Goal: Complete application form

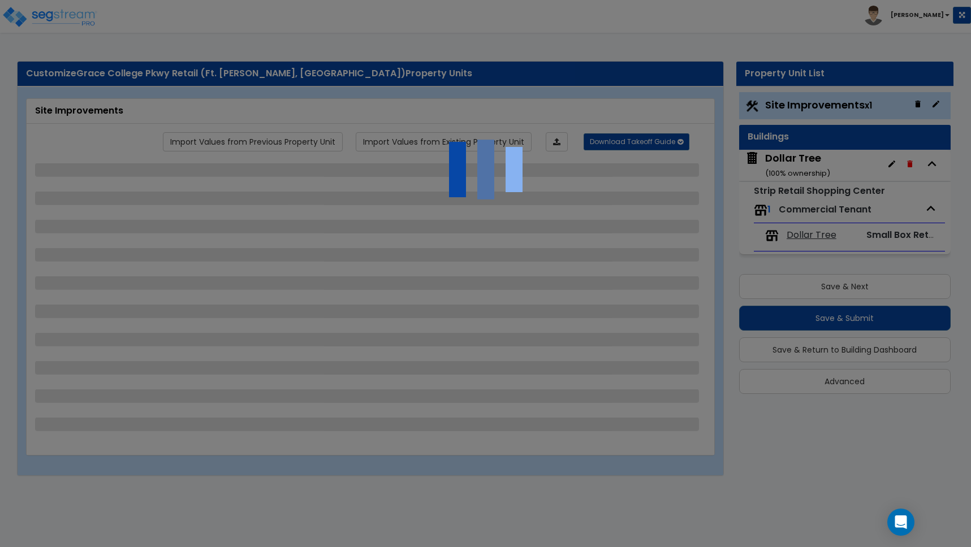
select select "2"
select select "1"
select select "2"
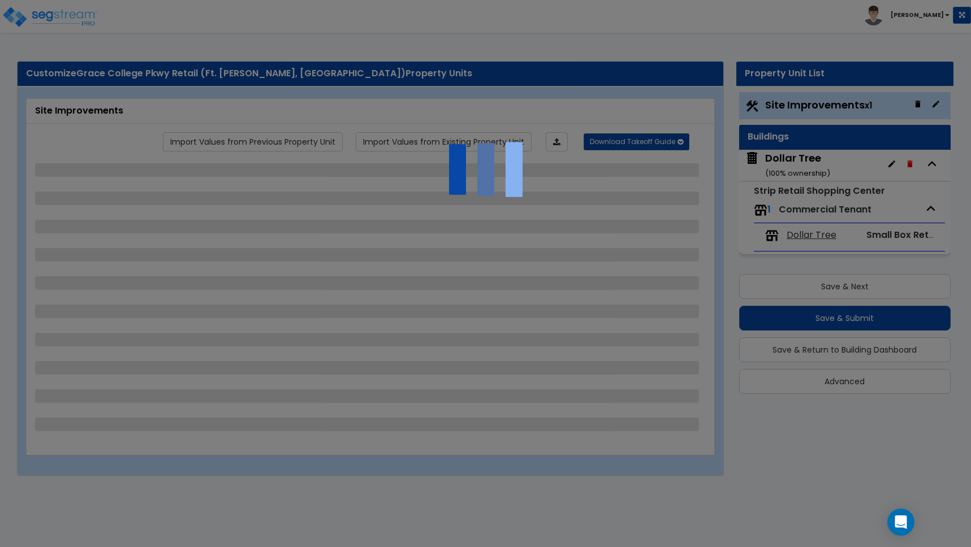
select select "1"
select select "2"
select select "1"
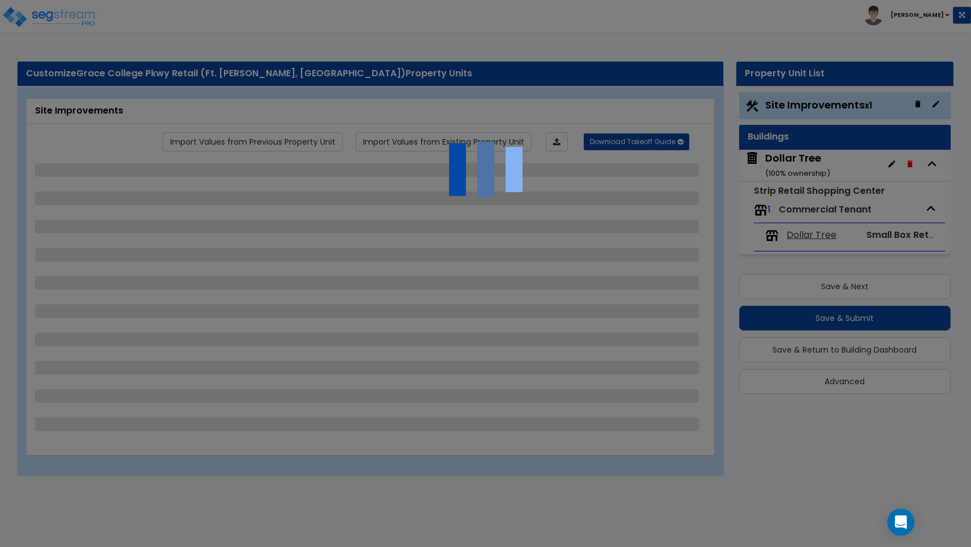
select select "1"
select select "2"
select select "1"
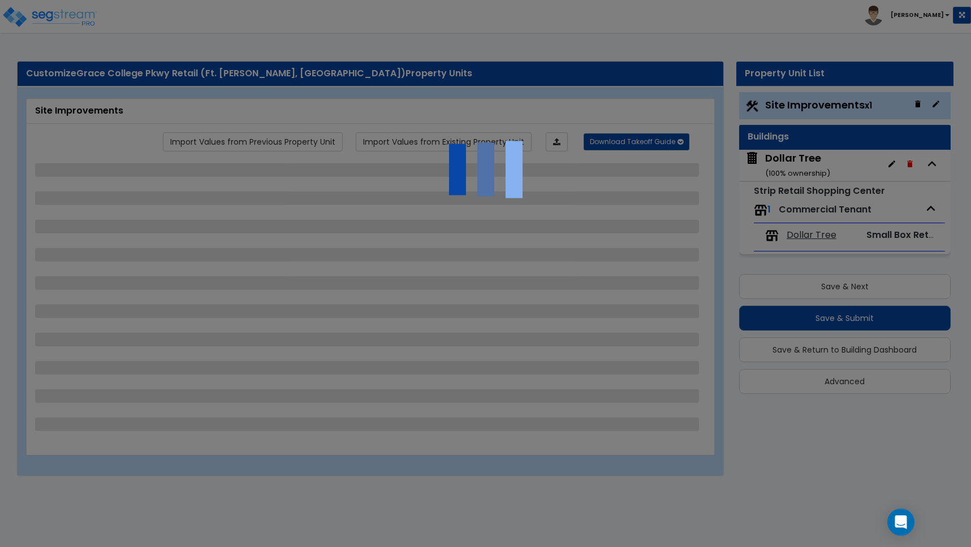
select select "2"
select select "4"
select select "2"
select select "1"
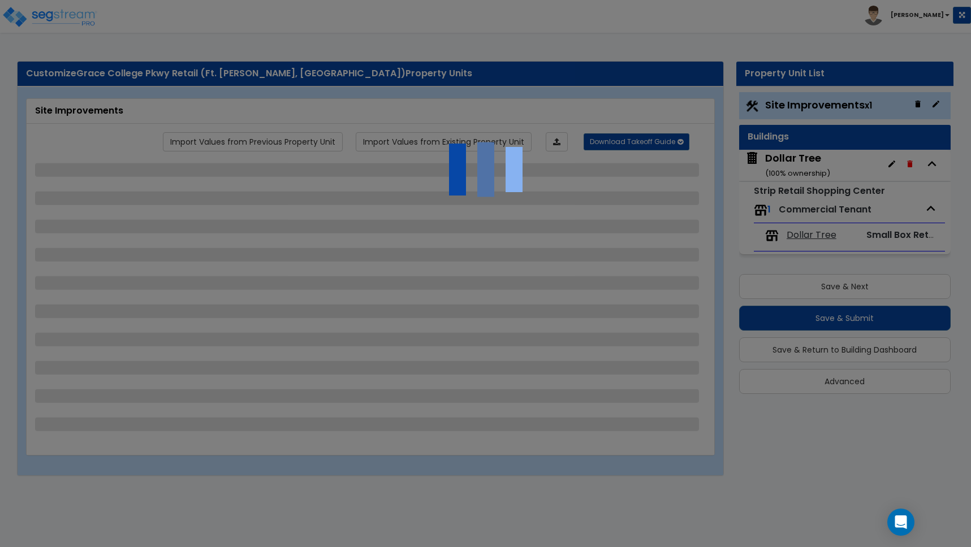
select select "5"
select select "1"
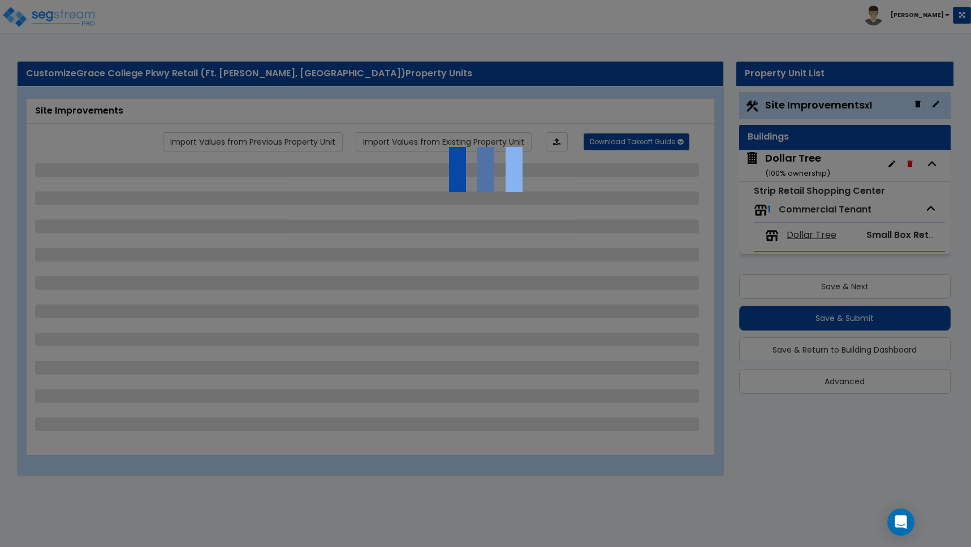
select select "2"
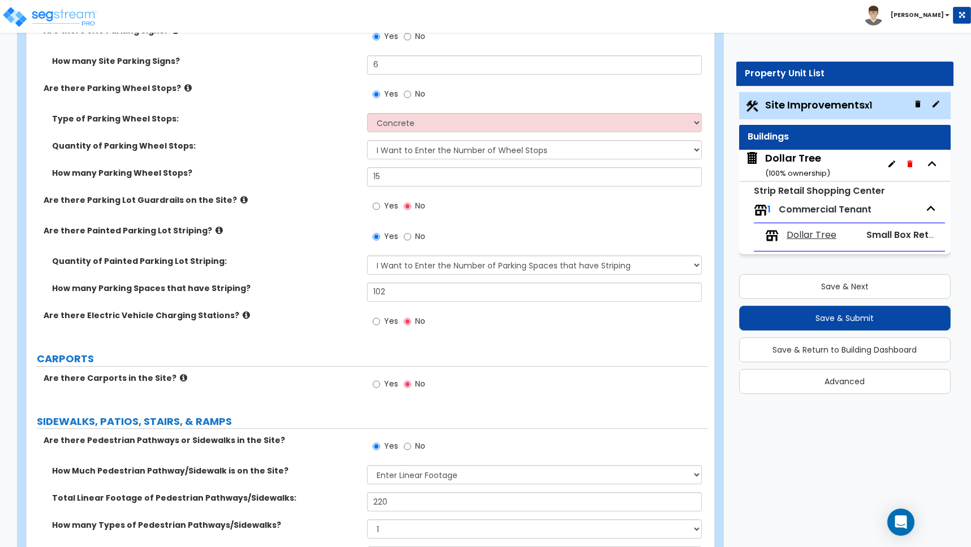
scroll to position [1059, 0]
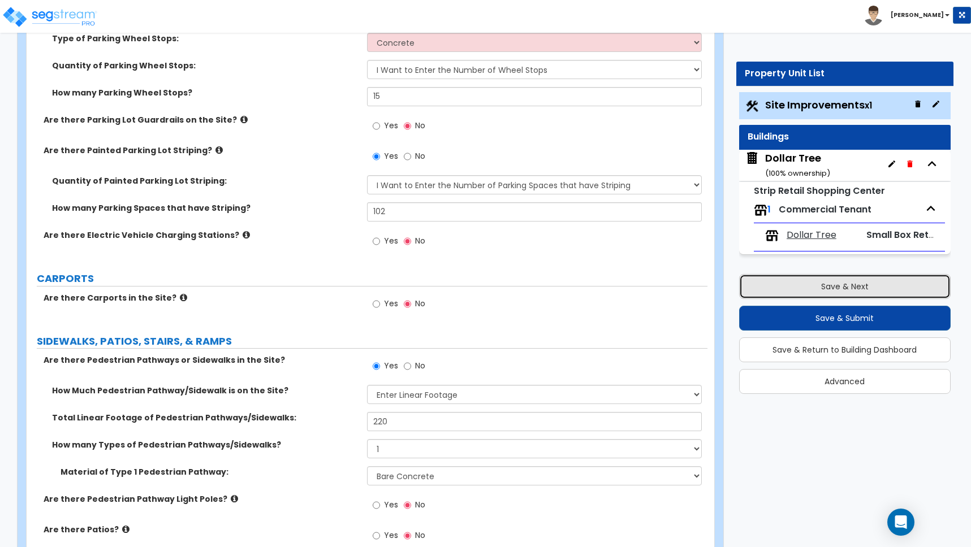
click at [834, 285] on button "Save & Next" at bounding box center [844, 286] width 211 height 25
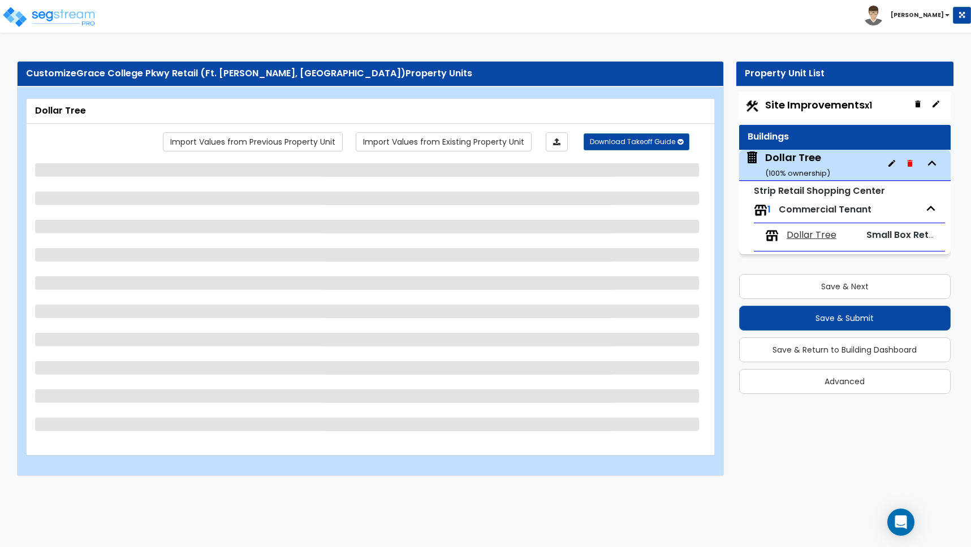
select select "1"
select select "2"
select select "1"
select select "5"
select select "1"
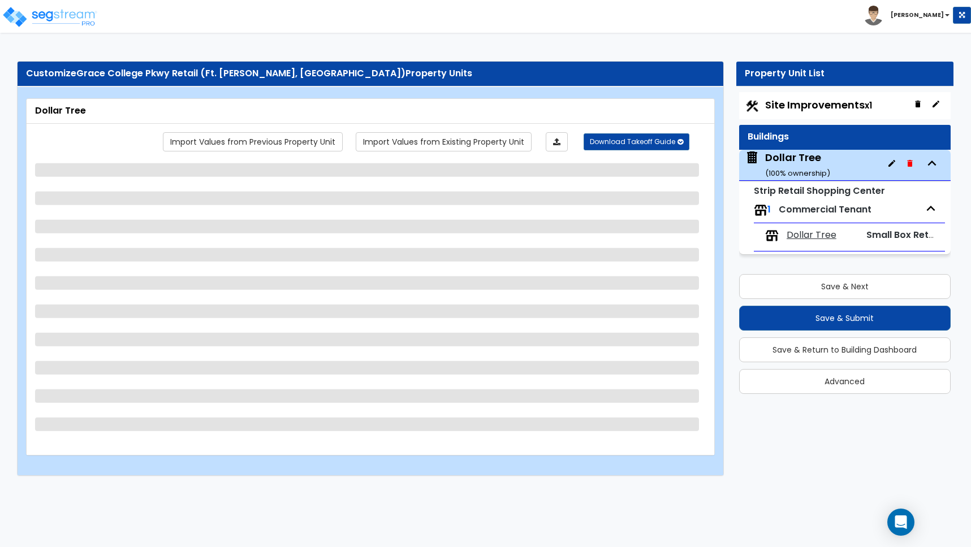
select select "1"
select select "6"
select select "1"
select select "7"
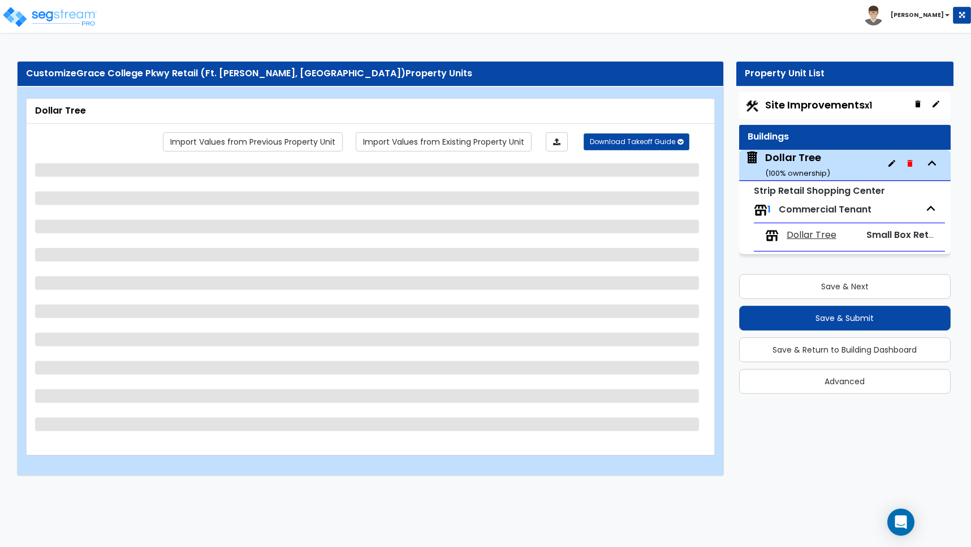
select select "2"
select select "1"
select select "2"
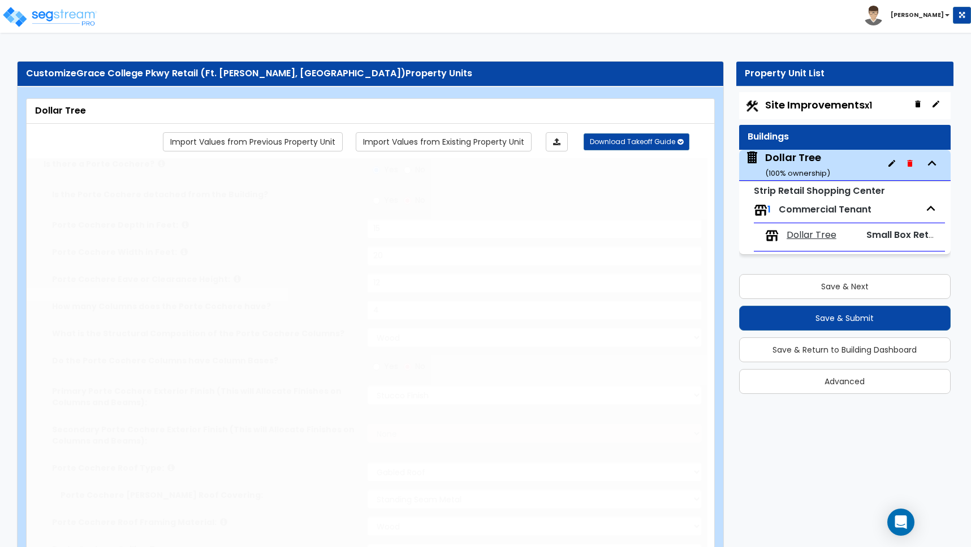
radio input "true"
select select "1"
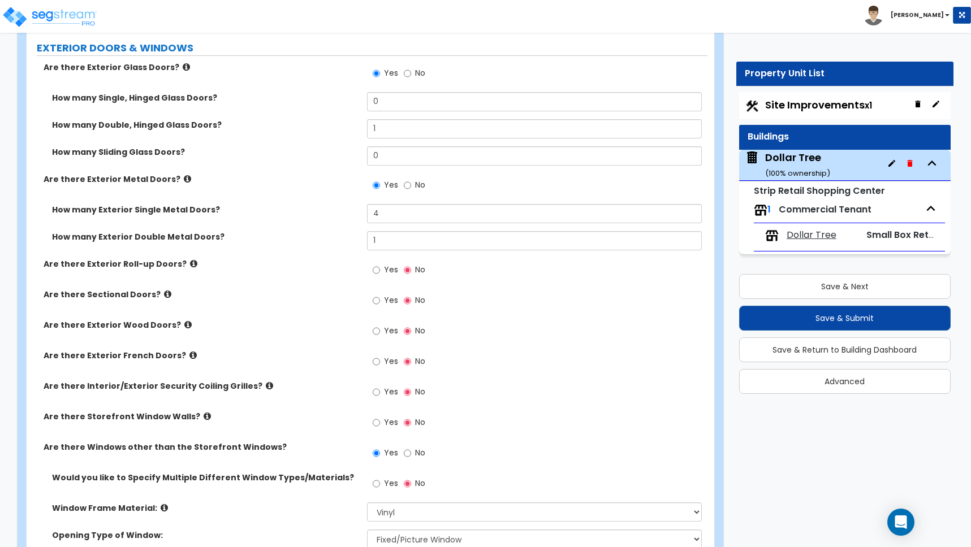
scroll to position [1623, 0]
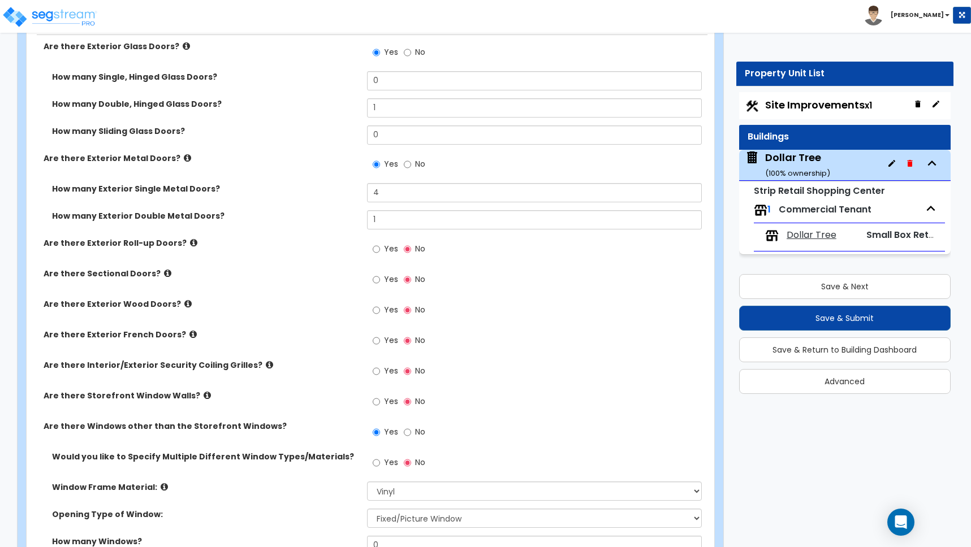
click at [266, 365] on icon at bounding box center [269, 365] width 7 height 8
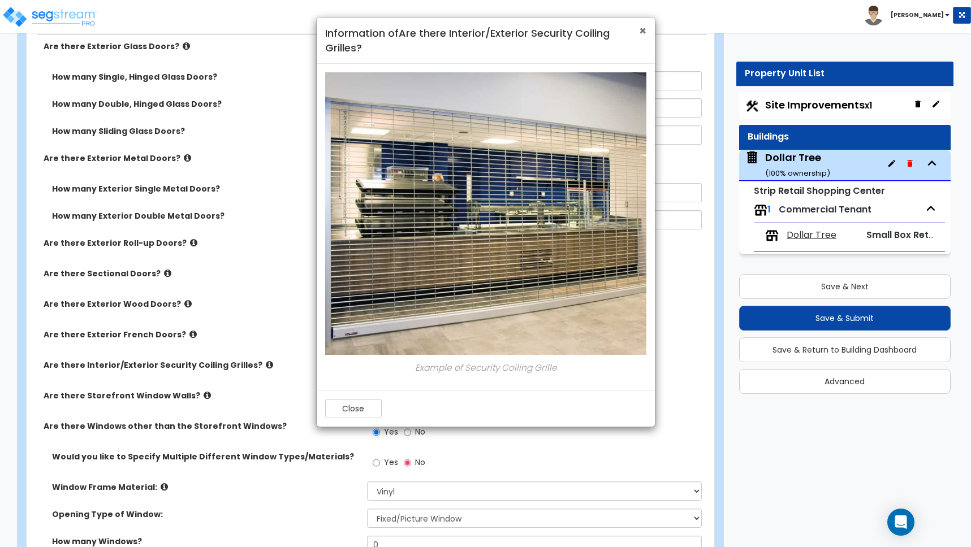
click at [642, 29] on span "×" at bounding box center [642, 31] width 7 height 16
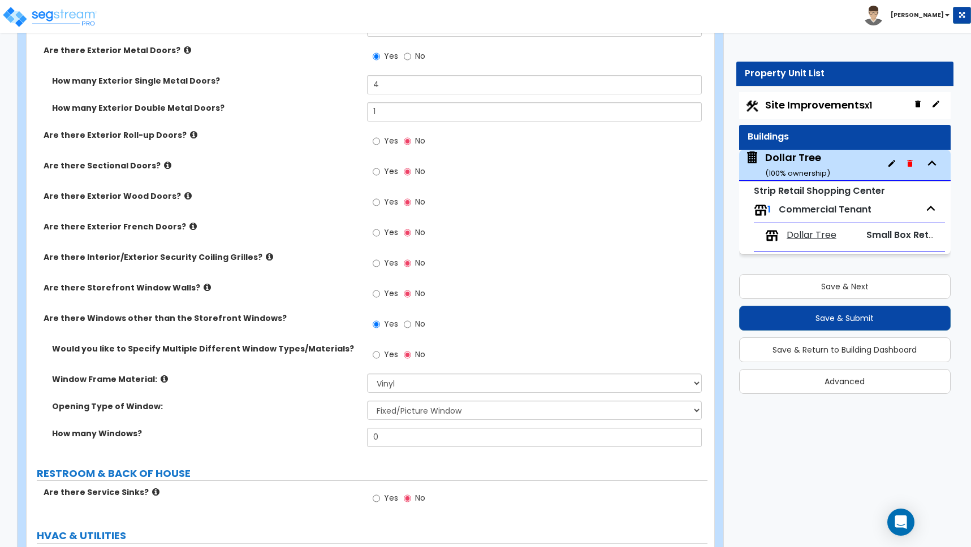
scroll to position [1733, 0]
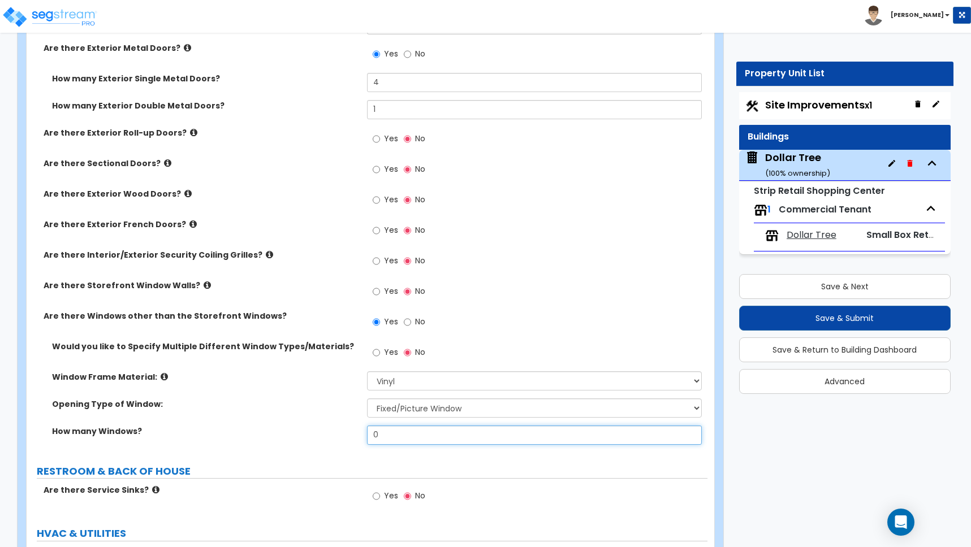
click at [383, 433] on input "0" at bounding box center [534, 435] width 335 height 19
drag, startPoint x: 380, startPoint y: 436, endPoint x: 339, endPoint y: 434, distance: 41.4
click at [339, 434] on div "How many Windows? 0" at bounding box center [367, 439] width 681 height 27
type input "10"
click at [319, 445] on div "How many Windows? 10" at bounding box center [367, 439] width 681 height 27
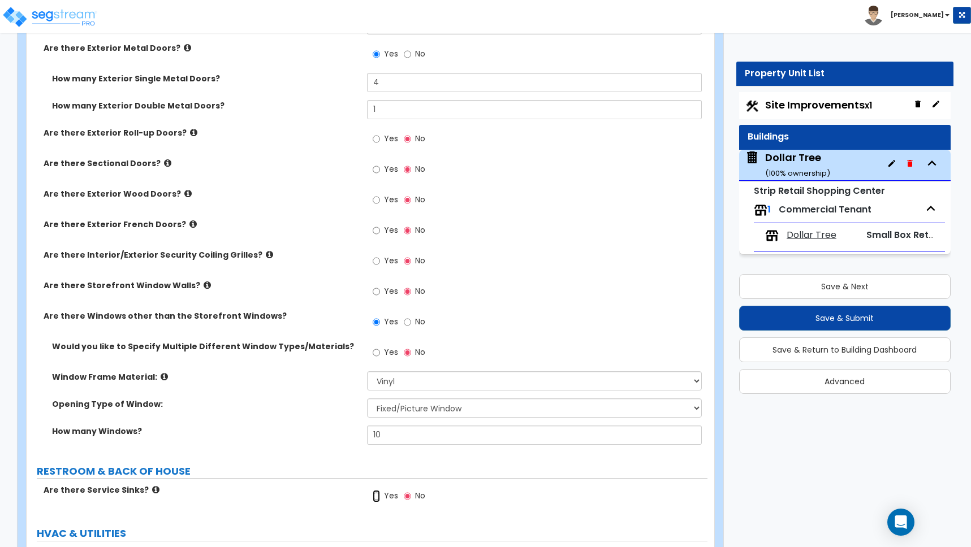
click at [376, 496] on input "Yes" at bounding box center [376, 496] width 7 height 12
radio input "true"
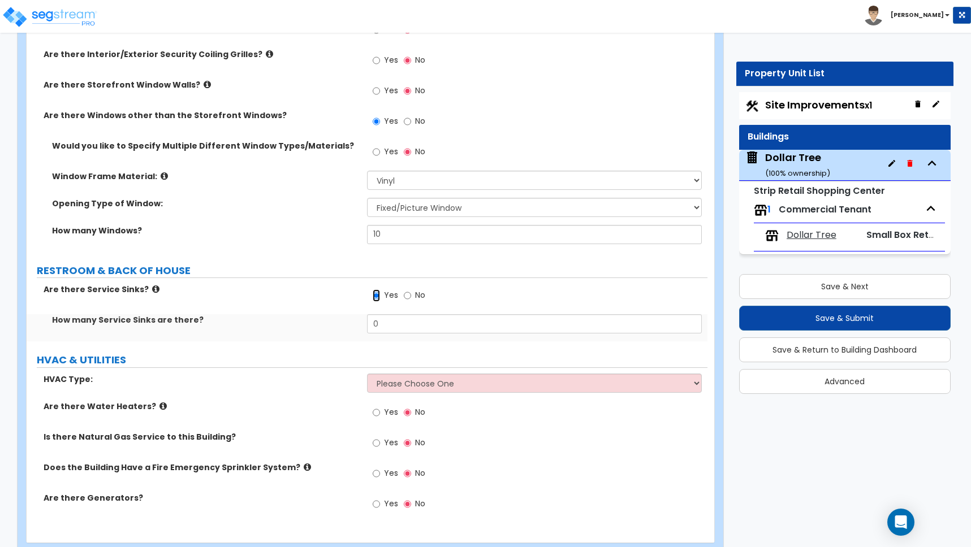
scroll to position [1946, 0]
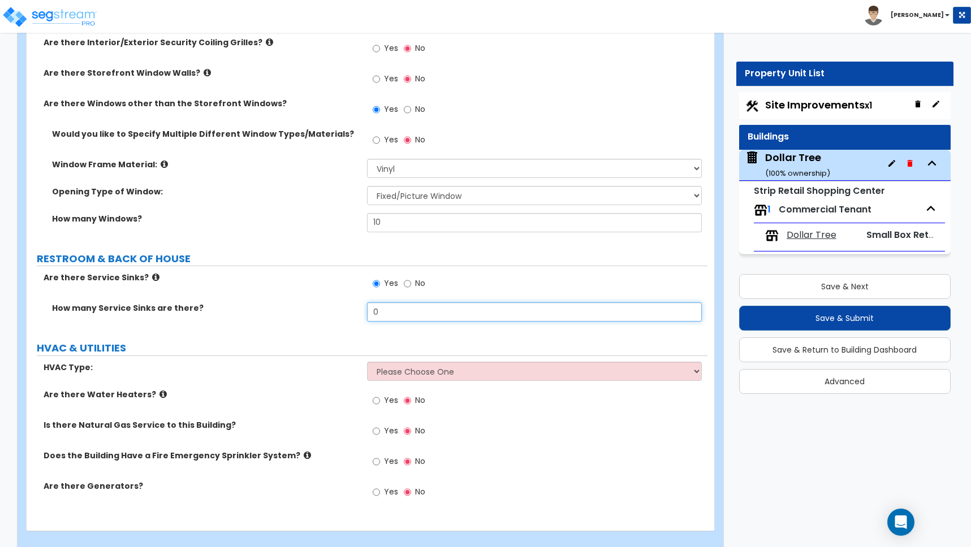
drag, startPoint x: 358, startPoint y: 309, endPoint x: 312, endPoint y: 309, distance: 46.4
click at [318, 309] on div "How many Service Sinks are there? 0" at bounding box center [367, 315] width 681 height 27
type input "1"
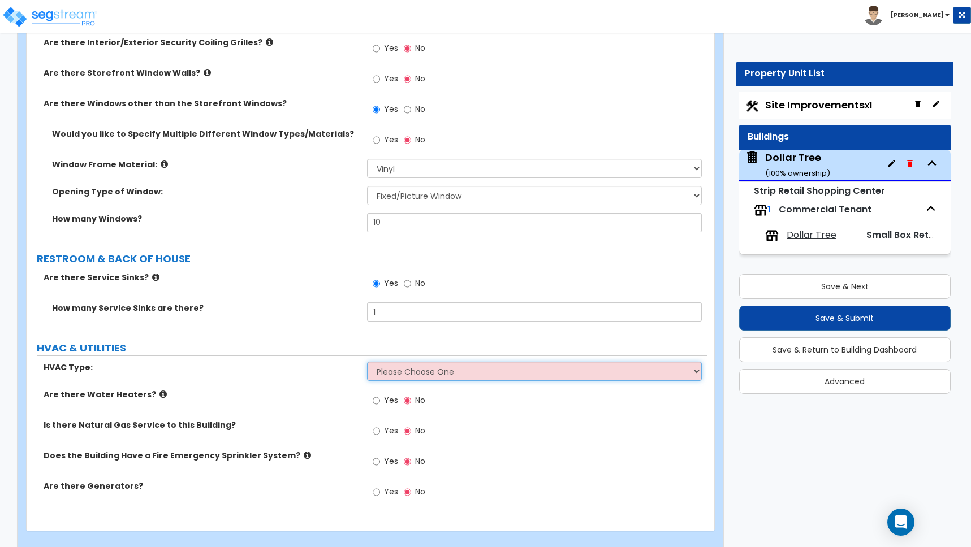
click at [404, 368] on select "Please Choose One Rooftop Unit Furnace-Condenser Forced Air Split Heating/Cooli…" at bounding box center [534, 371] width 335 height 19
select select "1"
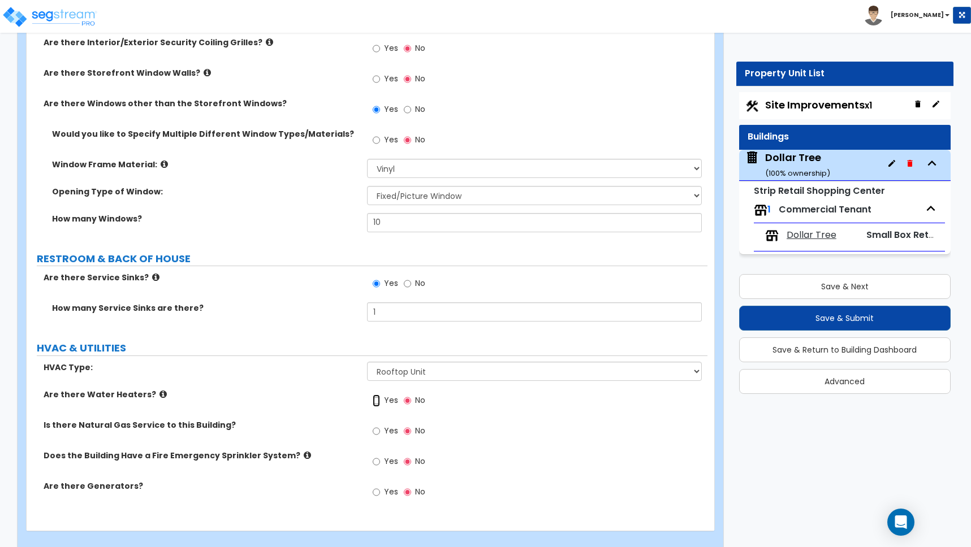
click at [375, 401] on input "Yes" at bounding box center [376, 401] width 7 height 12
radio input "true"
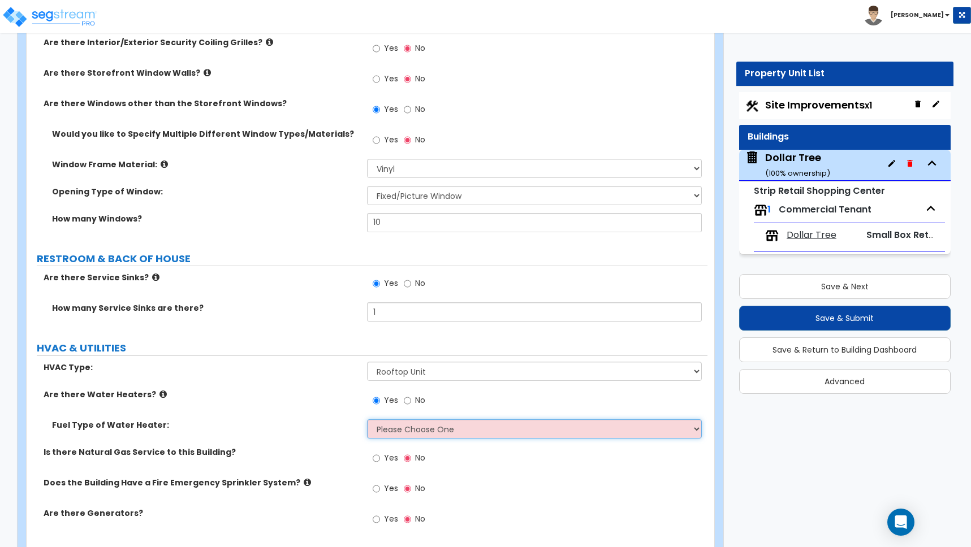
click at [404, 429] on select "Please Choose One Gas Electric" at bounding box center [534, 428] width 335 height 19
select select "1"
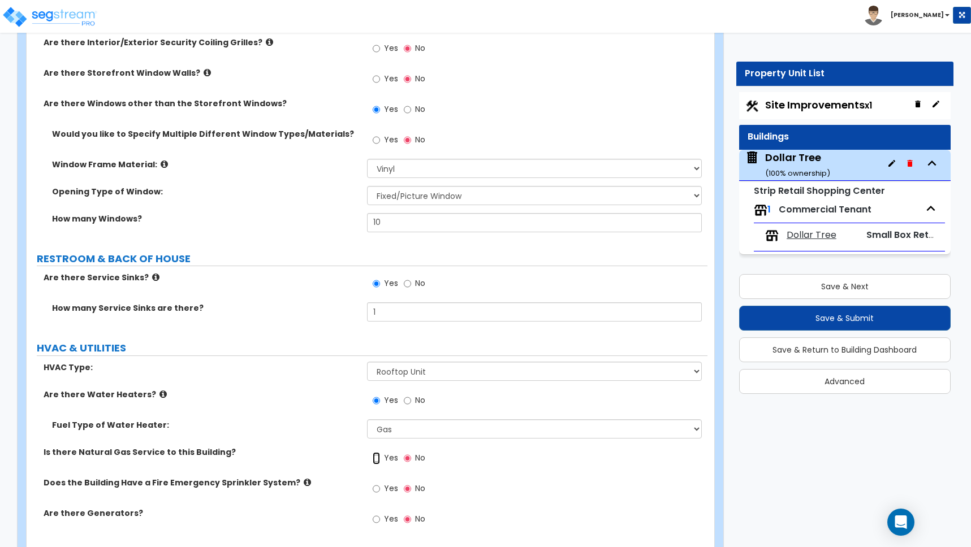
click at [376, 457] on input "Yes" at bounding box center [376, 458] width 7 height 12
radio input "true"
click at [375, 484] on input "Yes" at bounding box center [376, 489] width 7 height 12
click at [376, 486] on input "Yes" at bounding box center [376, 489] width 7 height 12
click at [410, 486] on label "No" at bounding box center [414, 490] width 21 height 19
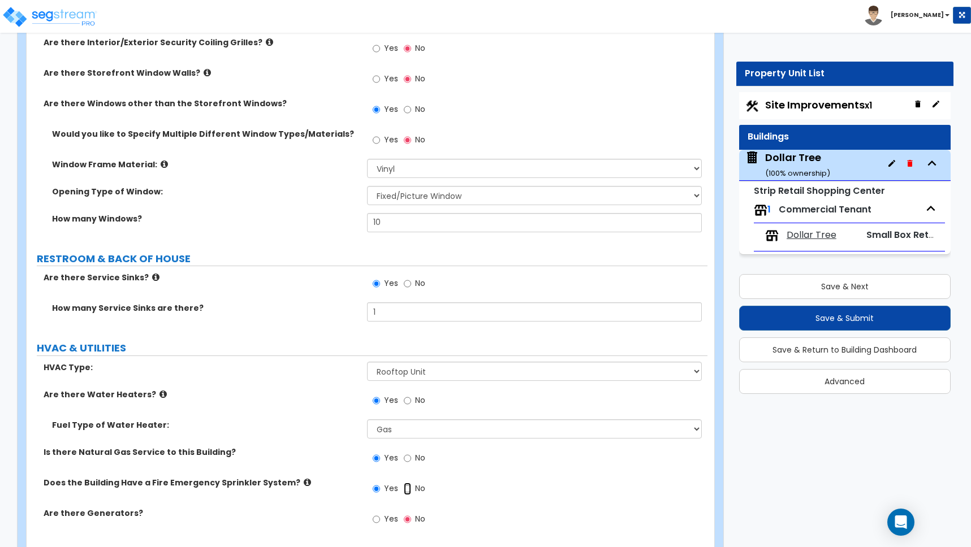
click at [410, 486] on input "No" at bounding box center [407, 489] width 7 height 12
radio input "false"
radio input "true"
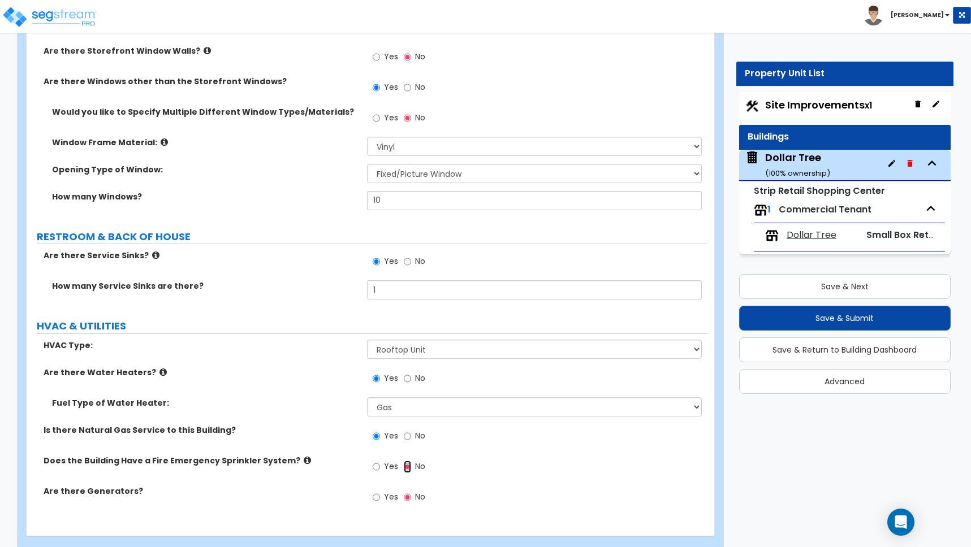
scroll to position [1989, 0]
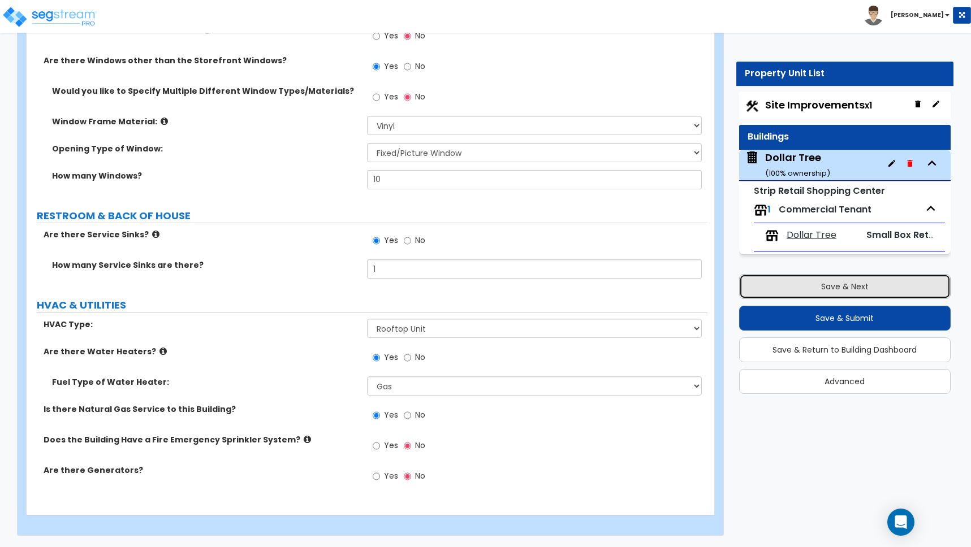
click at [833, 284] on button "Save & Next" at bounding box center [844, 286] width 211 height 25
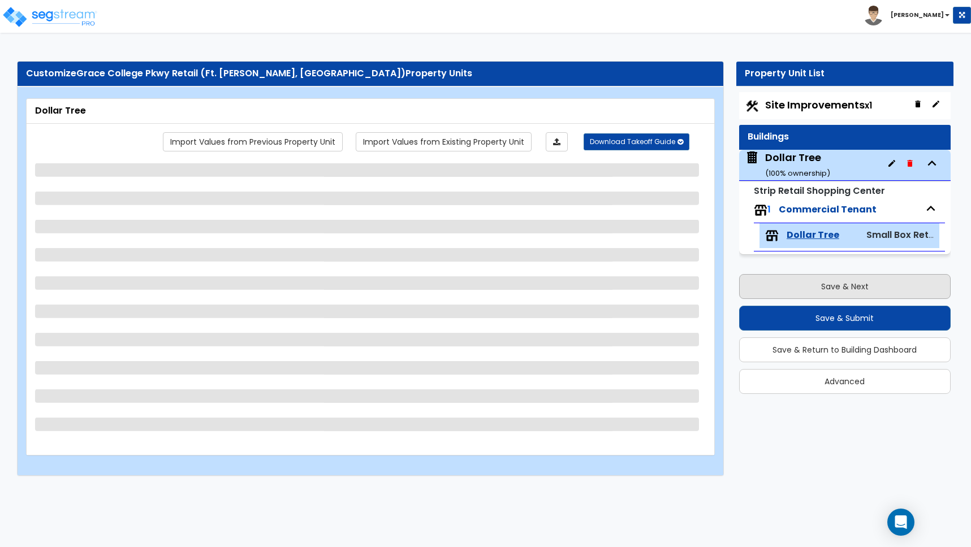
scroll to position [0, 0]
select select "1"
select select "2"
select select "6"
select select "1"
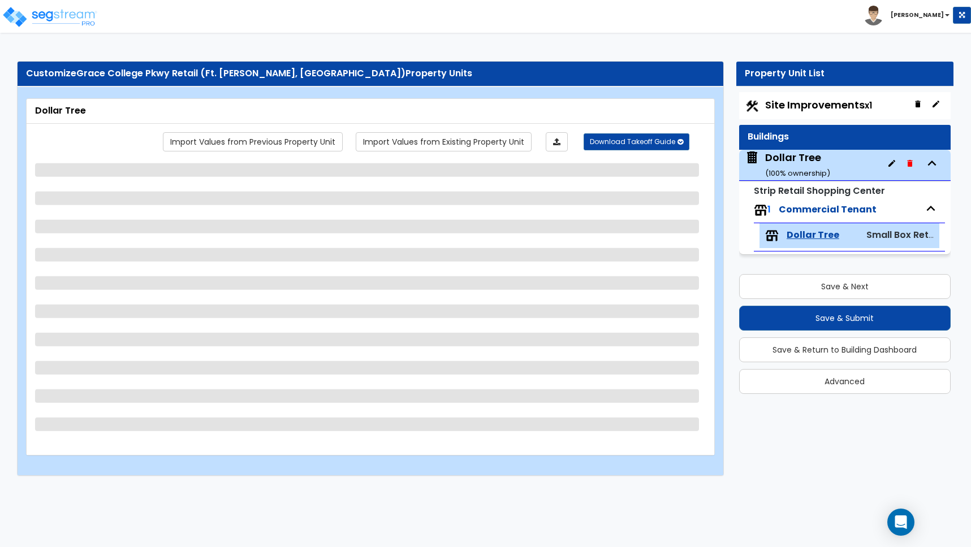
select select "2"
select select "1"
select select "2"
select select "1"
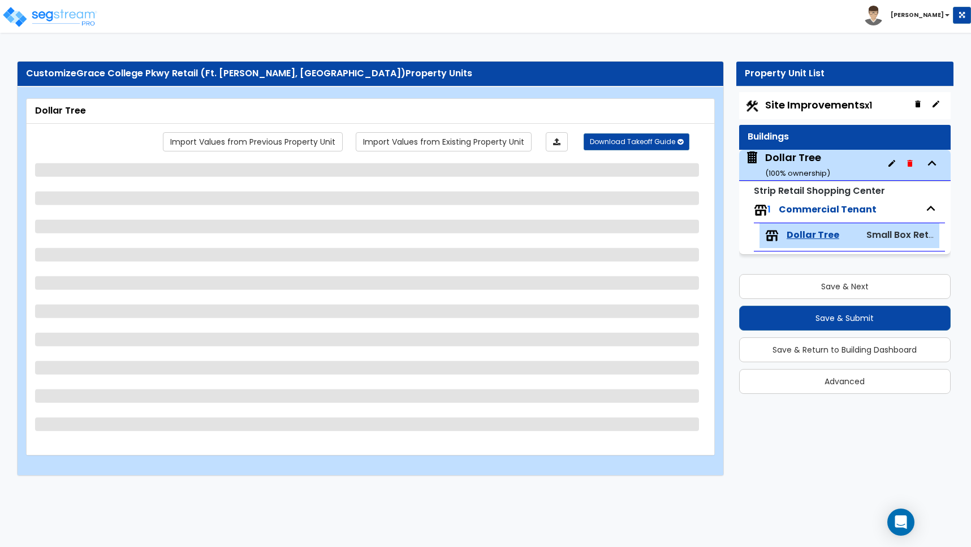
select select "1"
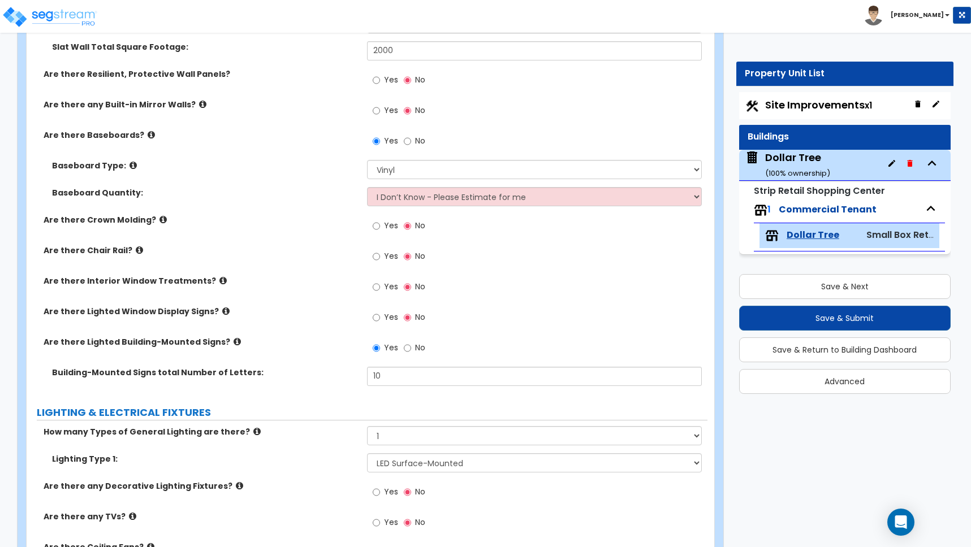
scroll to position [960, 0]
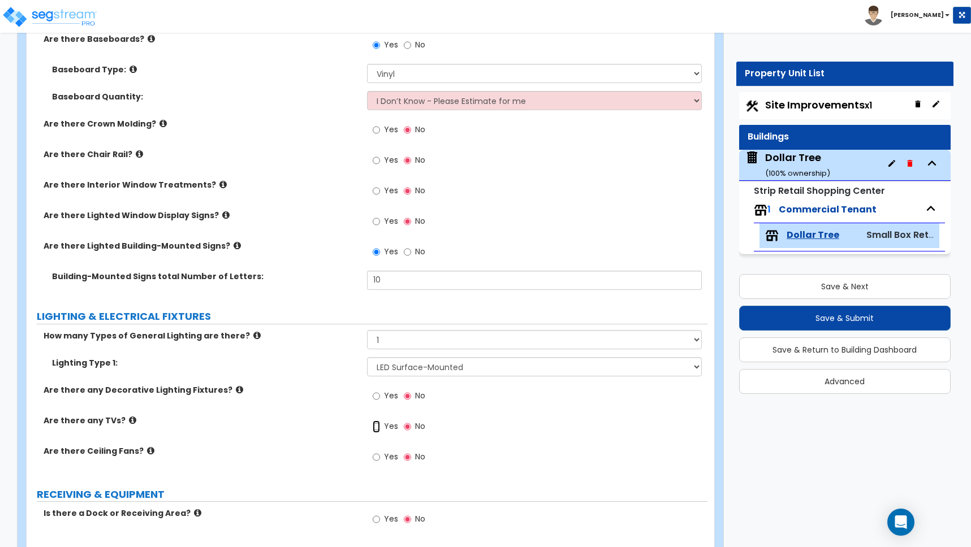
click at [374, 426] on input "Yes" at bounding box center [376, 427] width 7 height 12
radio input "true"
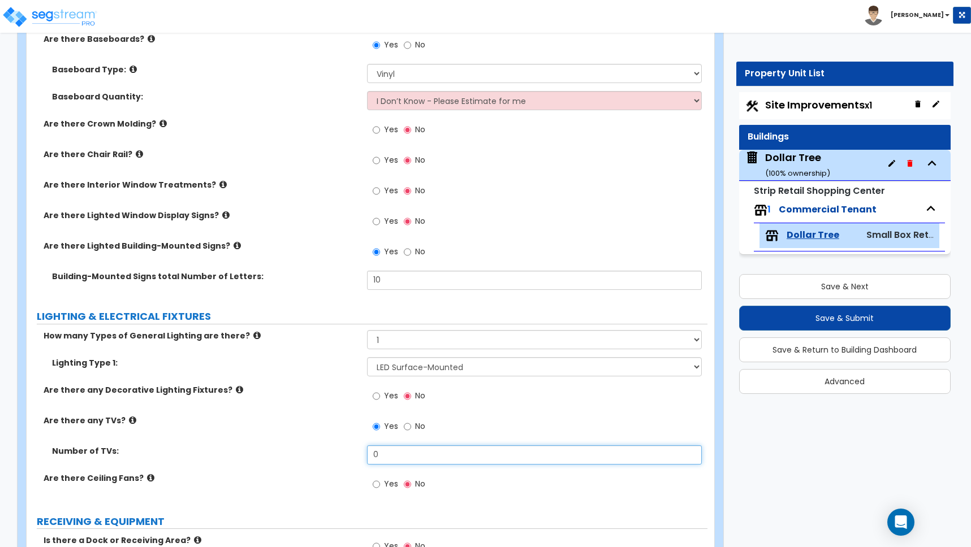
drag, startPoint x: 382, startPoint y: 454, endPoint x: 285, endPoint y: 453, distance: 96.7
click at [293, 453] on div "Number of TVs: 0" at bounding box center [367, 458] width 681 height 27
type input "1"
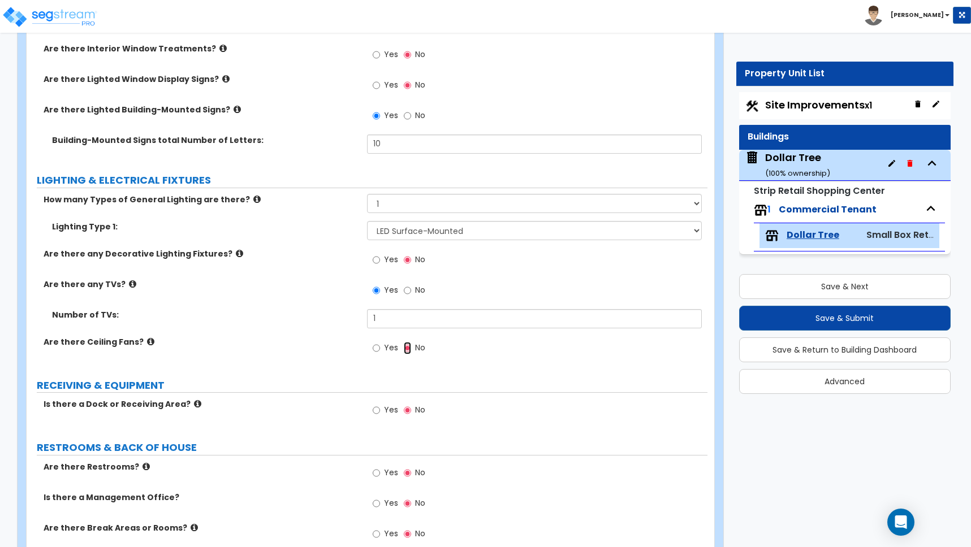
scroll to position [1125, 0]
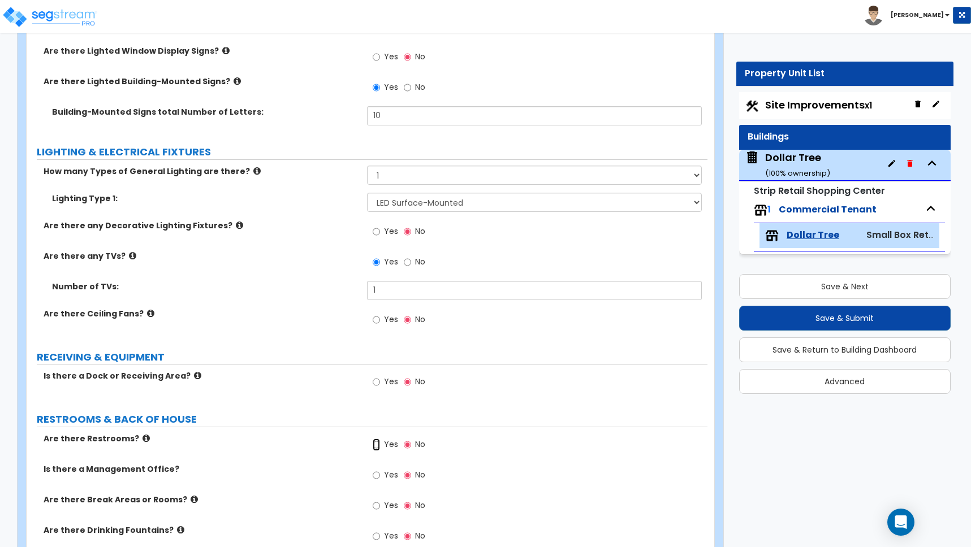
click at [375, 444] on input "Yes" at bounding box center [376, 445] width 7 height 12
radio input "true"
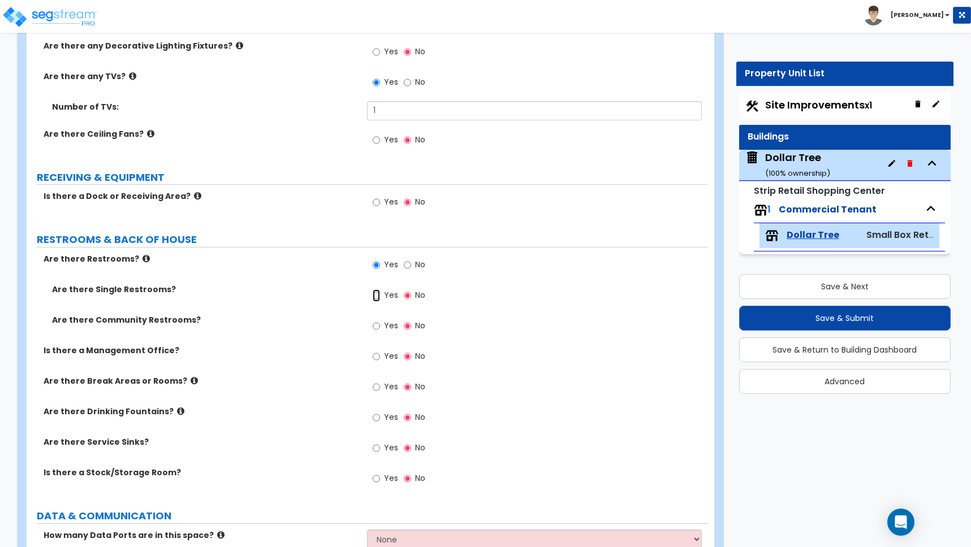
click at [376, 296] on input "Yes" at bounding box center [376, 295] width 7 height 12
radio input "true"
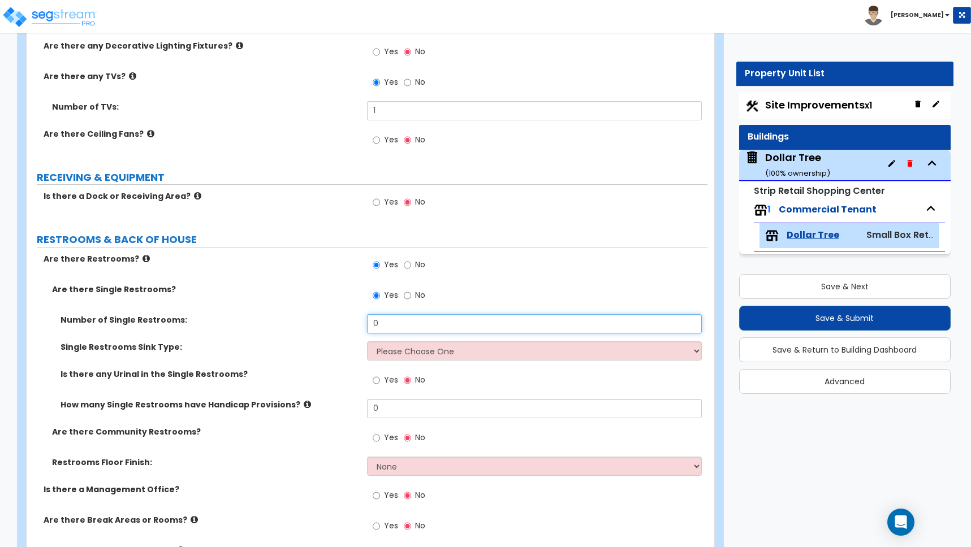
drag, startPoint x: 381, startPoint y: 323, endPoint x: 296, endPoint y: 311, distance: 85.7
click at [306, 310] on div "Are there Single Restrooms? Yes No Number of Single Restrooms: 0 Single Restroo…" at bounding box center [367, 384] width 664 height 200
type input "1"
click at [409, 350] on select "Please Choose One Wall-mounted Vanity-mounted" at bounding box center [534, 350] width 335 height 19
click at [394, 350] on select "Please Choose One Wall-mounted Vanity-mounted" at bounding box center [534, 350] width 335 height 19
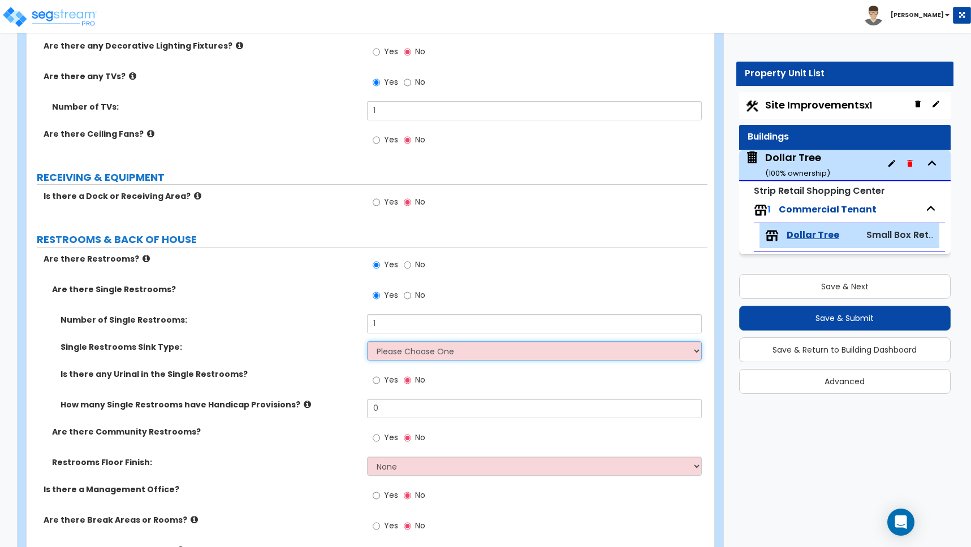
select select "1"
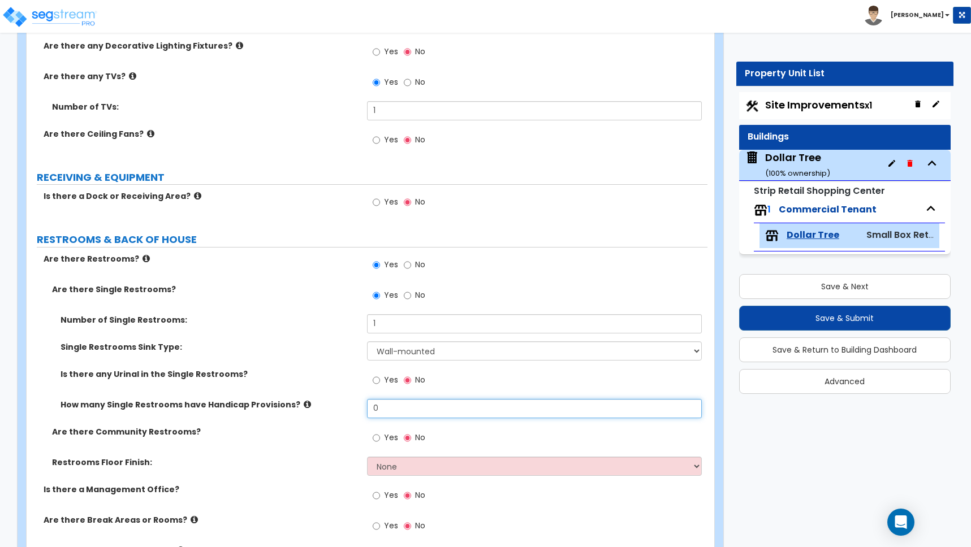
drag, startPoint x: 385, startPoint y: 409, endPoint x: 358, endPoint y: 406, distance: 27.3
click at [358, 406] on div "How many Single Restrooms have Handicap Provisions? 0" at bounding box center [367, 412] width 681 height 27
type input "1"
click at [332, 401] on label "How many Single Restrooms have Handicap Provisions?" at bounding box center [209, 404] width 298 height 11
drag, startPoint x: 387, startPoint y: 323, endPoint x: 262, endPoint y: 318, distance: 124.5
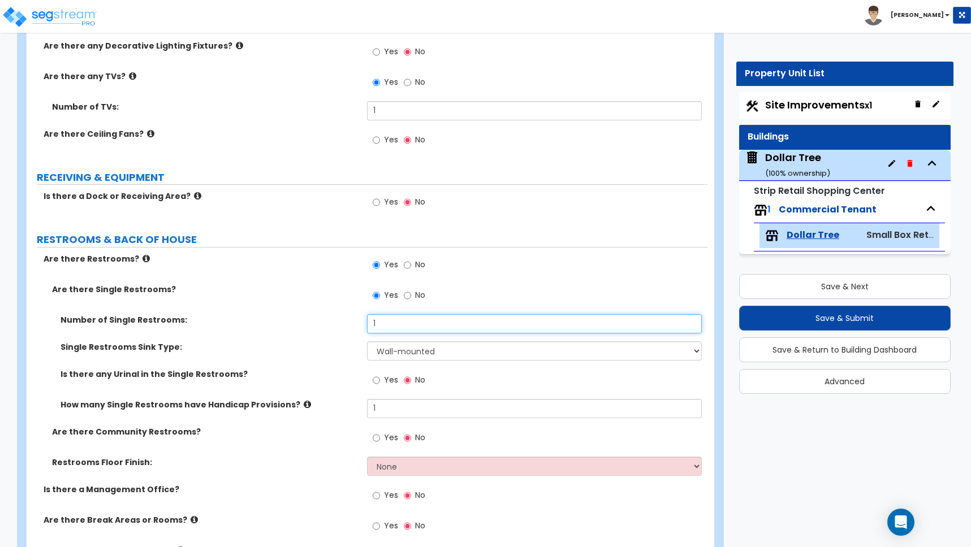
click at [266, 318] on div "Number of Single Restrooms: 1" at bounding box center [367, 327] width 681 height 27
type input "2"
drag, startPoint x: 343, startPoint y: 398, endPoint x: 282, endPoint y: 389, distance: 61.7
click at [282, 389] on div "Number of Single Restrooms: 2 Single Restrooms Sink Type: Please Choose One Wal…" at bounding box center [367, 370] width 664 height 112
type input "2"
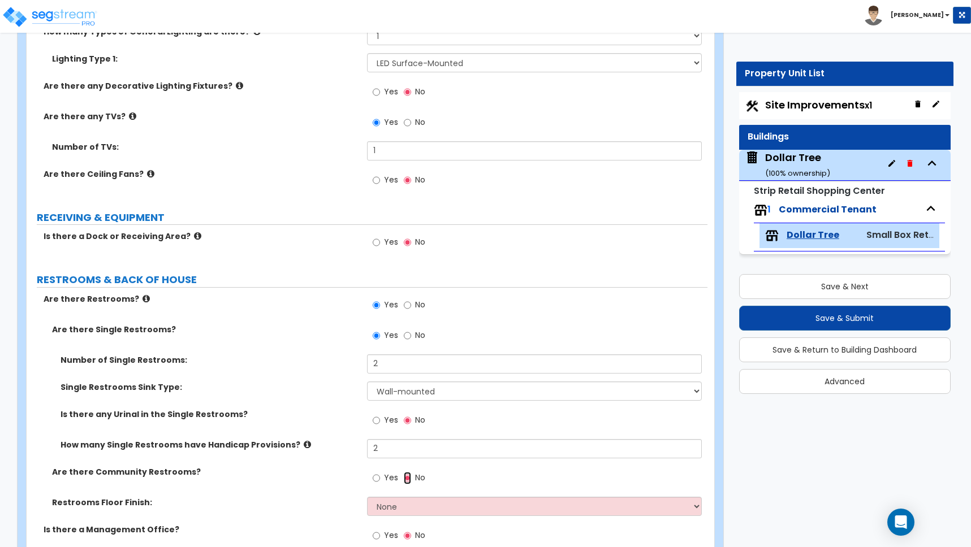
scroll to position [1338, 0]
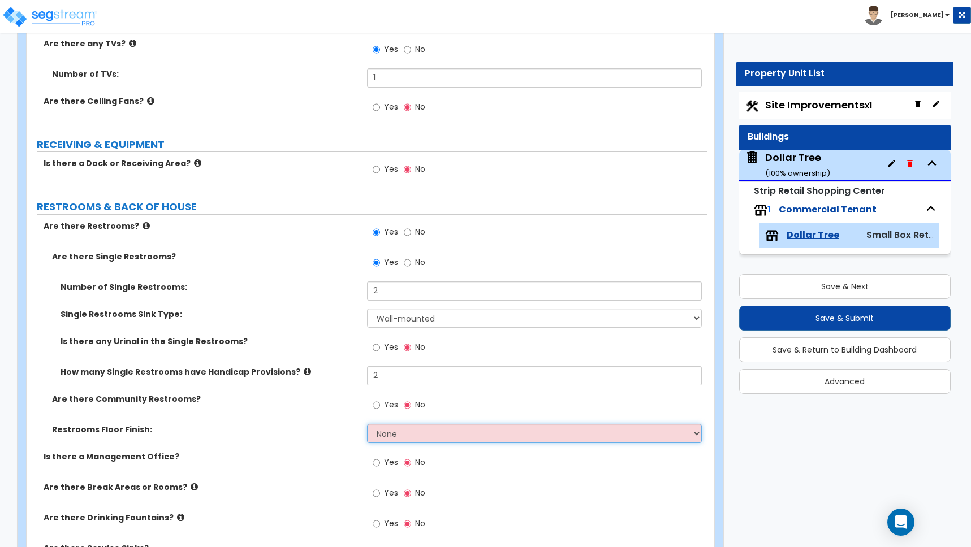
click at [405, 434] on select "None Tile Flooring Resilient Laminate Flooring VCT Flooring Sheet Vinyl Flooring" at bounding box center [534, 433] width 335 height 19
select select "3"
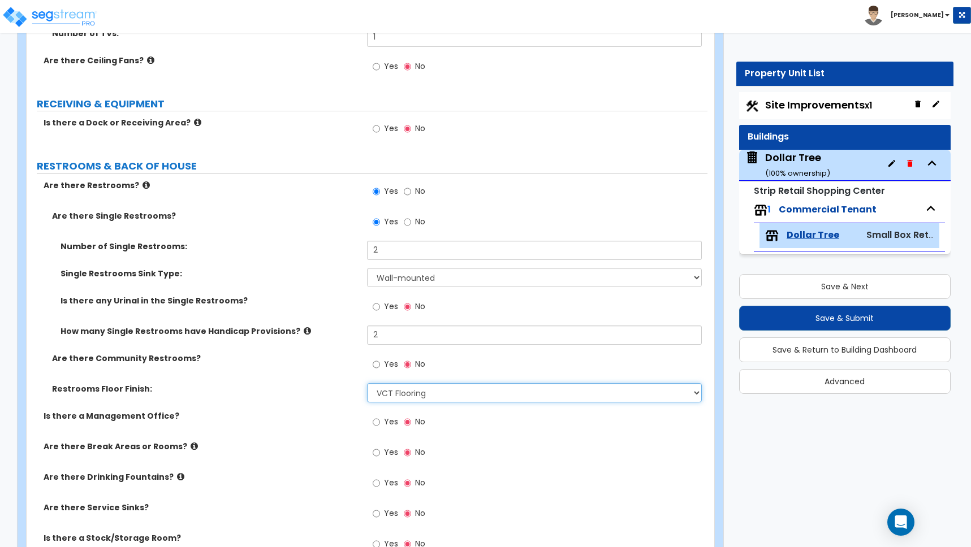
scroll to position [1379, 0]
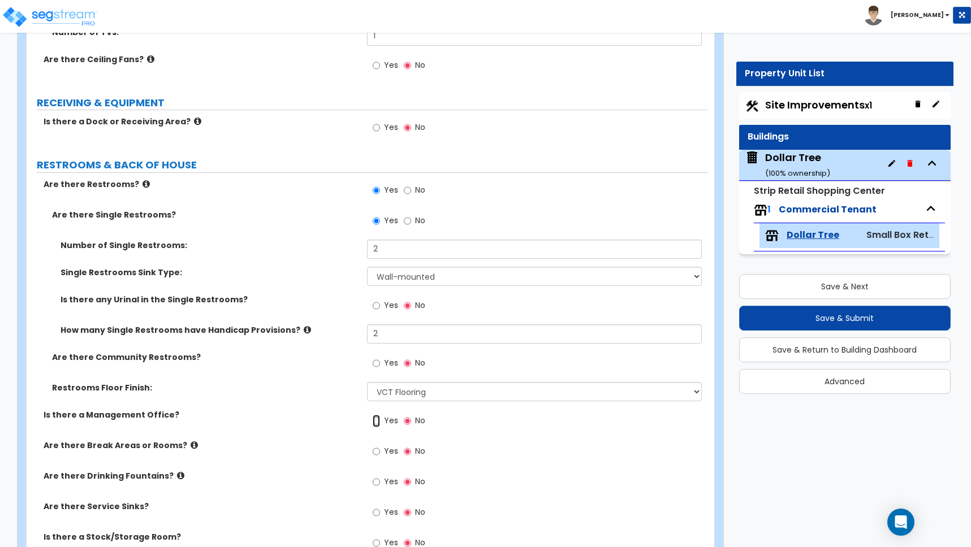
click at [375, 419] on input "Yes" at bounding box center [376, 421] width 7 height 12
radio input "true"
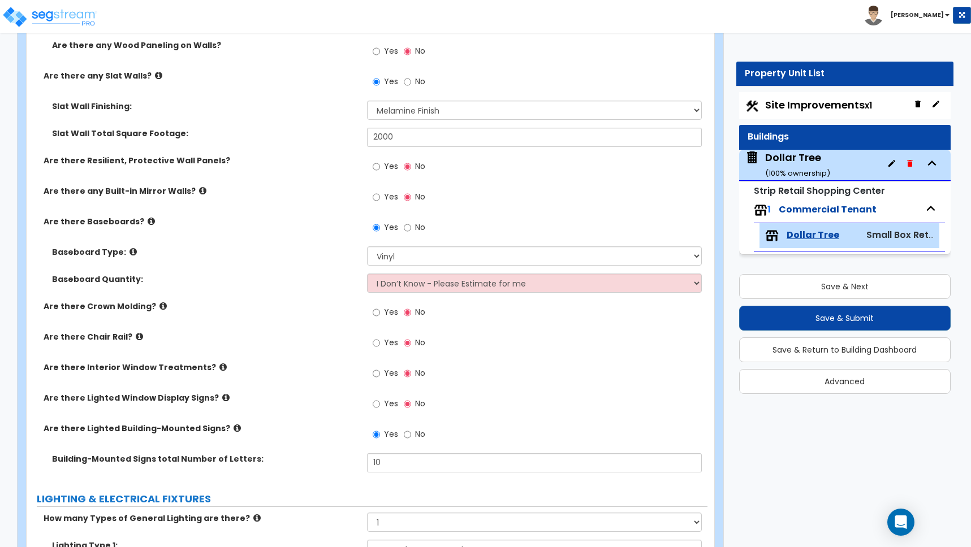
click at [330, 302] on label "Are there Crown Molding?" at bounding box center [201, 306] width 315 height 11
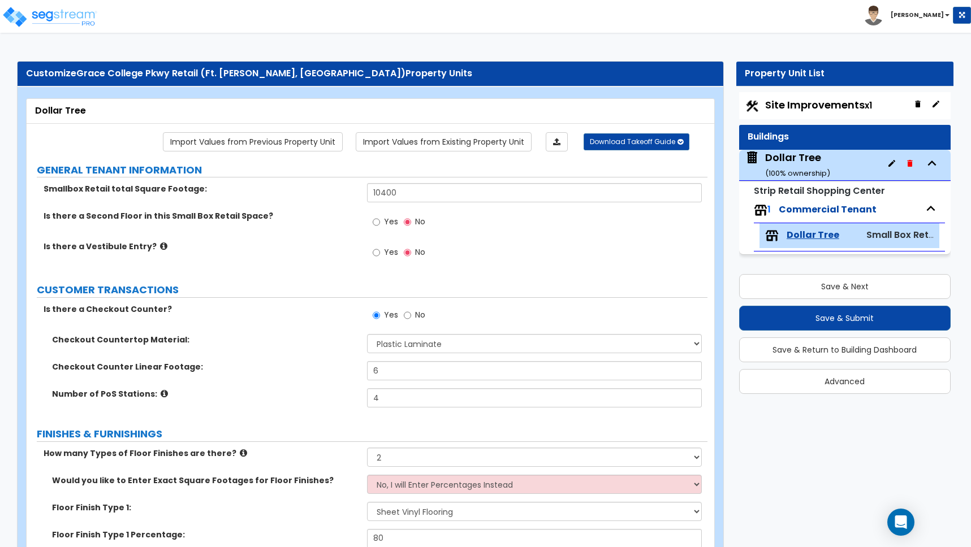
scroll to position [198, 0]
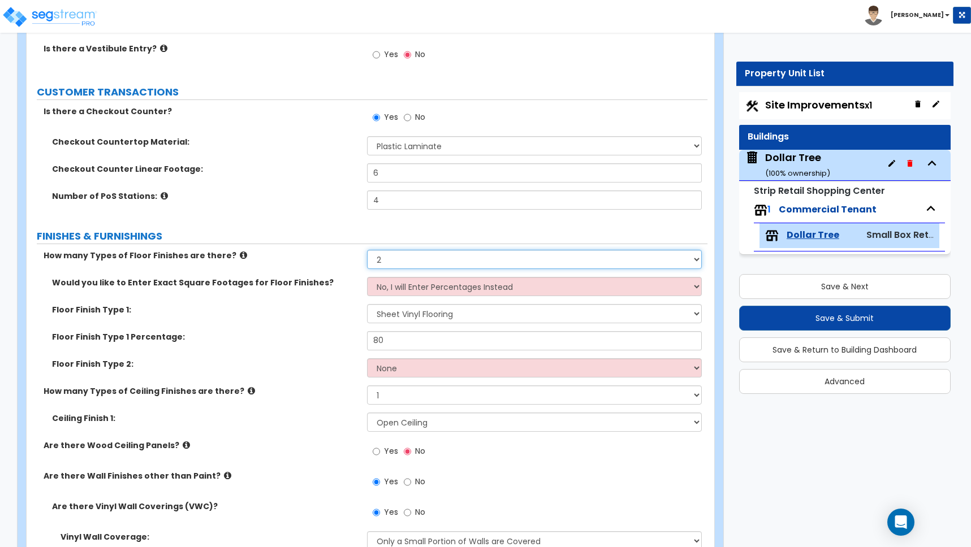
click at [384, 259] on select "None 1 2 3 4" at bounding box center [534, 259] width 335 height 19
select select "3"
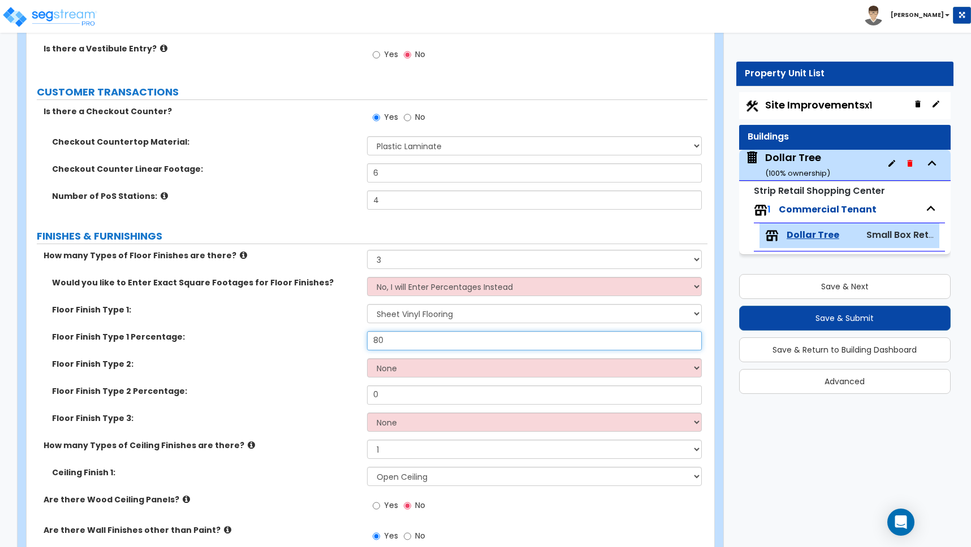
drag, startPoint x: 385, startPoint y: 340, endPoint x: 341, endPoint y: 339, distance: 43.5
click at [341, 339] on div "Floor Finish Type 1 Percentage: 80" at bounding box center [367, 344] width 681 height 27
type input "75"
click at [387, 394] on input "0" at bounding box center [534, 395] width 335 height 19
drag, startPoint x: 385, startPoint y: 394, endPoint x: 355, endPoint y: 388, distance: 30.5
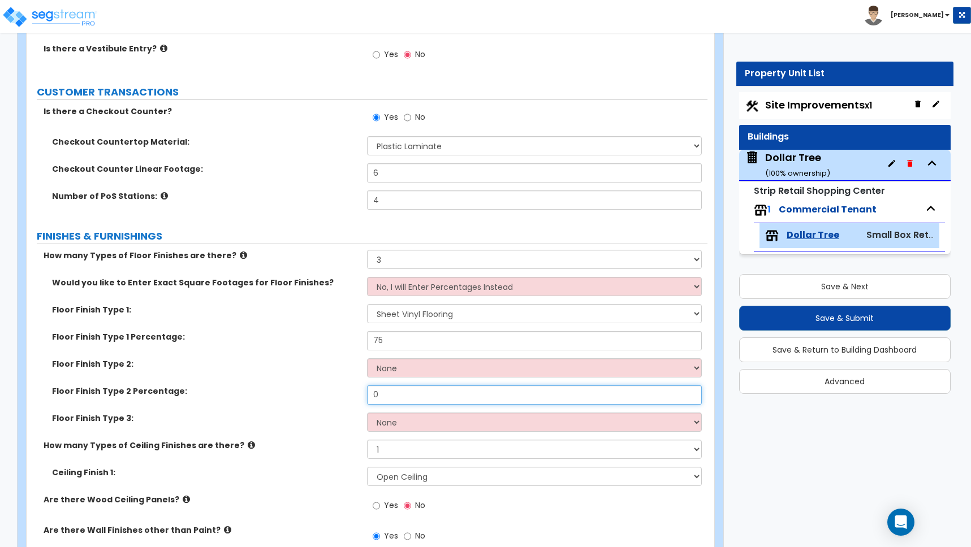
click at [357, 388] on div "Floor Finish Type 2 Percentage: 0" at bounding box center [367, 399] width 681 height 27
type input "20"
click at [397, 368] on select "None Tile Flooring Hardwood Flooring Resilient Laminate Flooring VCT Flooring S…" at bounding box center [534, 367] width 335 height 19
select select "4"
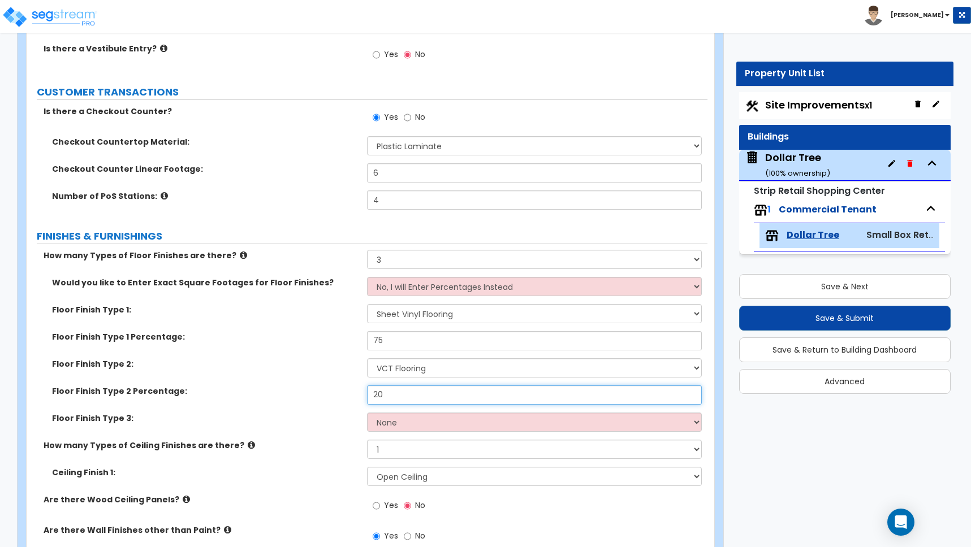
drag, startPoint x: 388, startPoint y: 393, endPoint x: 329, endPoint y: 391, distance: 59.4
click at [330, 391] on div "Floor Finish Type 2 Percentage: 20" at bounding box center [367, 399] width 681 height 27
type input "3"
type input "5"
click at [420, 419] on select "None Tile Flooring Hardwood Flooring Resilient Laminate Flooring VCT Flooring S…" at bounding box center [534, 422] width 335 height 19
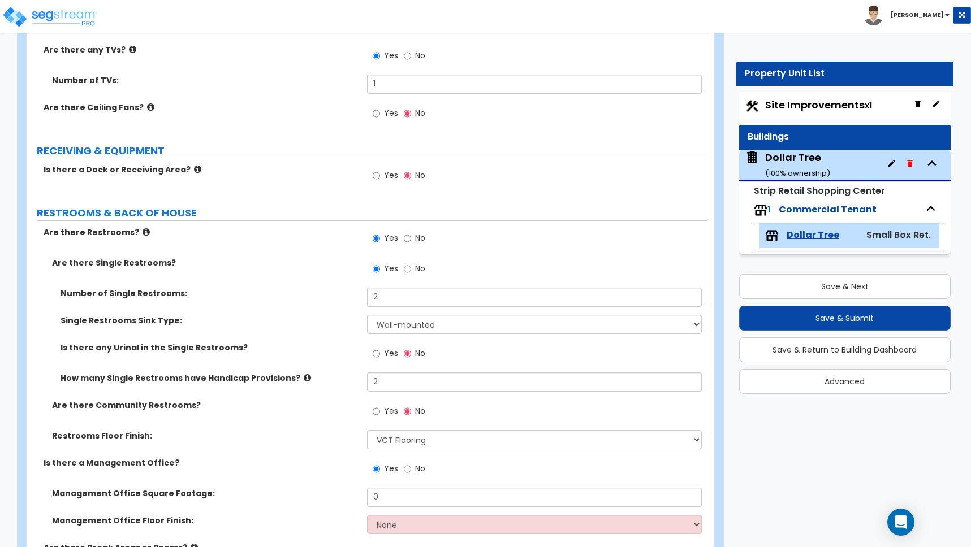
scroll to position [1446, 0]
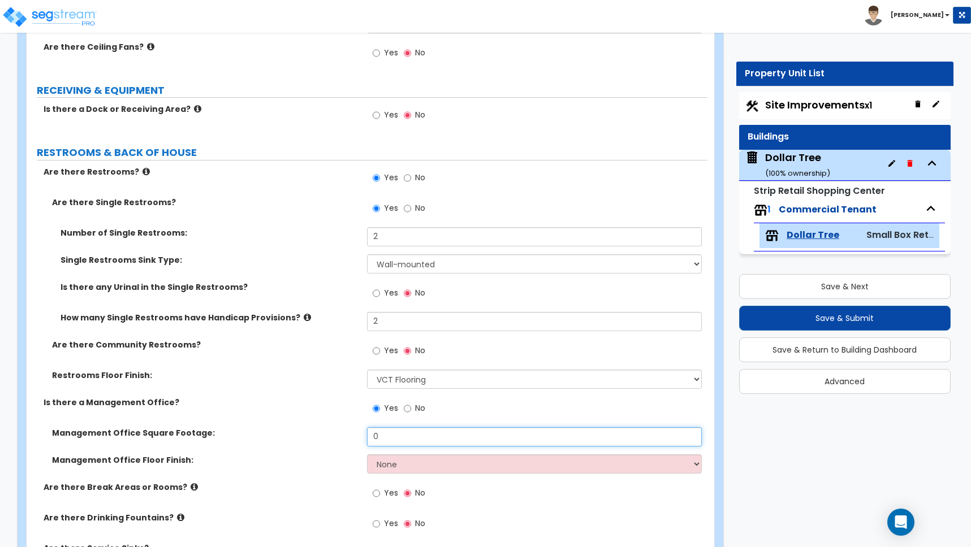
drag, startPoint x: 378, startPoint y: 438, endPoint x: 354, endPoint y: 436, distance: 23.8
click at [354, 436] on div "Management Office Square Footage: 0" at bounding box center [367, 440] width 681 height 27
type input "60"
click at [405, 465] on select "None Tile Flooring Hardwood Flooring Resilient Laminate Flooring VCT Flooring S…" at bounding box center [534, 464] width 335 height 19
select select "6"
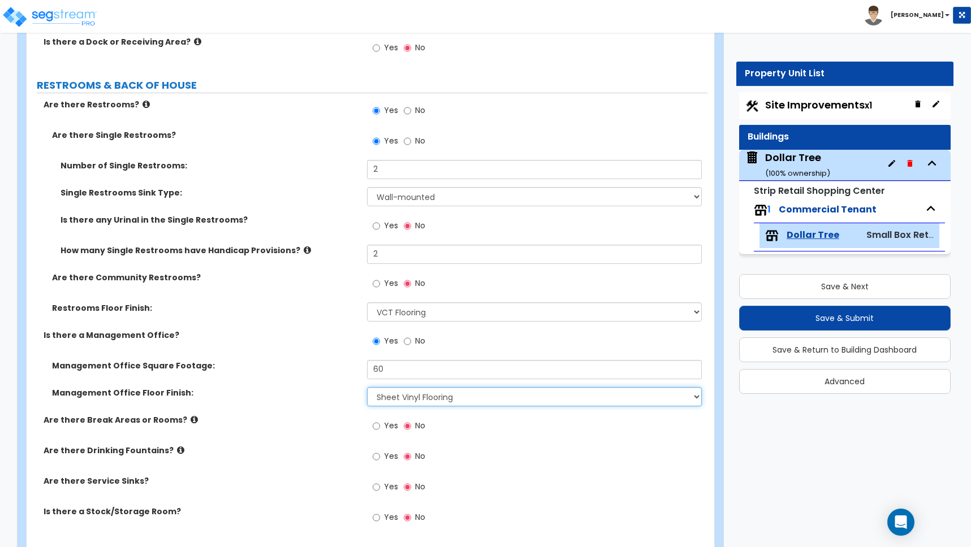
scroll to position [1522, 0]
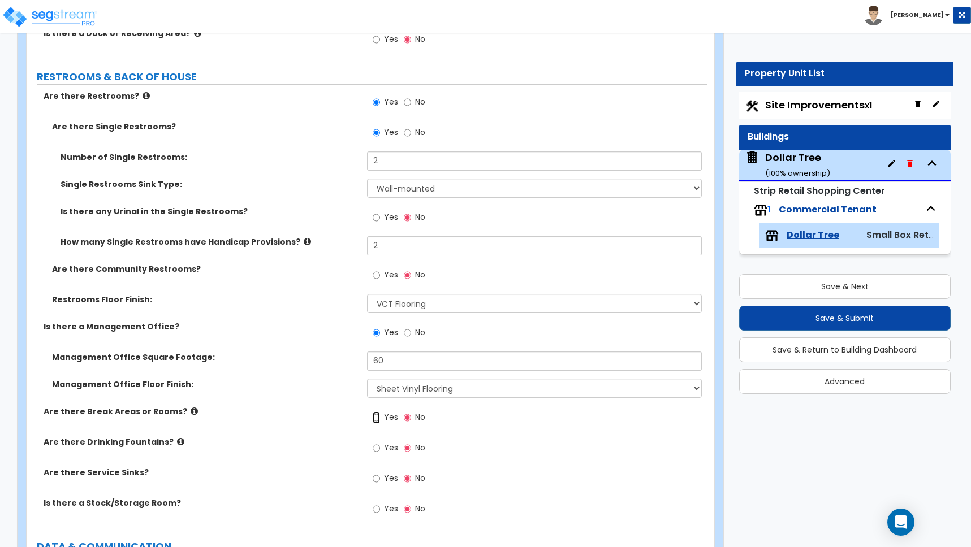
click at [375, 420] on input "Yes" at bounding box center [376, 418] width 7 height 12
radio input "true"
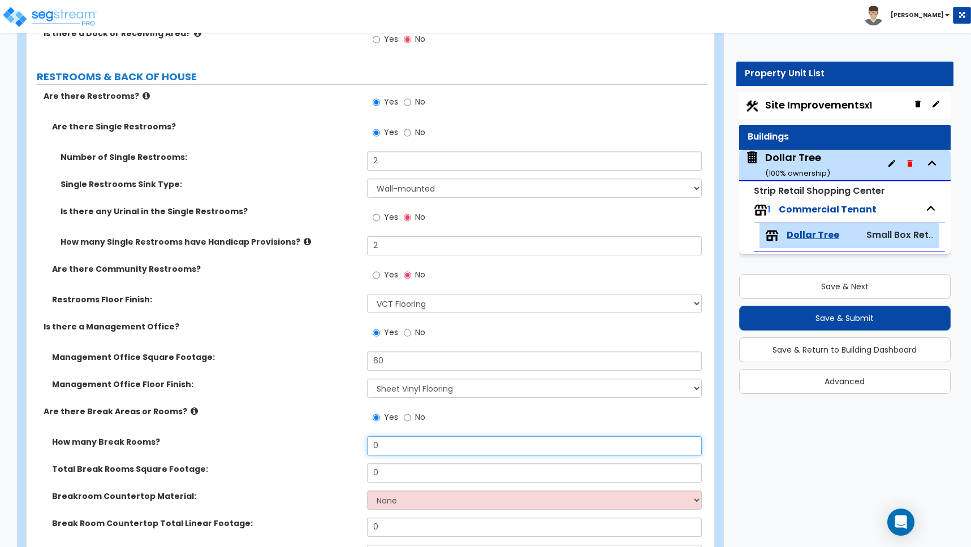
drag, startPoint x: 389, startPoint y: 444, endPoint x: 275, endPoint y: 436, distance: 113.9
click at [292, 435] on div "Are there Restrooms? Yes No Are there Single Restrooms? Yes No Number of Single…" at bounding box center [367, 473] width 664 height 767
type input "1"
type input "60"
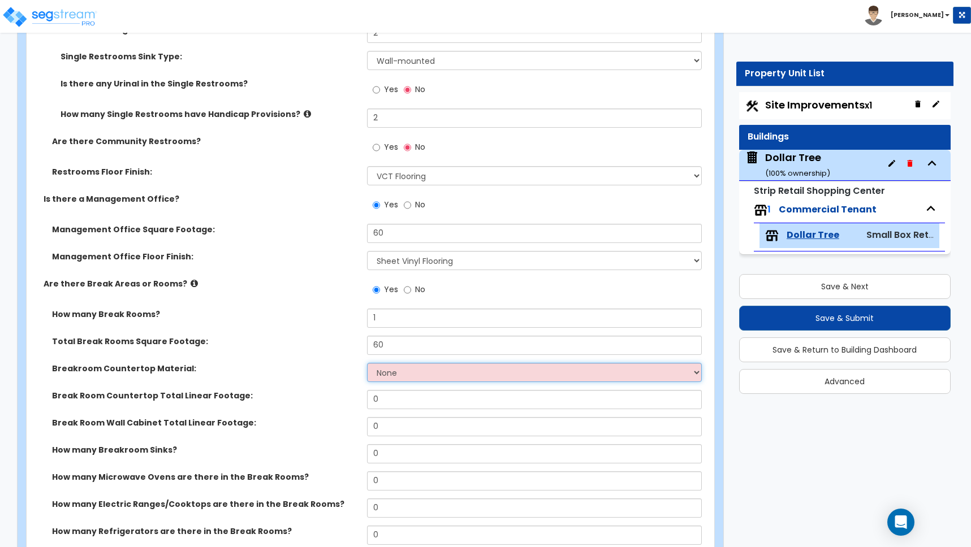
scroll to position [1698, 0]
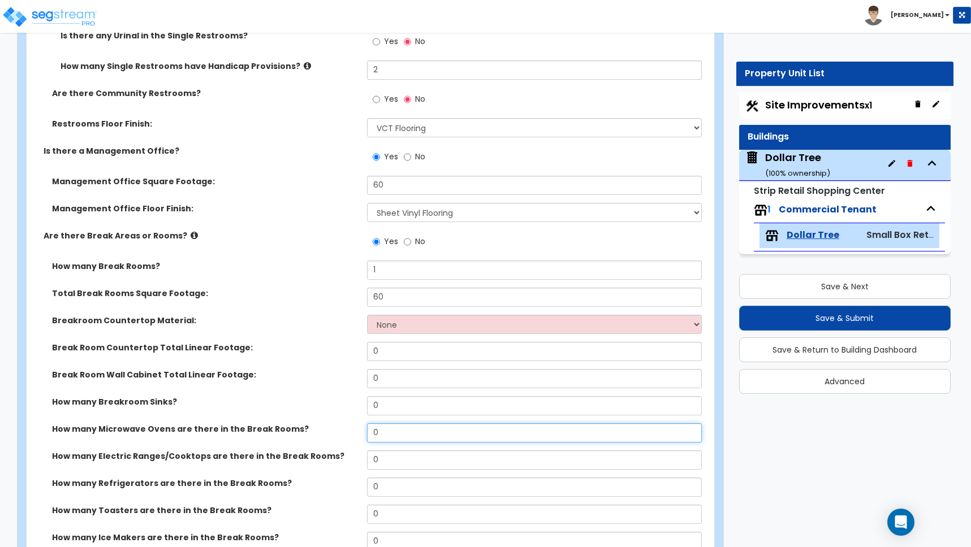
drag, startPoint x: 381, startPoint y: 430, endPoint x: 335, endPoint y: 425, distance: 46.1
click at [343, 431] on div "How many Microwave Ovens are there in the Break Rooms? 0" at bounding box center [367, 436] width 681 height 27
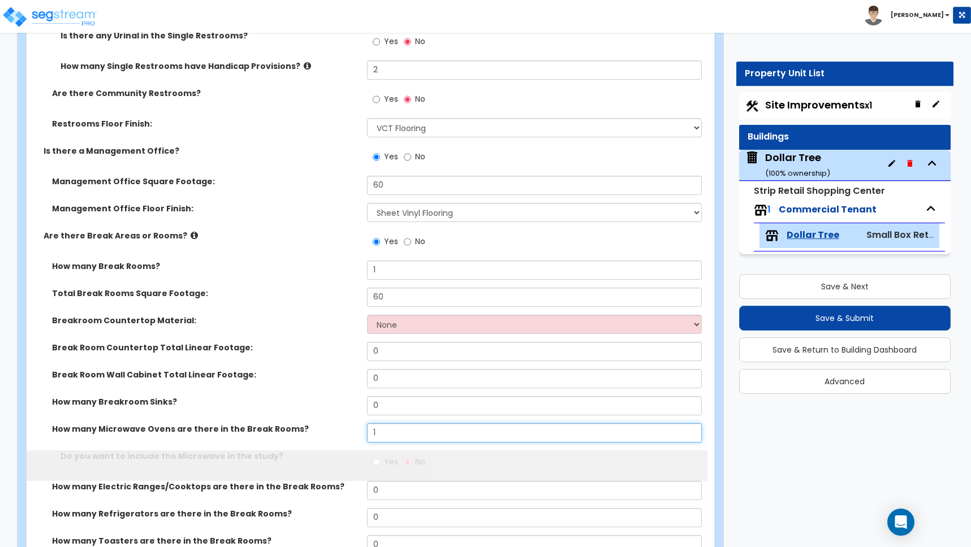
type input "1"
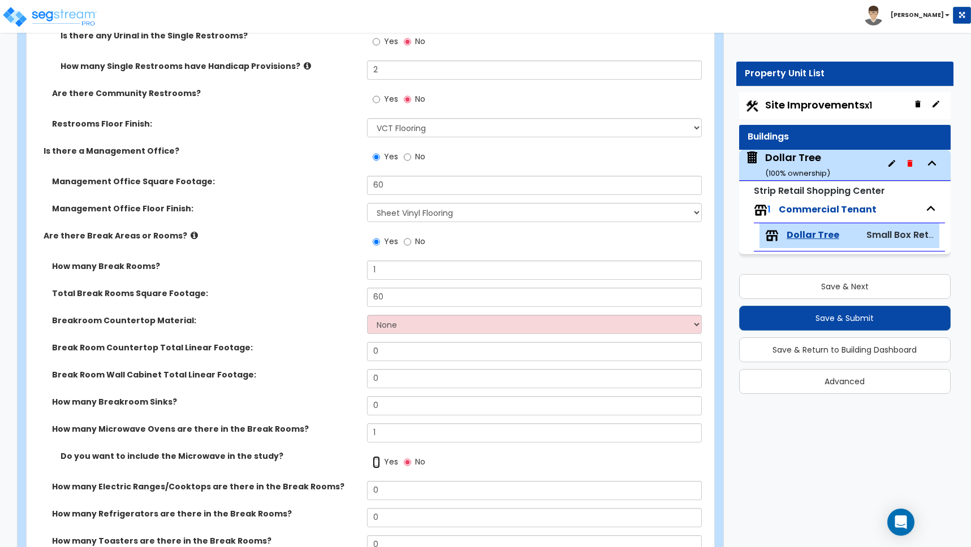
click at [376, 462] on input "Yes" at bounding box center [376, 462] width 7 height 12
radio input "true"
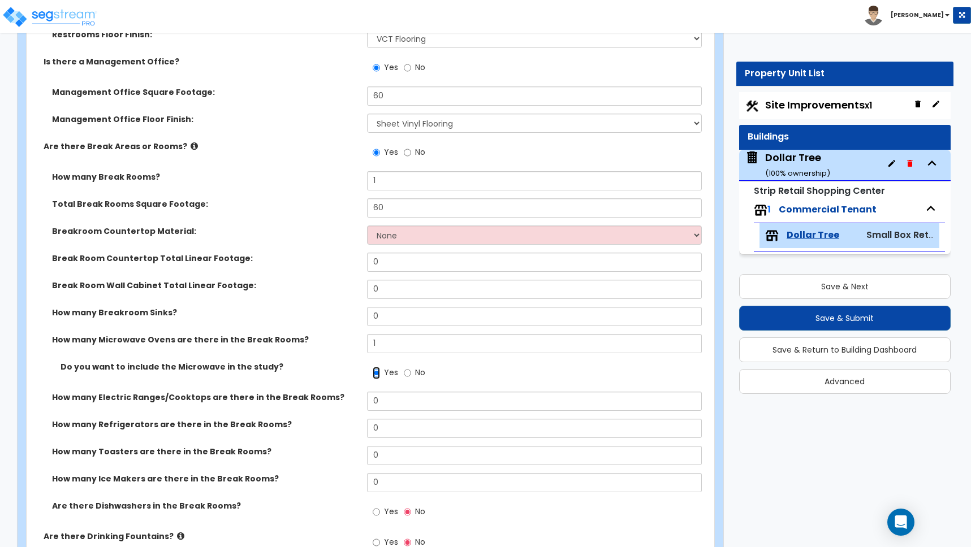
scroll to position [1977, 0]
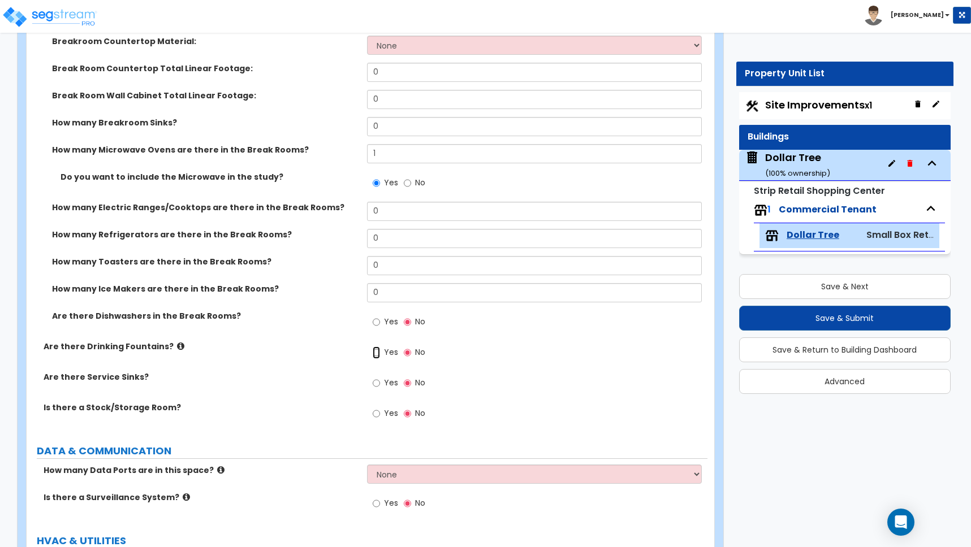
click at [375, 352] on input "Yes" at bounding box center [376, 353] width 7 height 12
radio input "true"
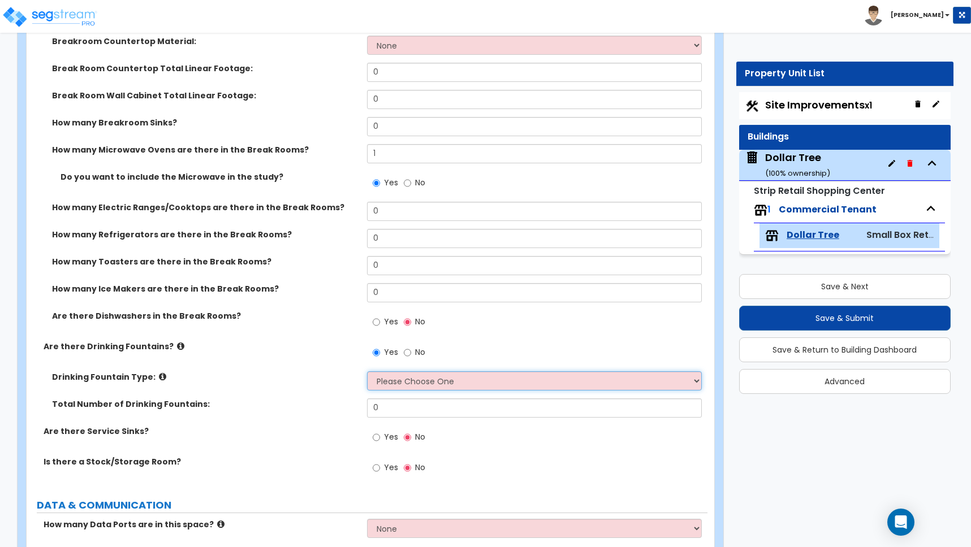
click at [410, 378] on select "Please Choose One Wall-mounted Floor-mounted" at bounding box center [534, 380] width 335 height 19
select select "1"
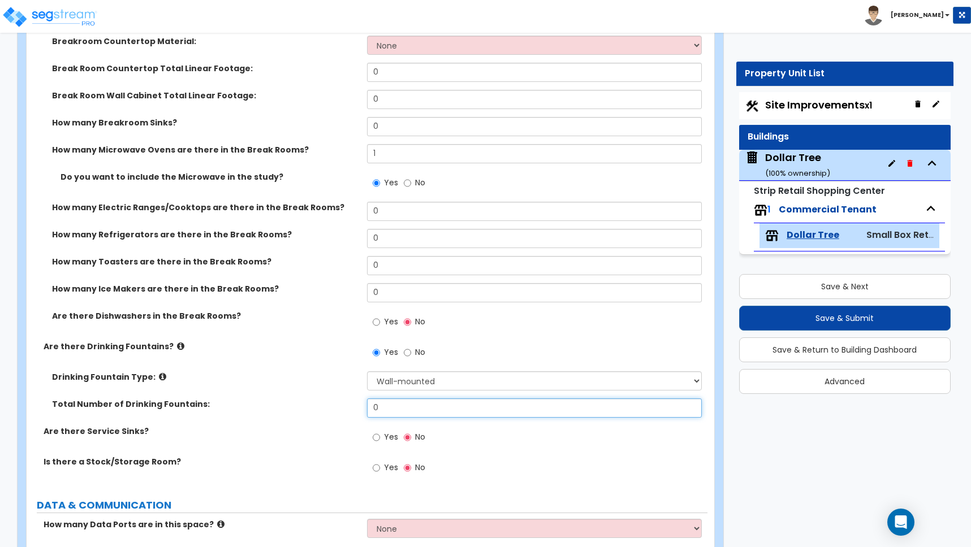
drag, startPoint x: 380, startPoint y: 404, endPoint x: 359, endPoint y: 404, distance: 21.5
click at [359, 404] on div "Total Number of Drinking Fountains: 0" at bounding box center [367, 412] width 681 height 27
type input "1"
click at [374, 436] on input "Yes" at bounding box center [376, 437] width 7 height 12
radio input "true"
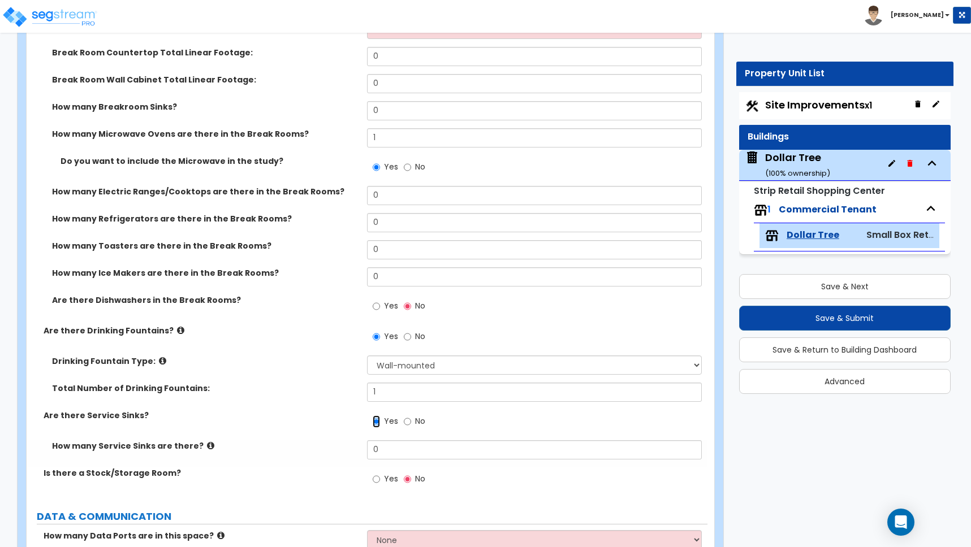
scroll to position [2025, 0]
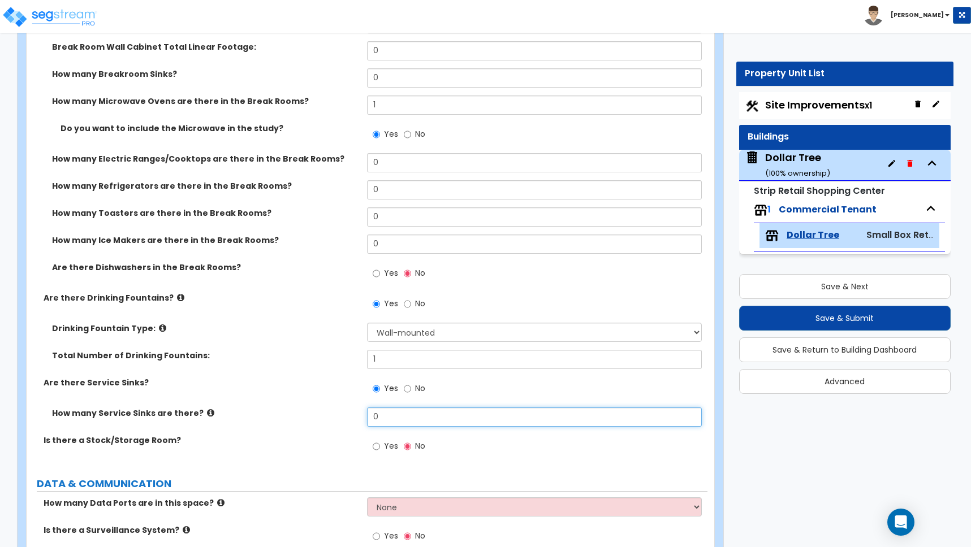
drag, startPoint x: 378, startPoint y: 414, endPoint x: 344, endPoint y: 417, distance: 34.1
click at [349, 417] on div "How many Service Sinks are there? 0" at bounding box center [367, 421] width 681 height 27
type input "1"
click at [376, 445] on input "Yes" at bounding box center [376, 446] width 7 height 12
radio input "true"
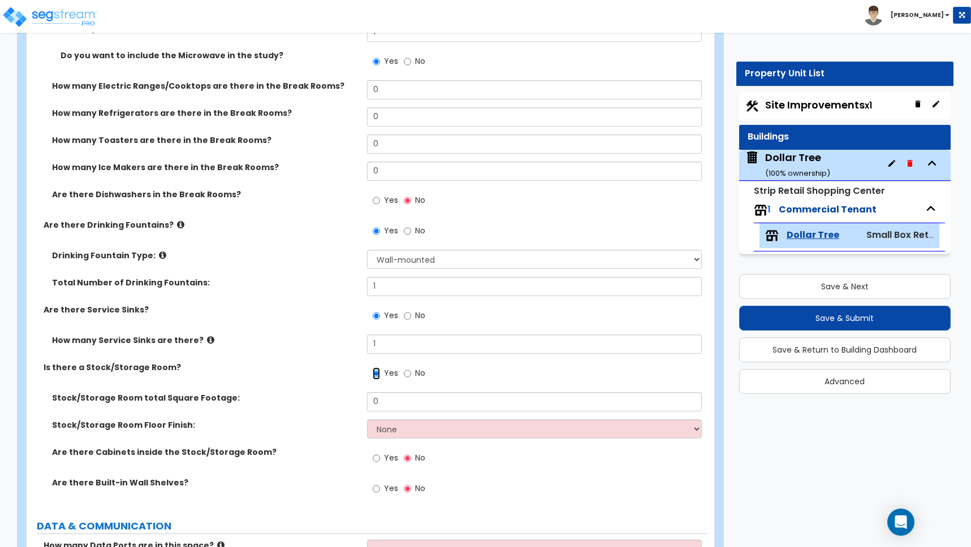
scroll to position [2102, 0]
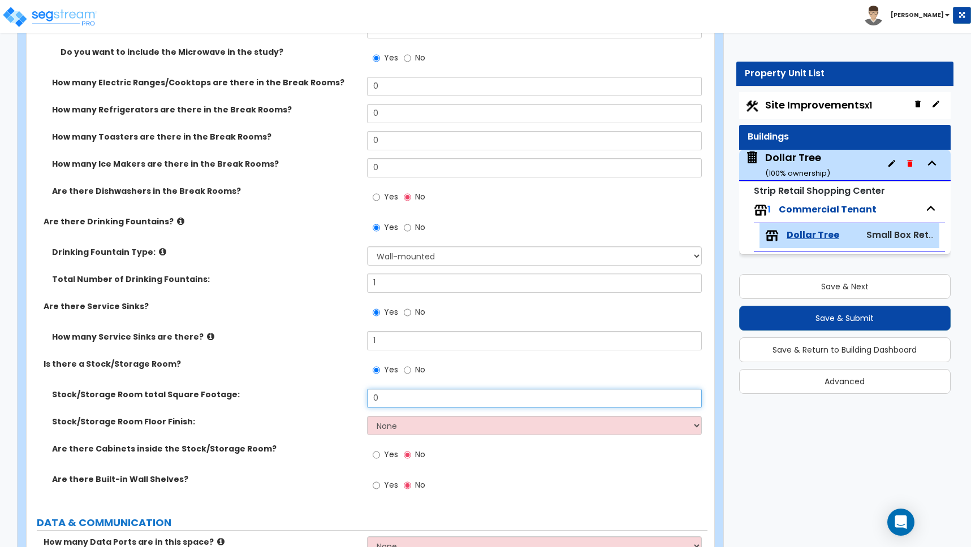
click at [286, 398] on div "Stock/Storage Room total Square Footage: 0" at bounding box center [367, 402] width 681 height 27
type input "2,400"
click at [378, 484] on input "Yes" at bounding box center [376, 485] width 7 height 12
radio input "true"
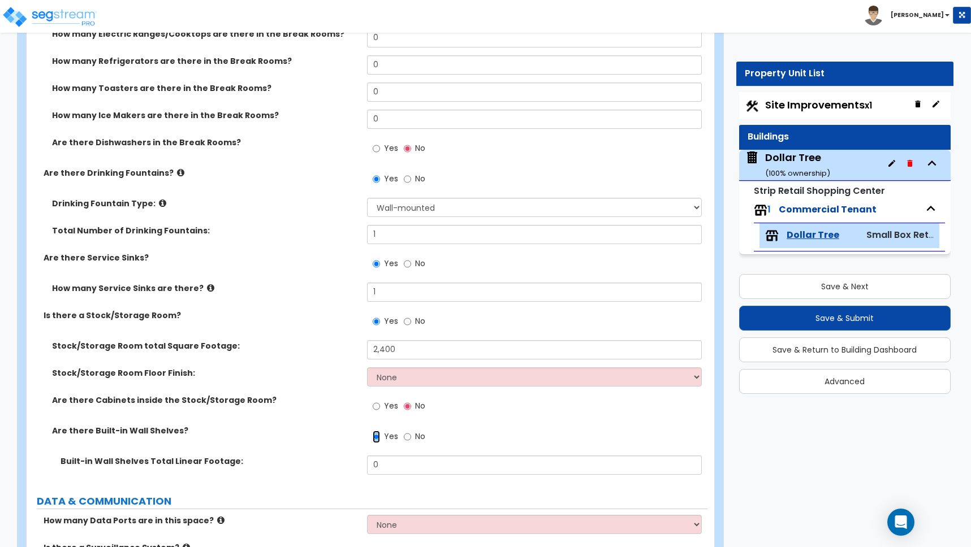
scroll to position [2178, 0]
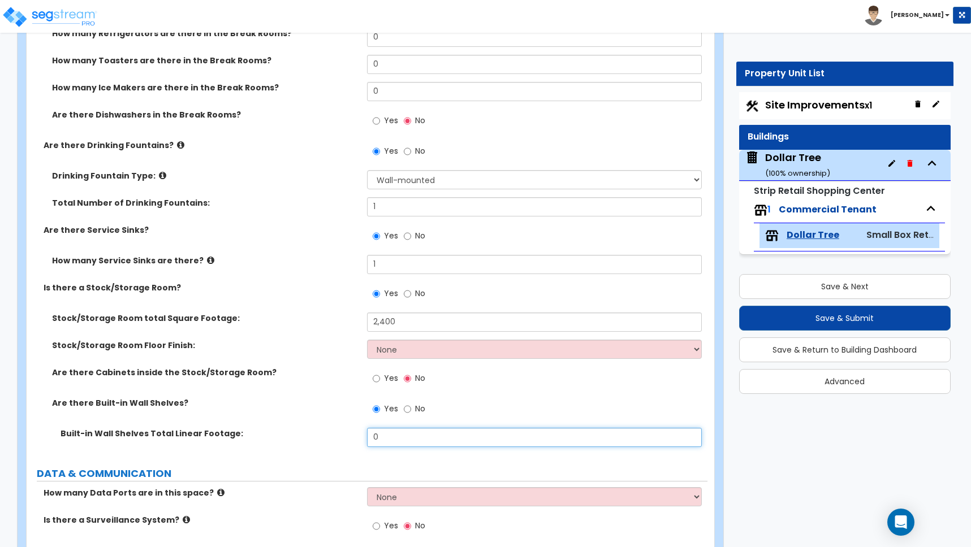
drag, startPoint x: 317, startPoint y: 408, endPoint x: 282, endPoint y: 395, distance: 37.2
click at [282, 395] on div "Stock/Storage Room total Square Footage: 2,400 Stock/Storage Room Floor Finish:…" at bounding box center [367, 384] width 664 height 142
type input "40"
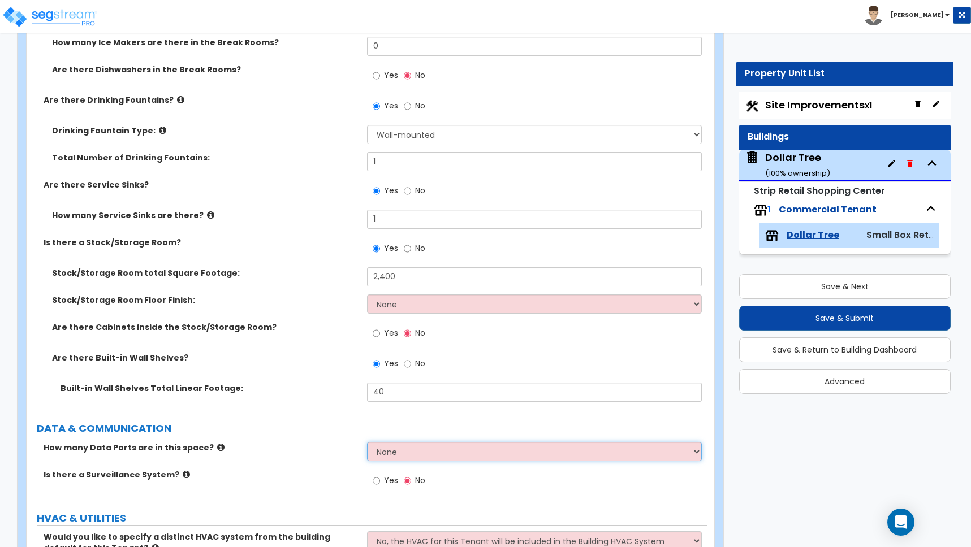
scroll to position [2359, 0]
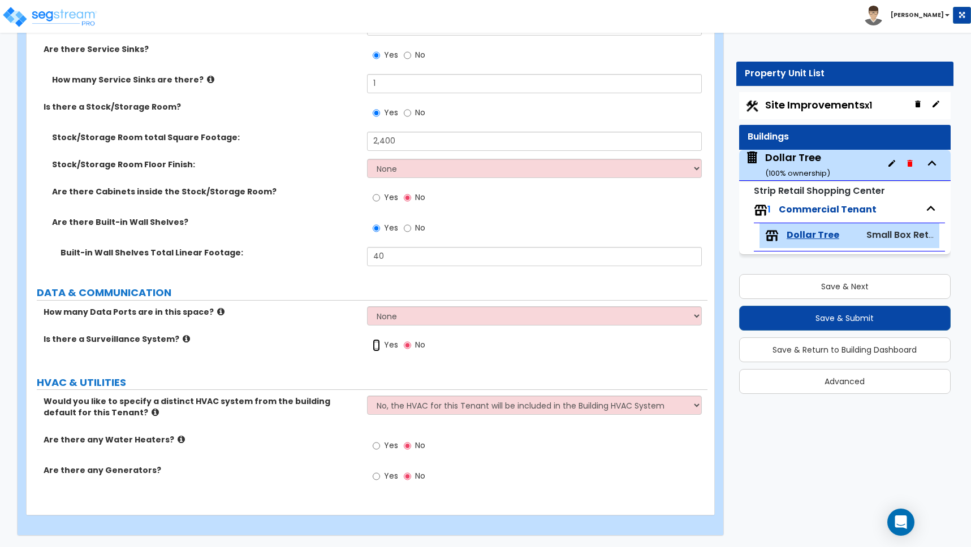
click at [375, 346] on input "Yes" at bounding box center [376, 345] width 7 height 12
radio input "true"
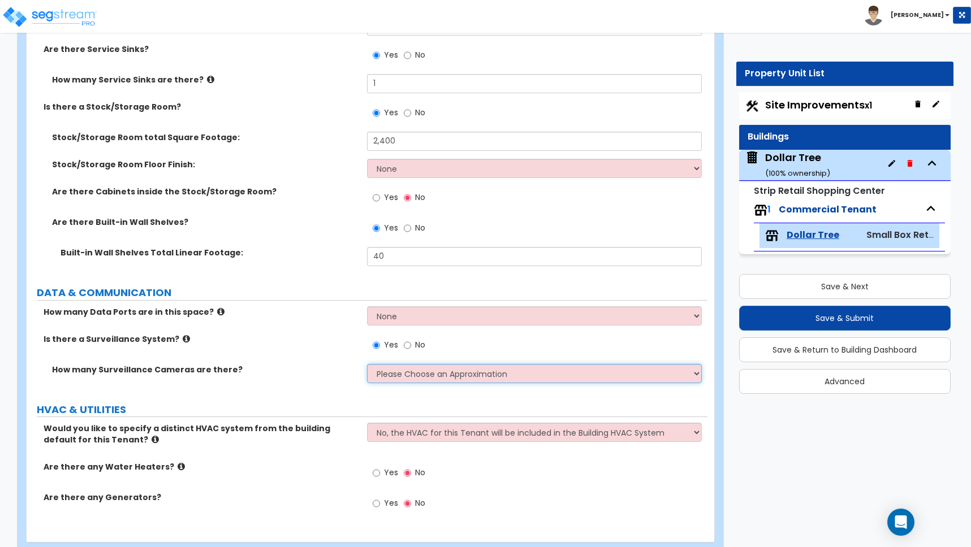
click at [403, 374] on select "Please Choose an Approximation Barely Noticed Any Noticed a Couple Frequently S…" at bounding box center [534, 373] width 335 height 19
select select "3"
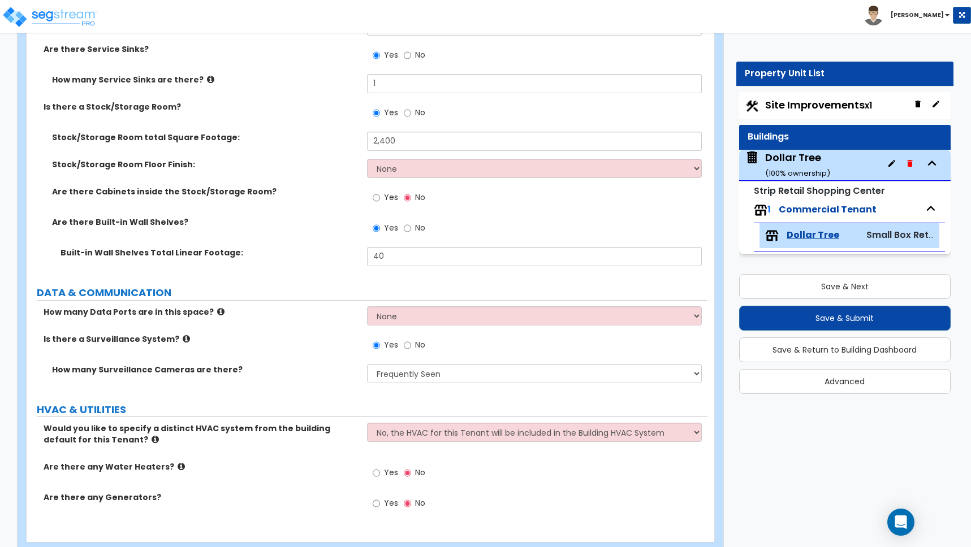
click at [217, 311] on icon at bounding box center [220, 312] width 7 height 8
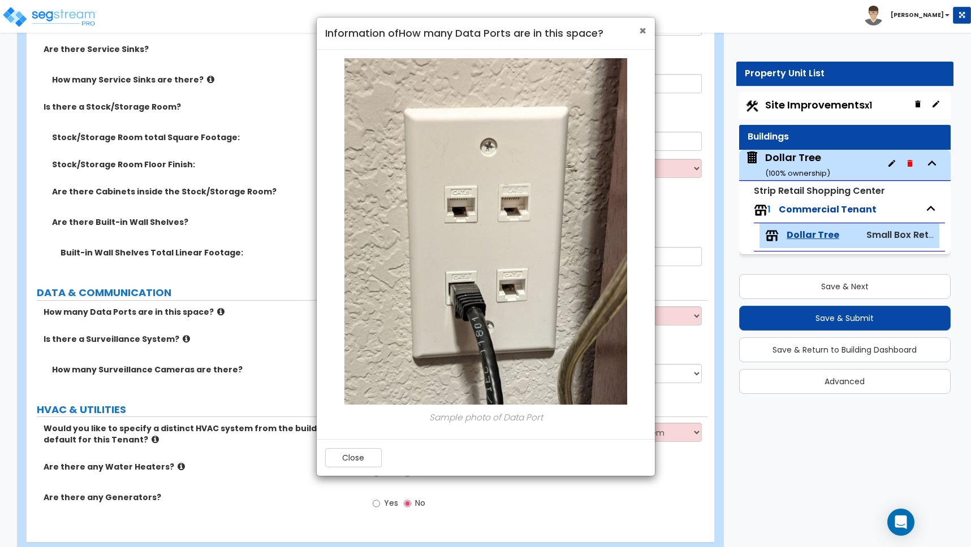
click at [643, 31] on span "×" at bounding box center [642, 31] width 7 height 16
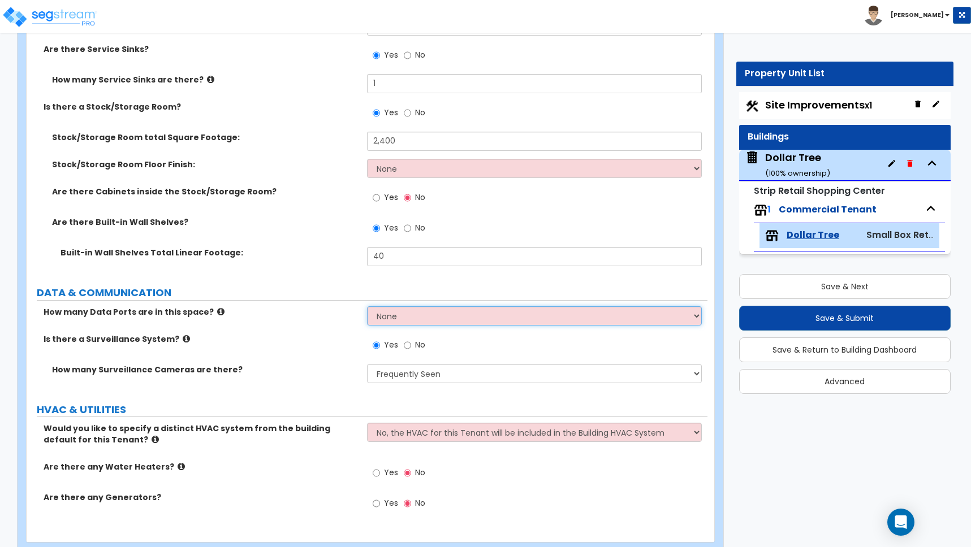
click at [404, 317] on select "None Please Estimate for Me I will specify the Quantity Exactly" at bounding box center [534, 315] width 335 height 19
select select "2"
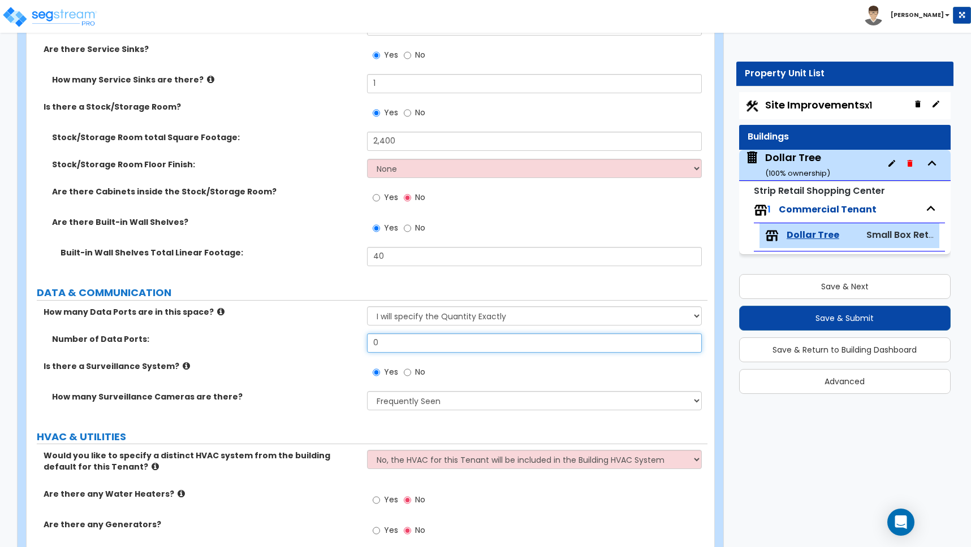
drag, startPoint x: 393, startPoint y: 337, endPoint x: 332, endPoint y: 335, distance: 61.1
click at [366, 339] on div "Number of Data Ports: 0" at bounding box center [367, 347] width 681 height 27
type input "1"
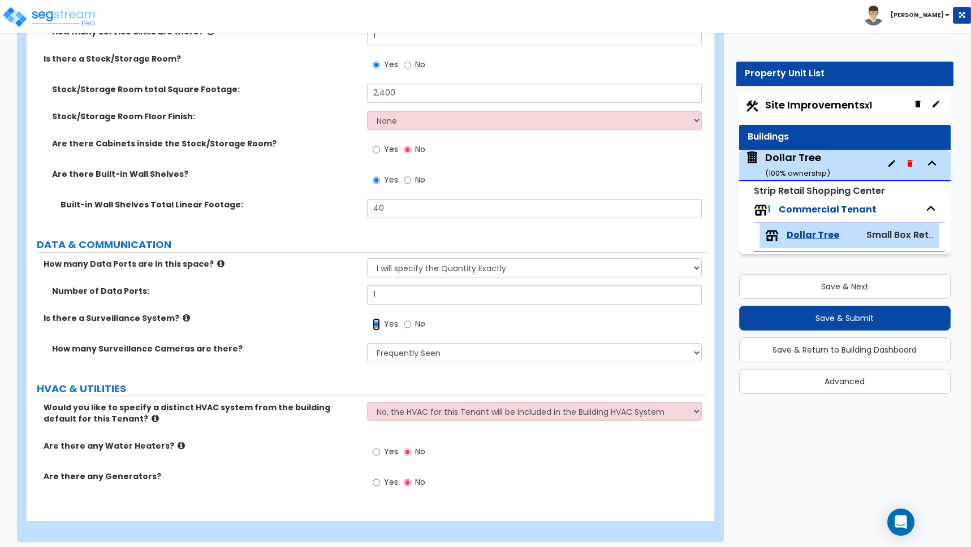
scroll to position [2413, 0]
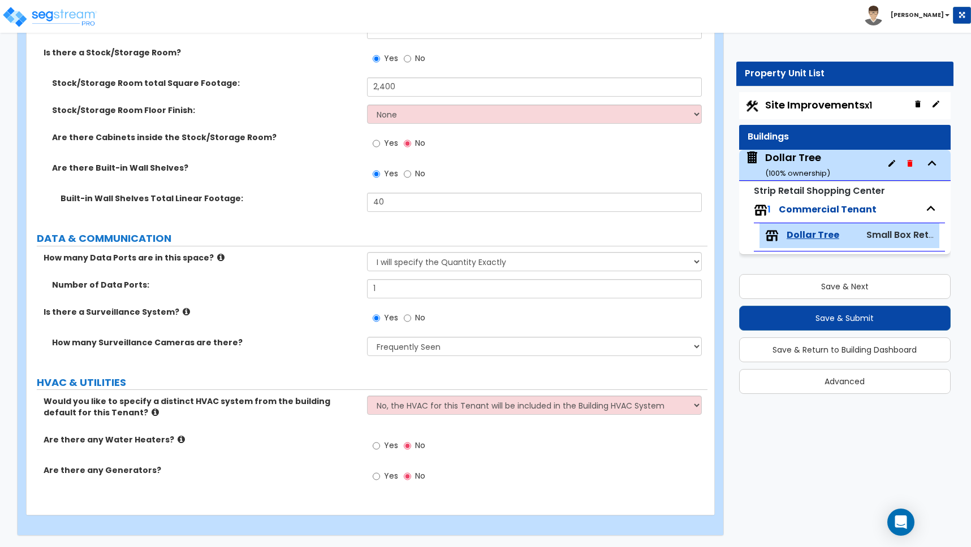
click at [371, 447] on div "Yes No" at bounding box center [399, 447] width 64 height 26
click at [378, 446] on input "Yes" at bounding box center [376, 446] width 7 height 12
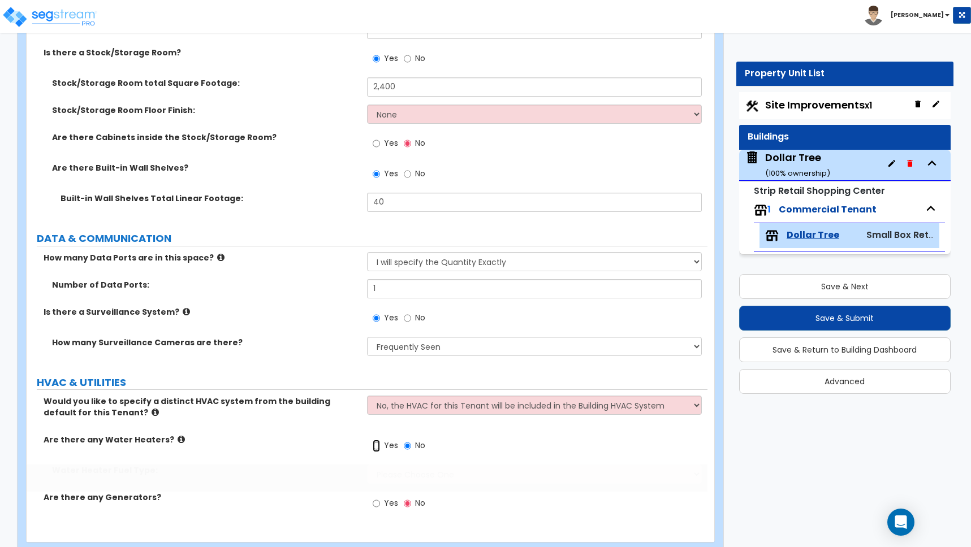
radio input "true"
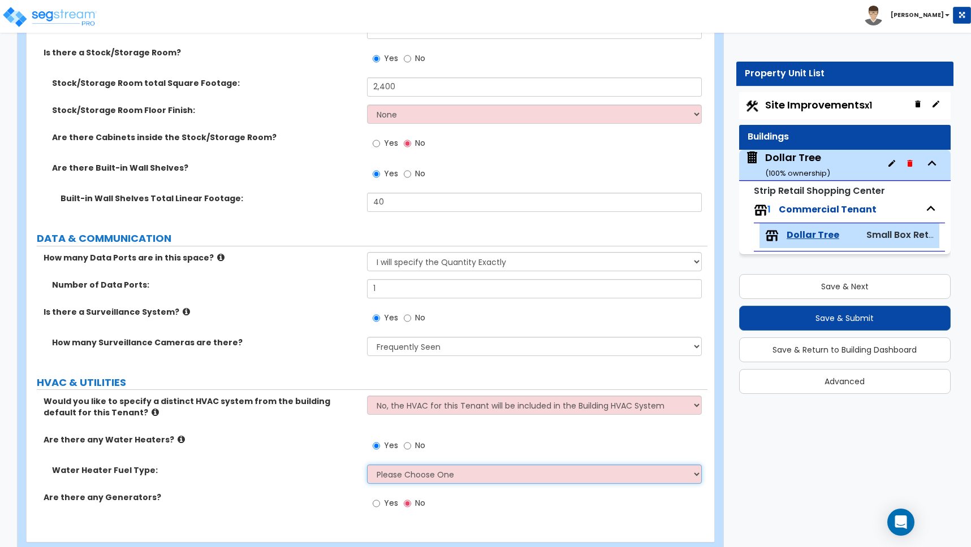
click at [395, 473] on select "Please Choose One Gas Electric" at bounding box center [534, 474] width 335 height 19
select select "1"
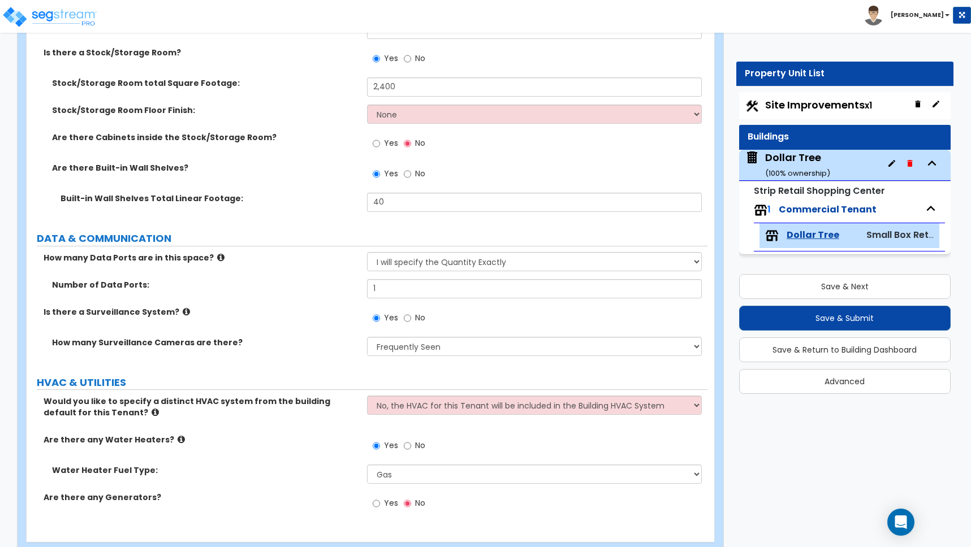
click at [317, 276] on div "How many Data Ports are in this space? None Please Estimate for Me I will speci…" at bounding box center [367, 265] width 681 height 27
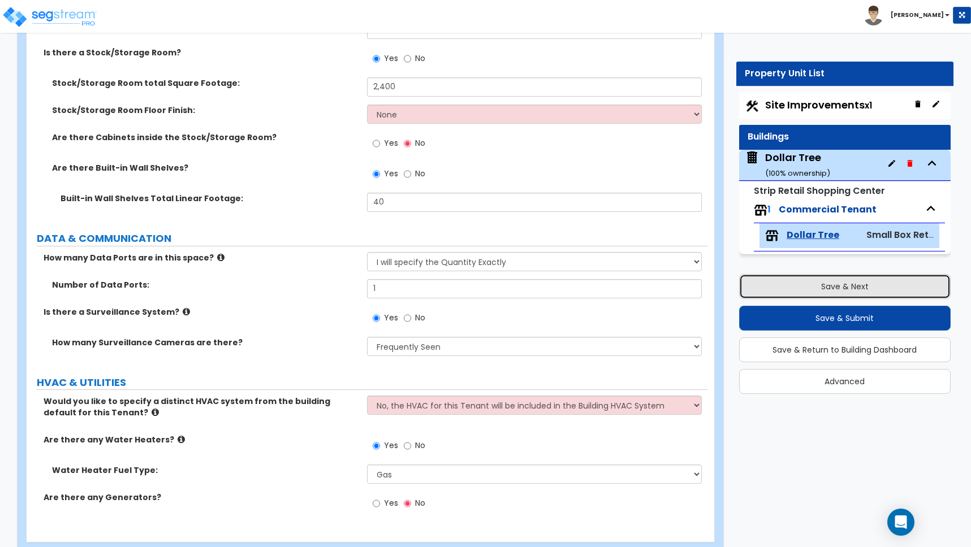
click at [835, 285] on button "Save & Next" at bounding box center [844, 286] width 211 height 25
select select "2"
select select "1"
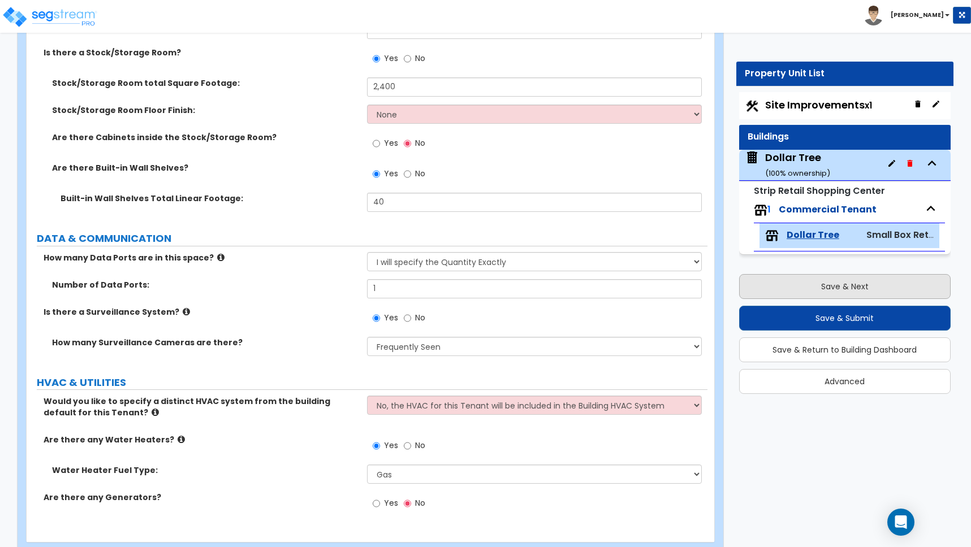
select select "2"
select select "1"
select select "2"
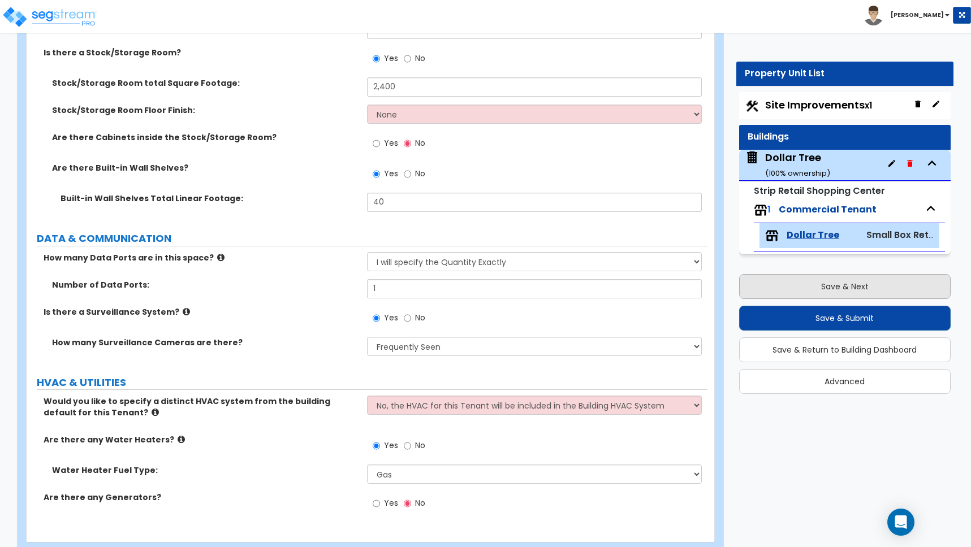
select select "1"
select select "2"
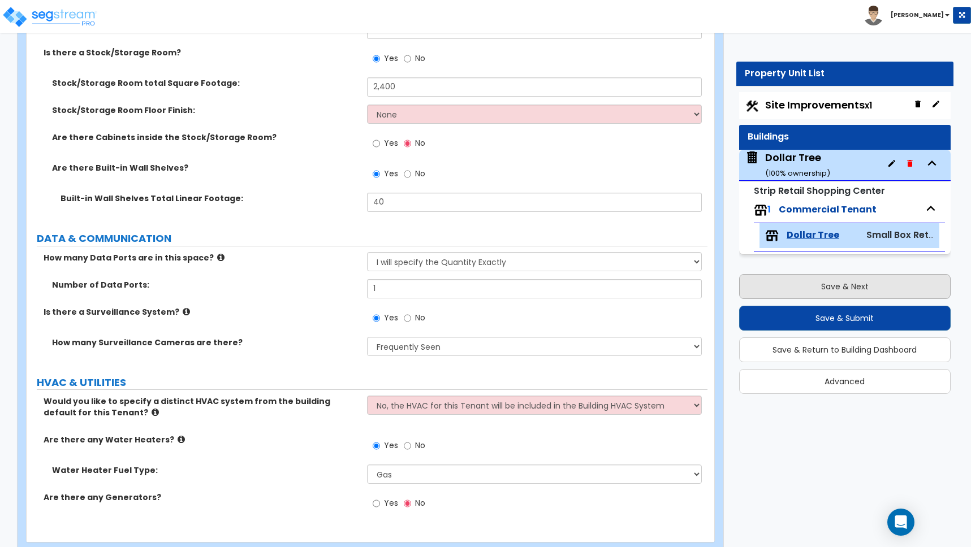
select select "1"
select select "2"
select select "4"
select select "2"
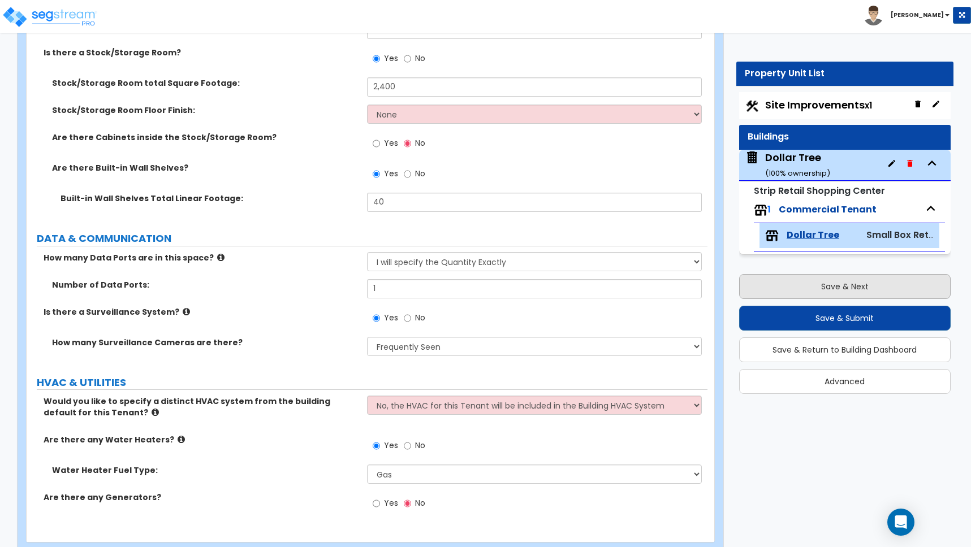
select select "1"
select select "5"
select select "1"
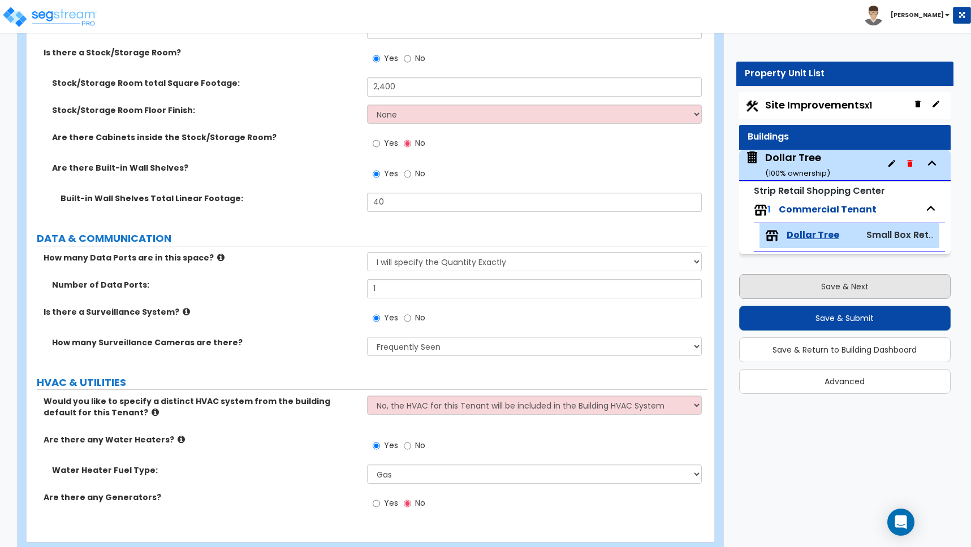
select select "1"
select select "2"
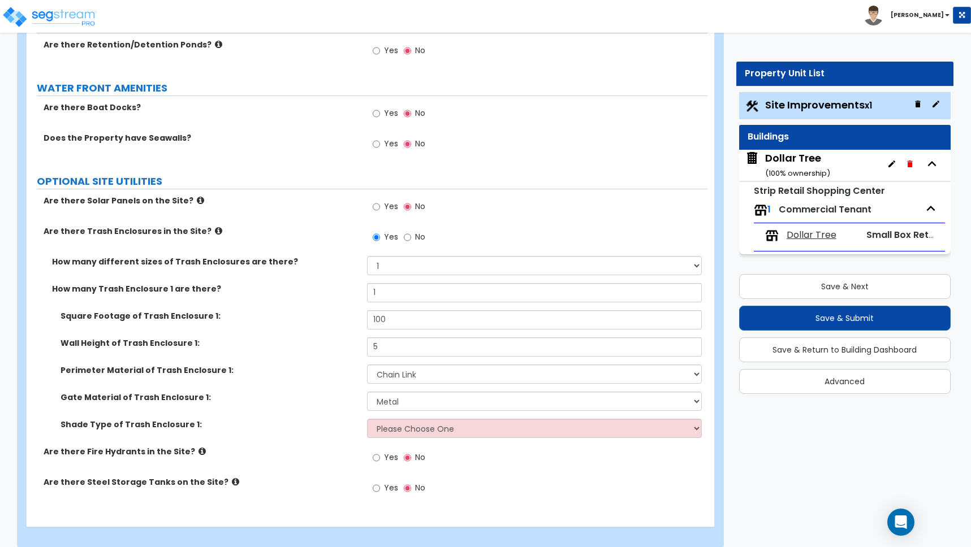
scroll to position [3235, 0]
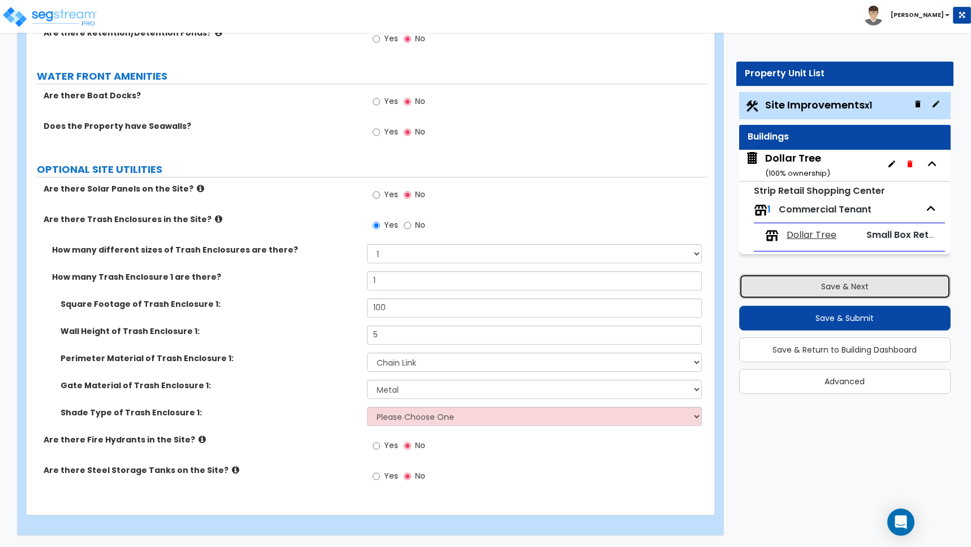
click at [846, 281] on button "Save & Next" at bounding box center [844, 286] width 211 height 25
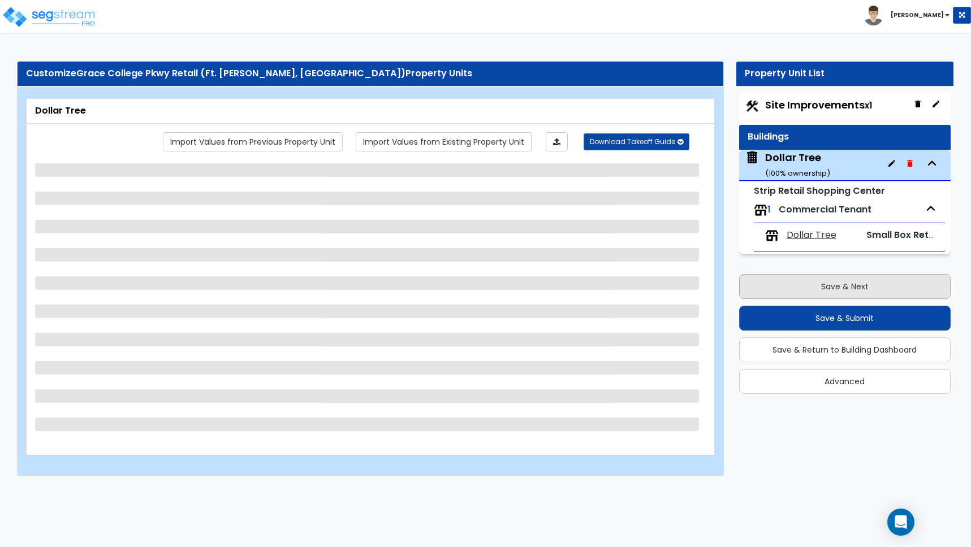
scroll to position [0, 0]
select select "1"
select select "2"
select select "1"
select select "5"
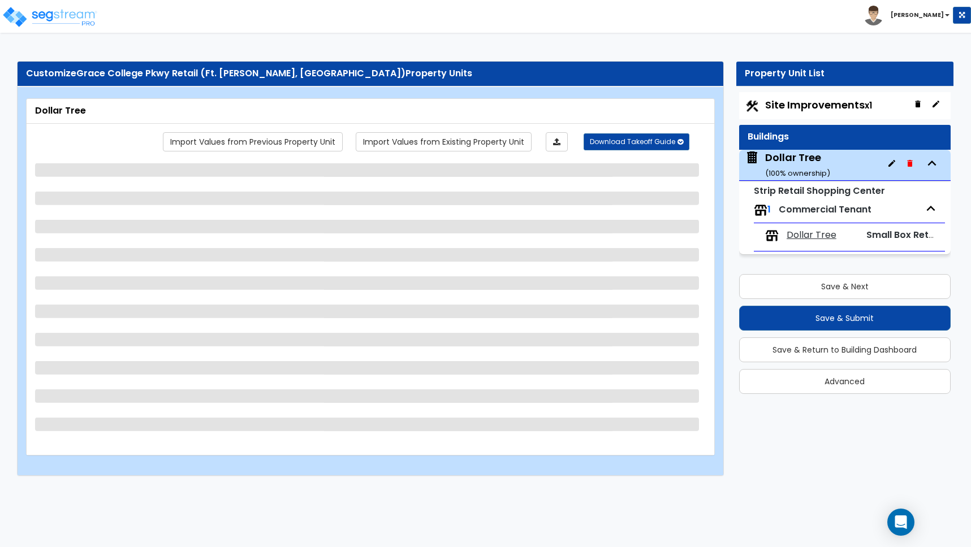
select select "1"
select select "6"
select select "1"
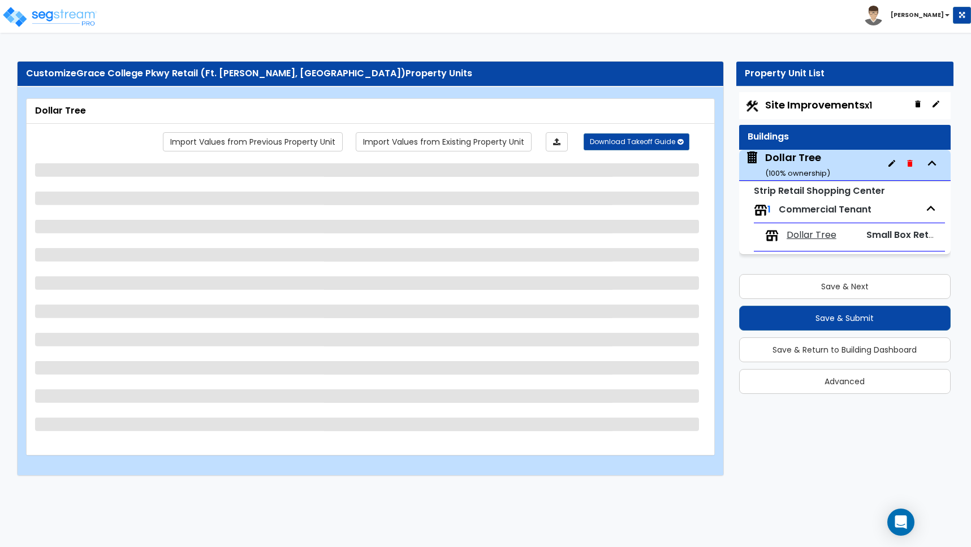
select select "7"
select select "2"
select select "1"
select select "2"
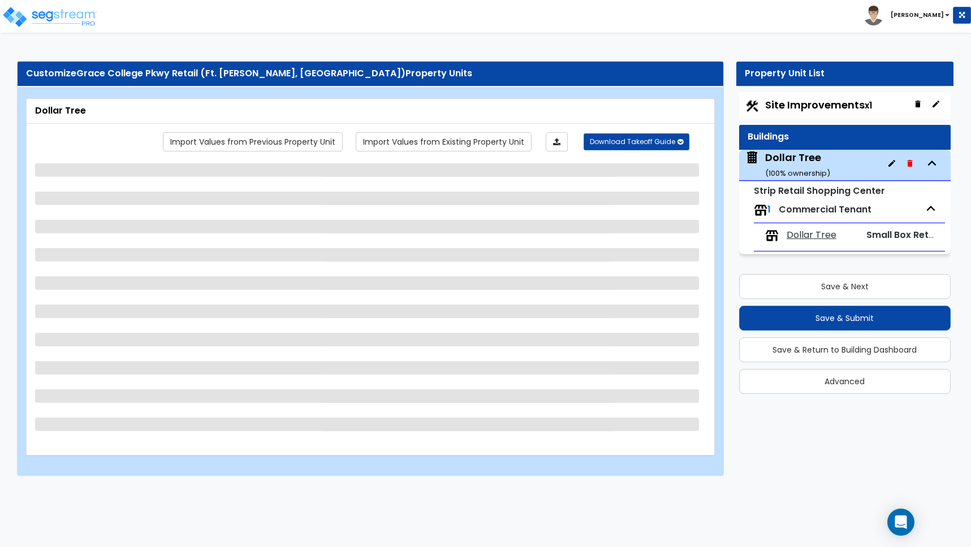
select select "1"
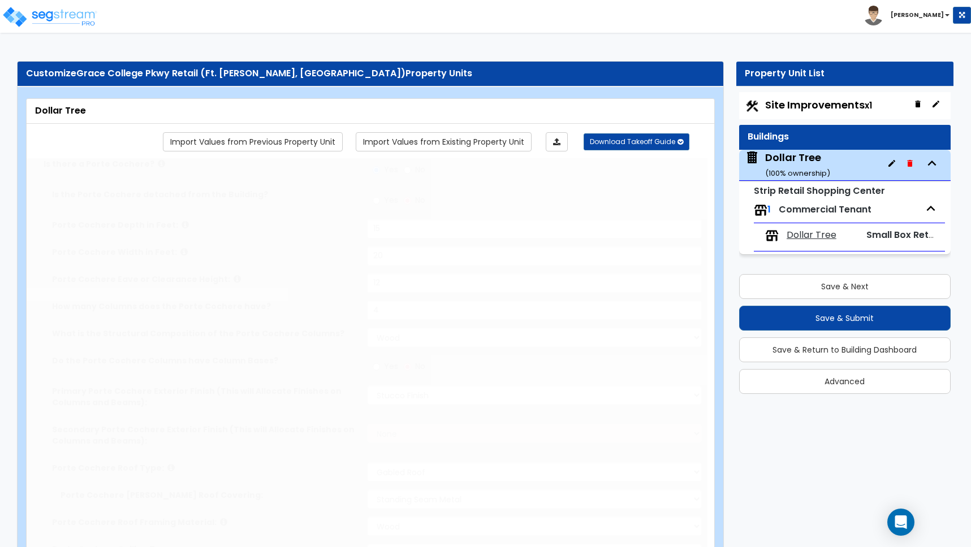
radio input "true"
select select "1"
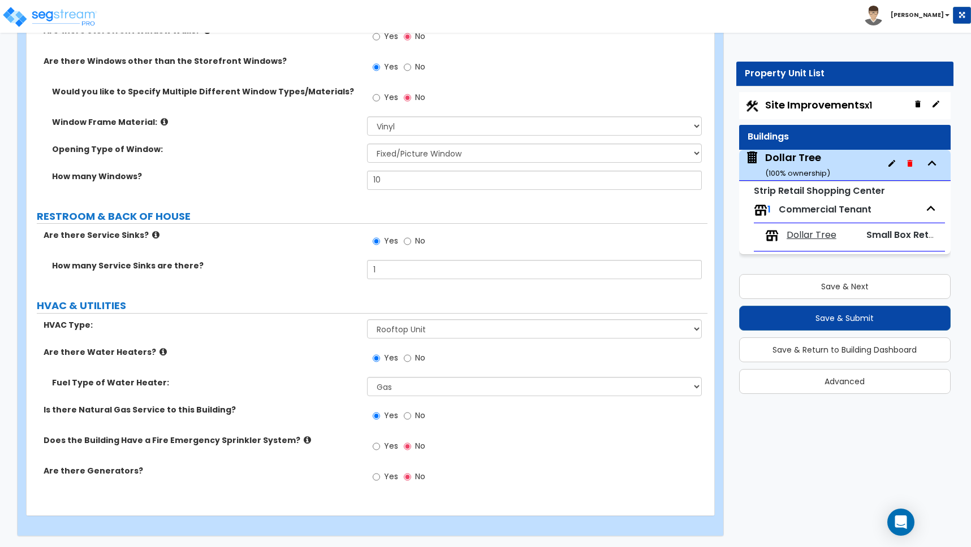
scroll to position [1989, 0]
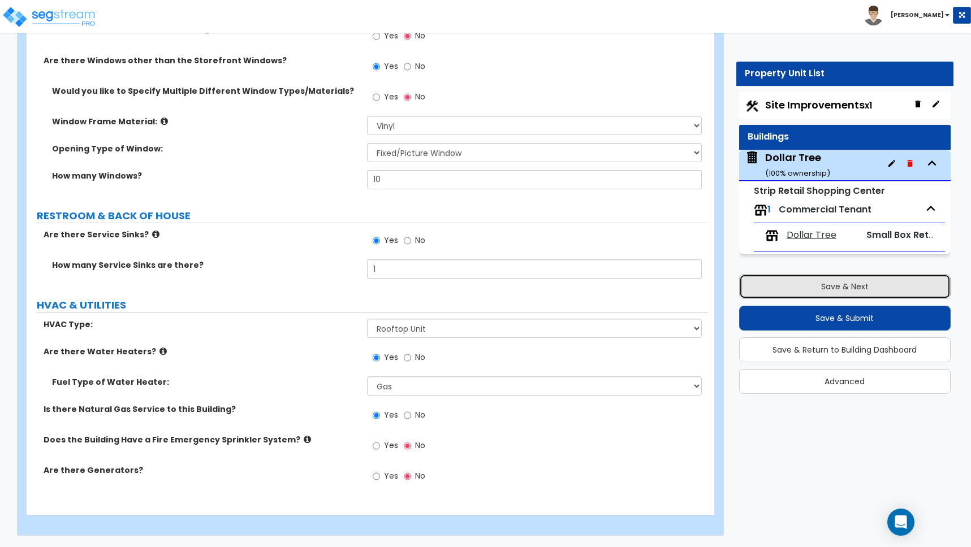
click at [853, 285] on button "Save & Next" at bounding box center [844, 286] width 211 height 25
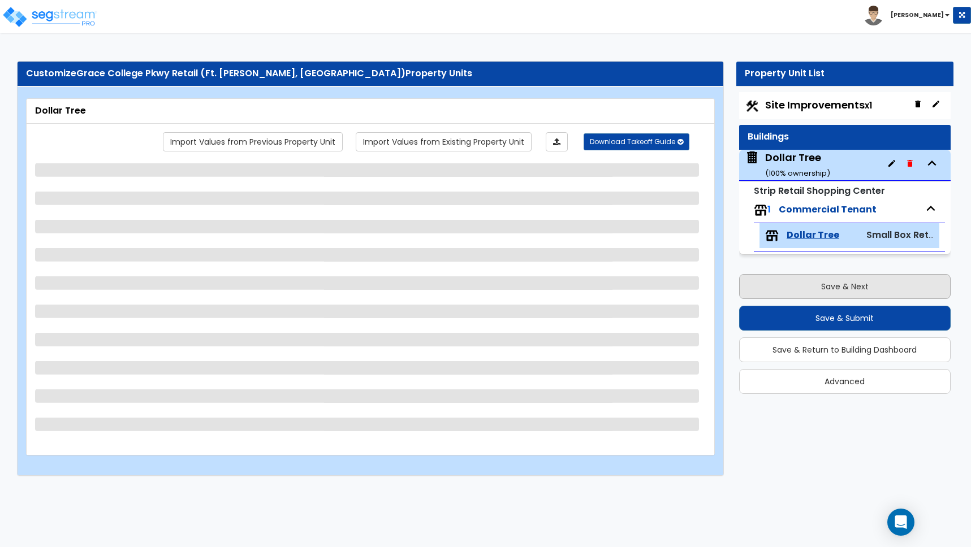
scroll to position [0, 0]
select select "1"
select select "3"
select select "6"
select select "4"
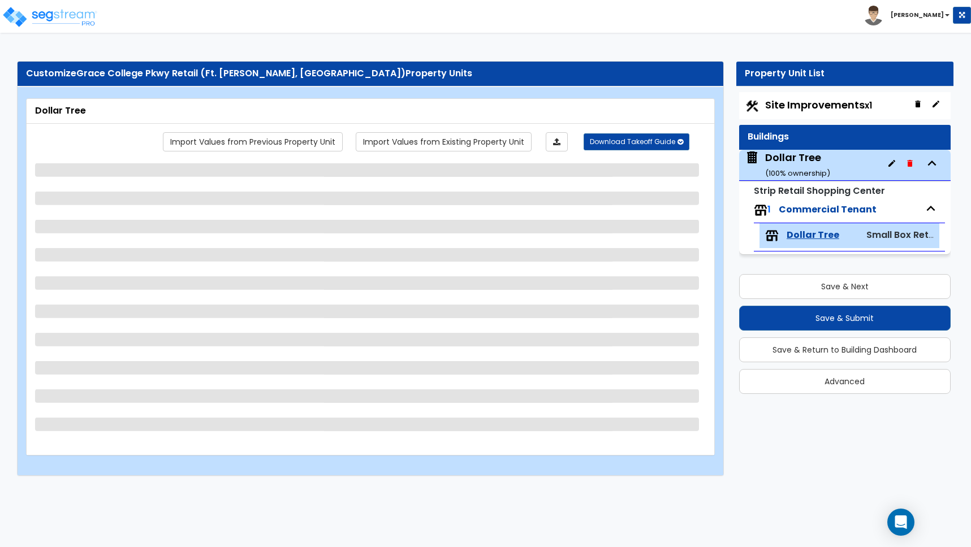
select select "1"
select select "2"
select select "1"
select select "2"
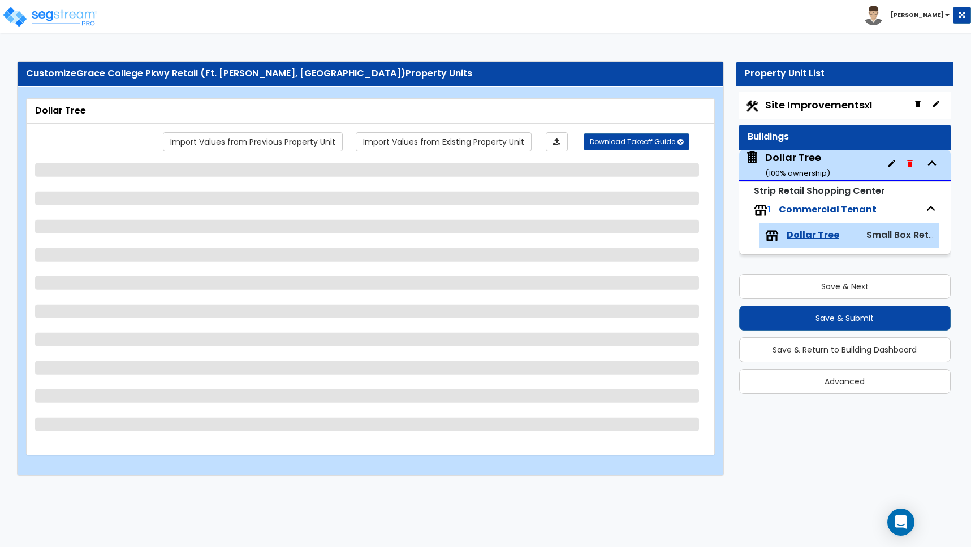
select select "1"
select select "3"
select select "6"
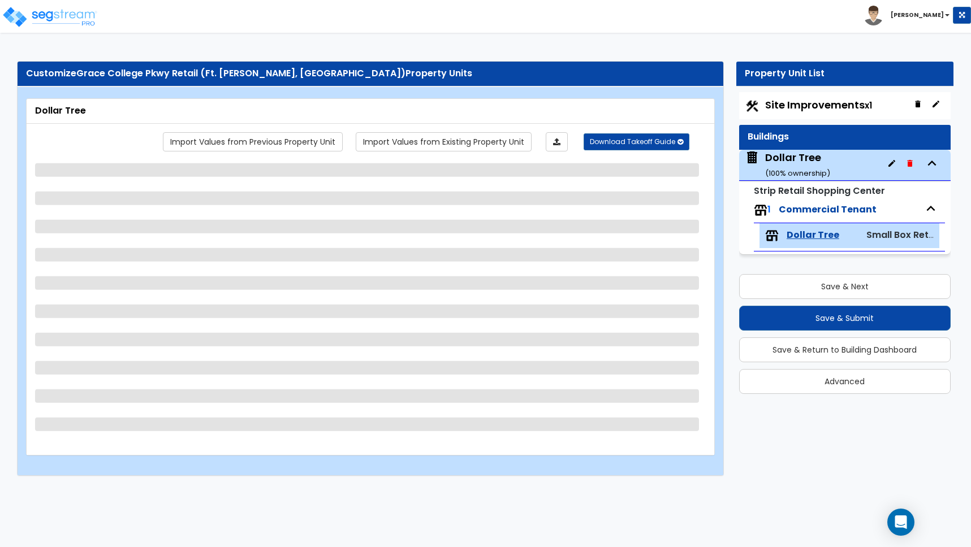
select select "1"
select select "2"
select select "3"
select select "1"
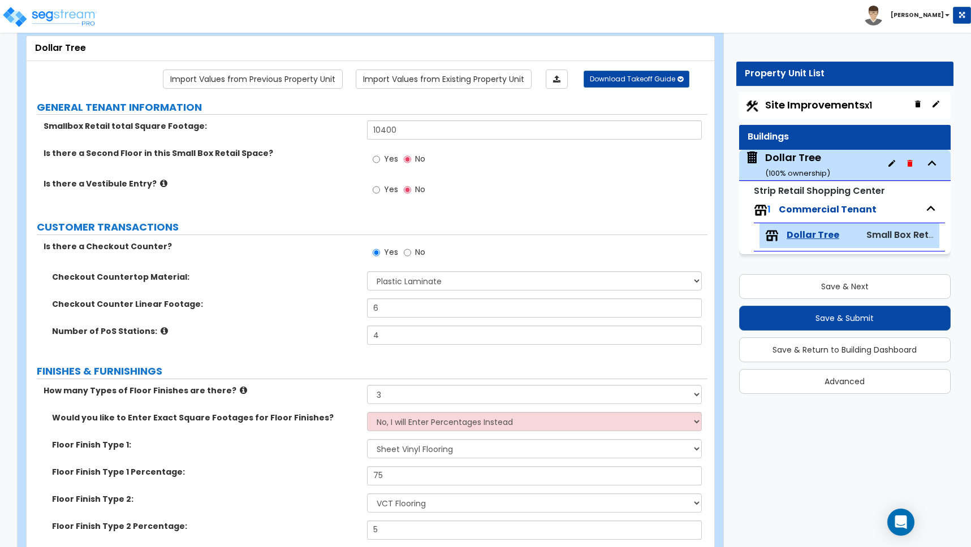
scroll to position [76, 0]
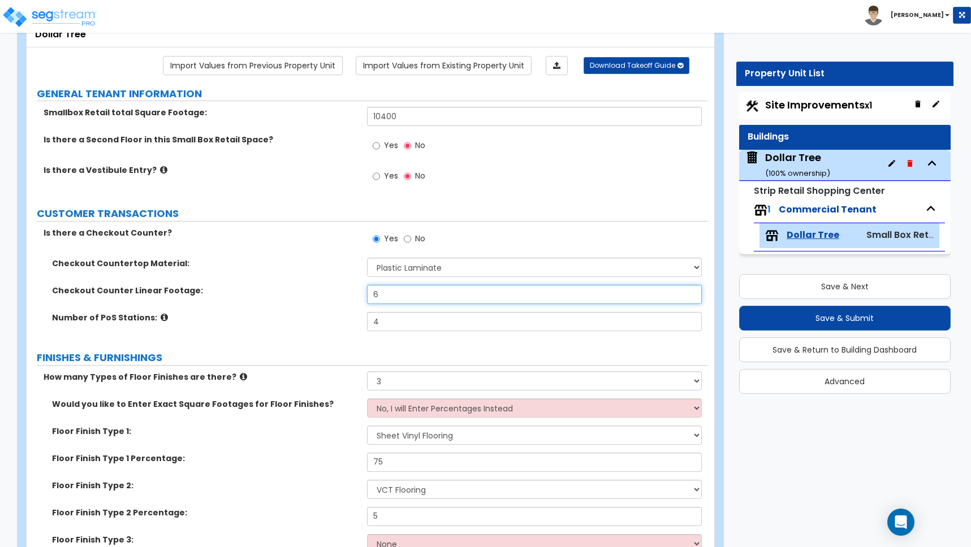
drag, startPoint x: 387, startPoint y: 293, endPoint x: 343, endPoint y: 287, distance: 44.6
click at [343, 287] on div "Checkout Counter Linear Footage: 6" at bounding box center [367, 298] width 681 height 27
type input "12"
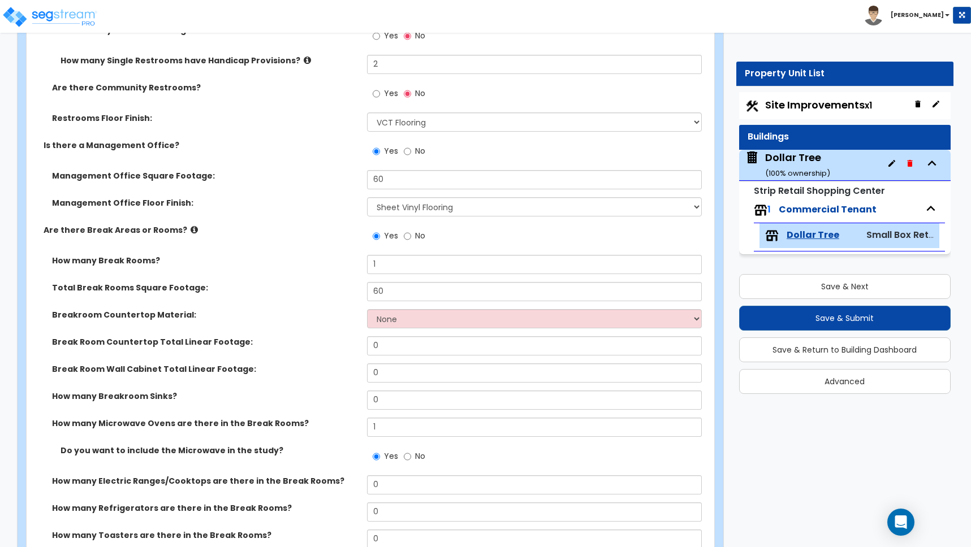
scroll to position [1789, 0]
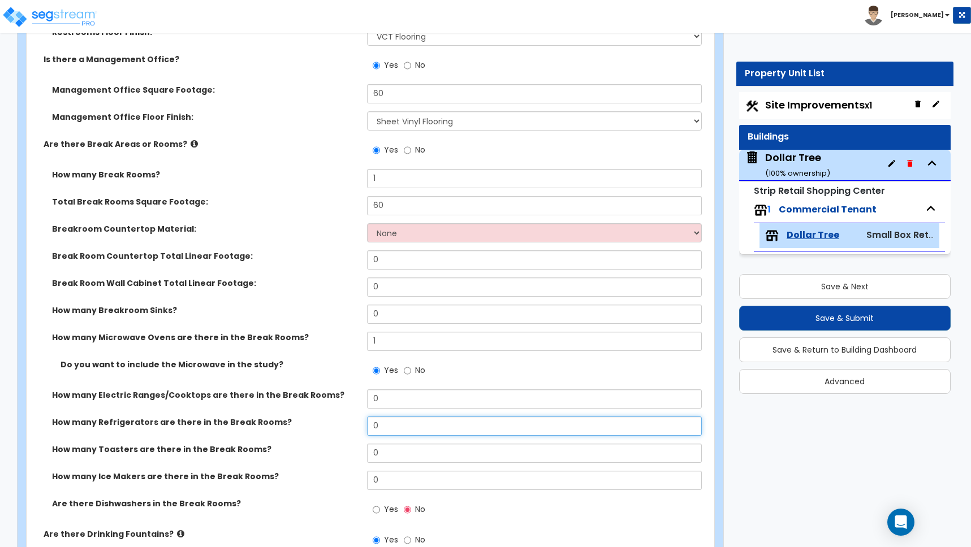
drag, startPoint x: 370, startPoint y: 426, endPoint x: 332, endPoint y: 423, distance: 38.5
click at [332, 423] on div "How many Refrigerators are there in the Break Rooms? 0" at bounding box center [367, 430] width 681 height 27
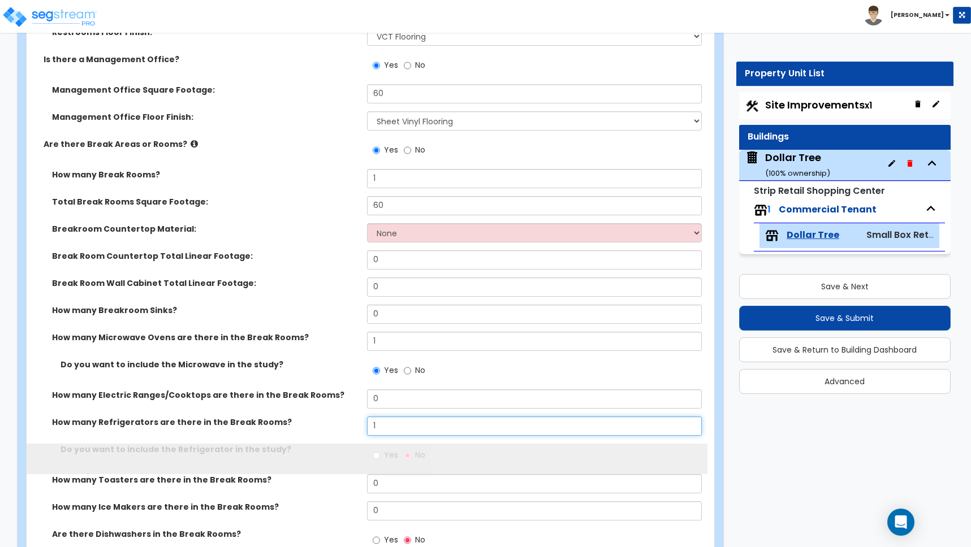
type input "1"
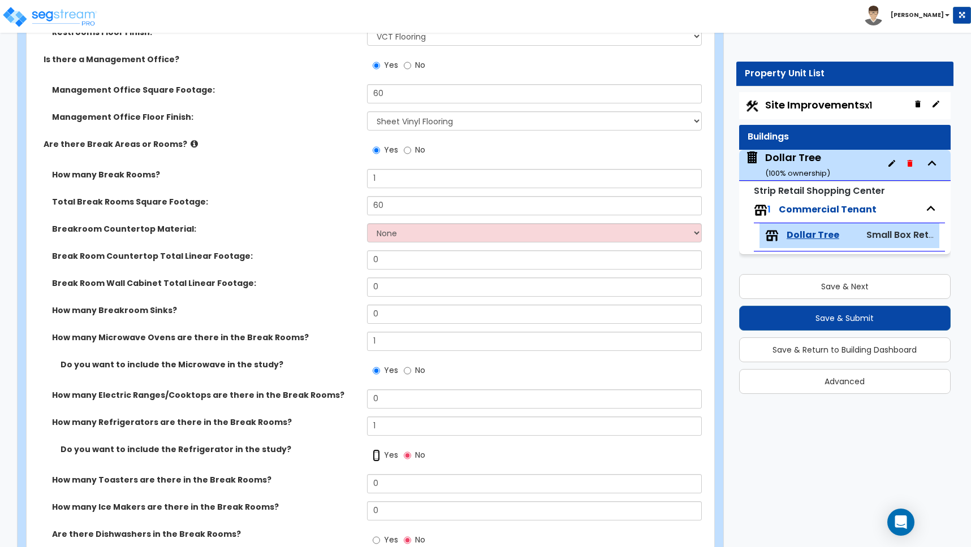
click at [378, 456] on input "Yes" at bounding box center [376, 455] width 7 height 12
radio input "true"
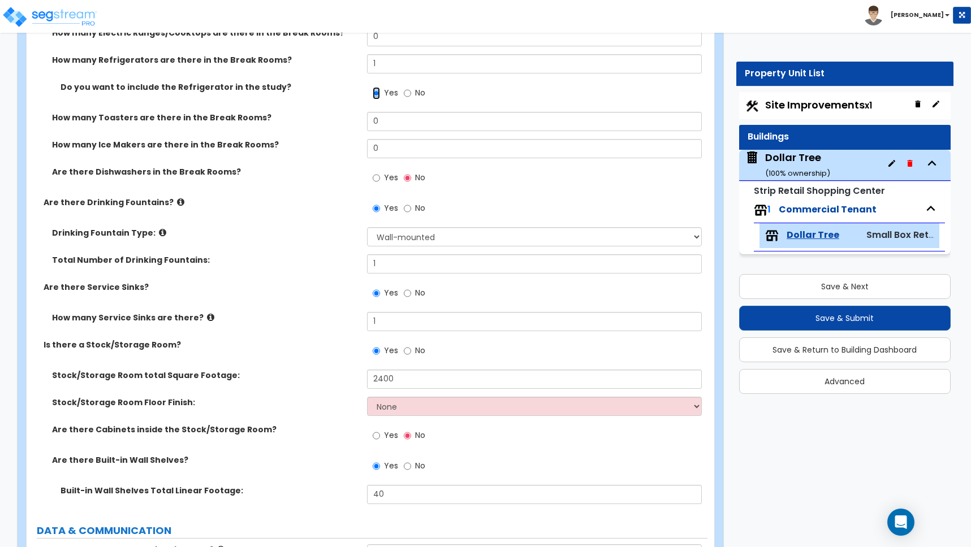
scroll to position [2163, 0]
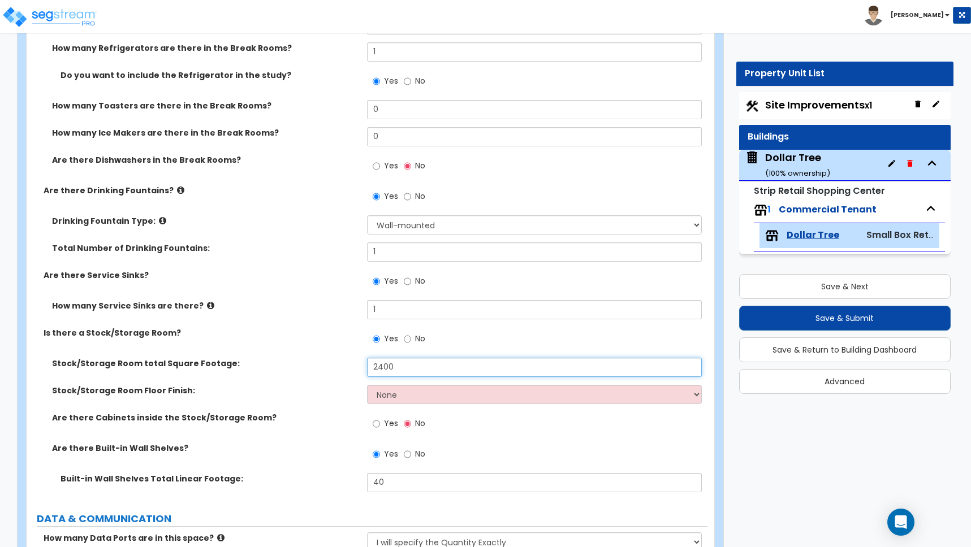
click at [383, 369] on input "2400" at bounding box center [534, 367] width 335 height 19
click at [393, 367] on input "200" at bounding box center [534, 367] width 335 height 19
type input "2,000"
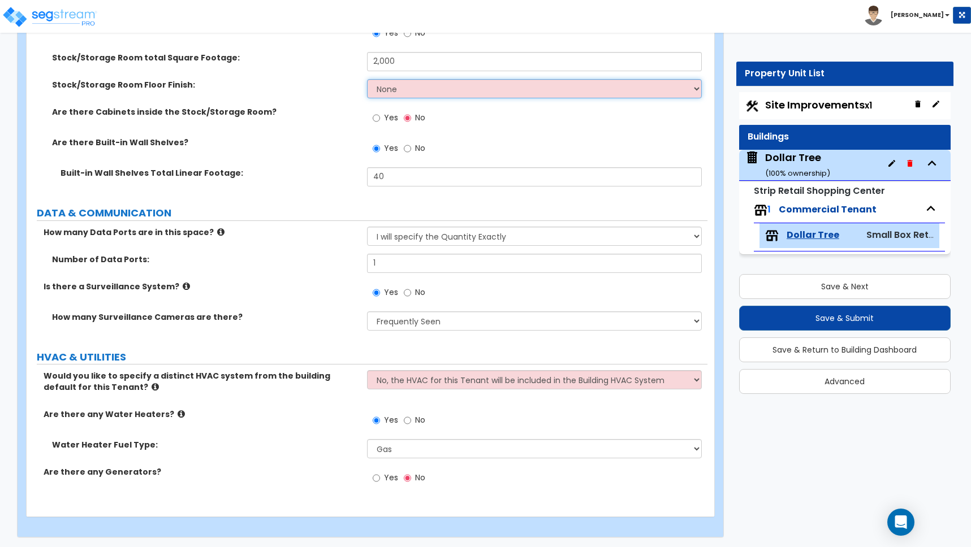
scroll to position [2471, 0]
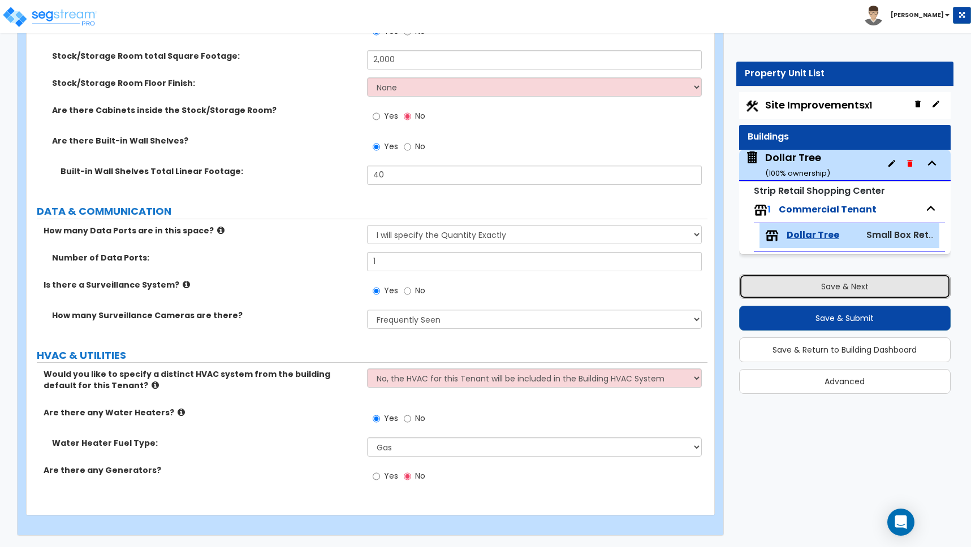
click at [837, 290] on button "Save & Next" at bounding box center [844, 286] width 211 height 25
select select "2"
select select "1"
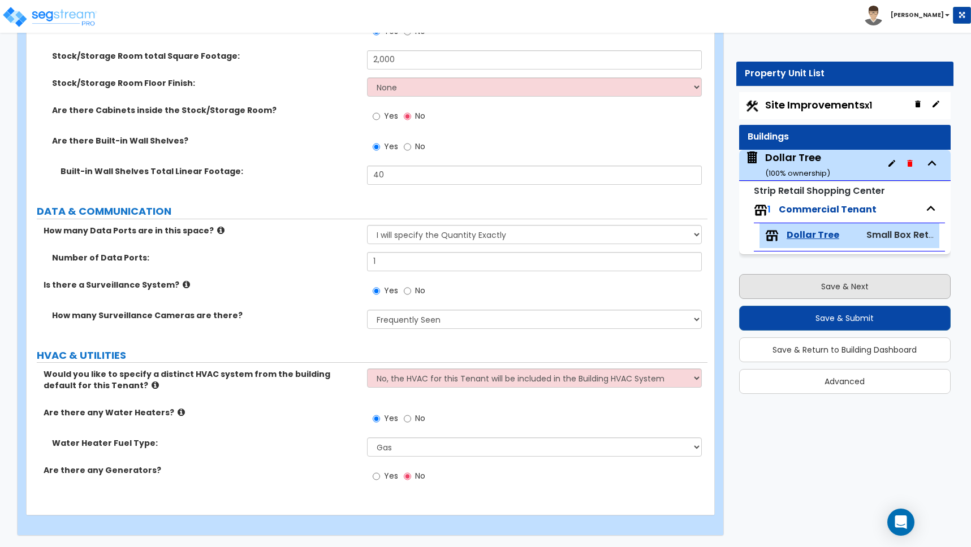
select select "2"
select select "1"
select select "2"
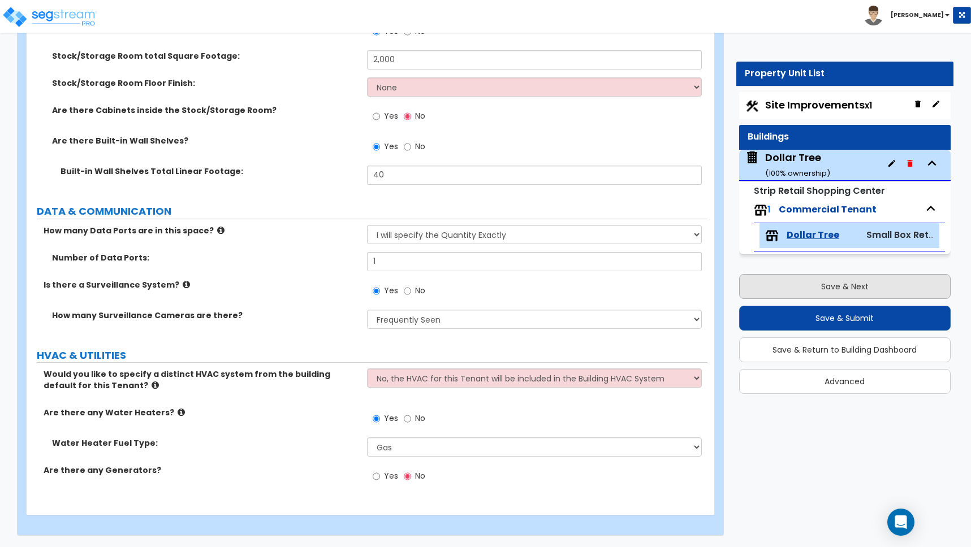
select select "1"
select select "2"
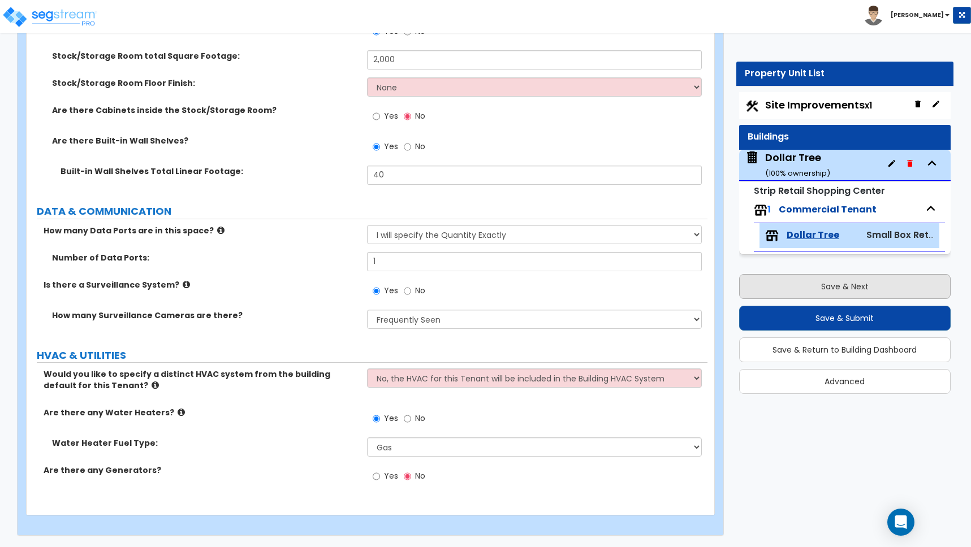
select select "1"
select select "2"
select select "4"
select select "2"
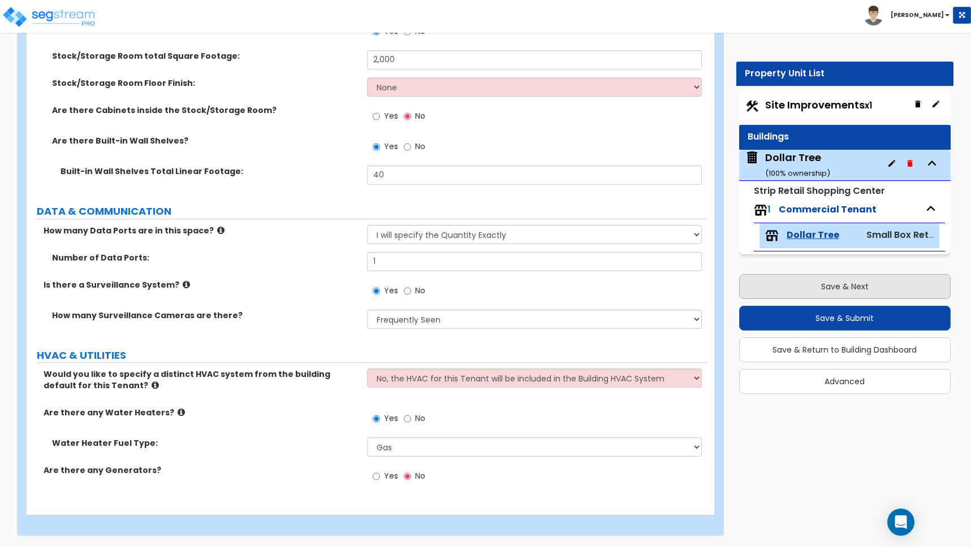
select select "1"
select select "5"
select select "1"
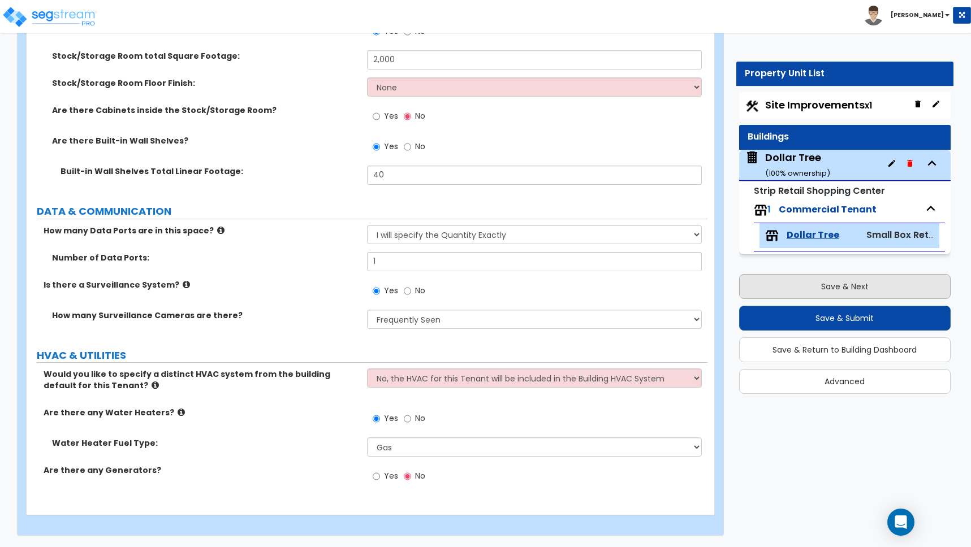
select select "1"
select select "2"
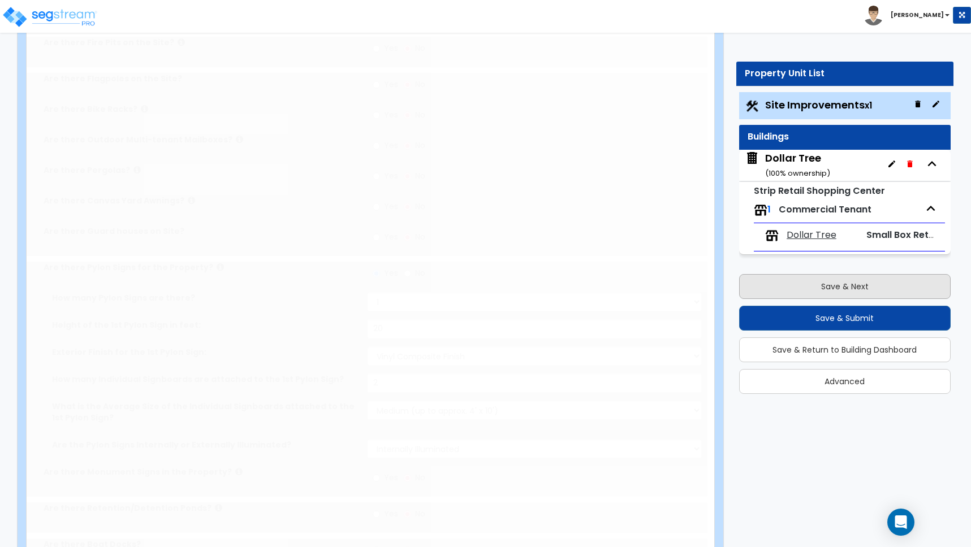
scroll to position [0, 0]
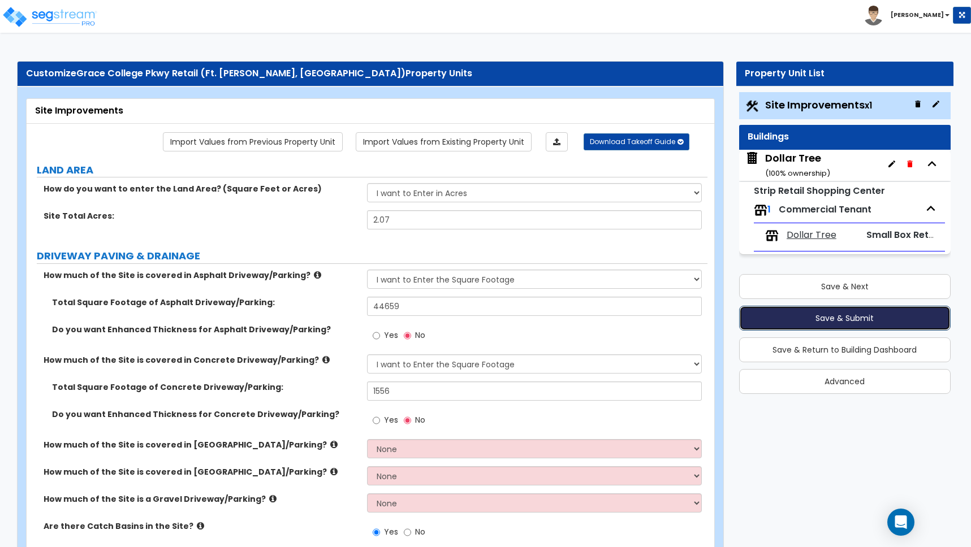
click at [836, 317] on button "Save & Submit" at bounding box center [844, 318] width 211 height 25
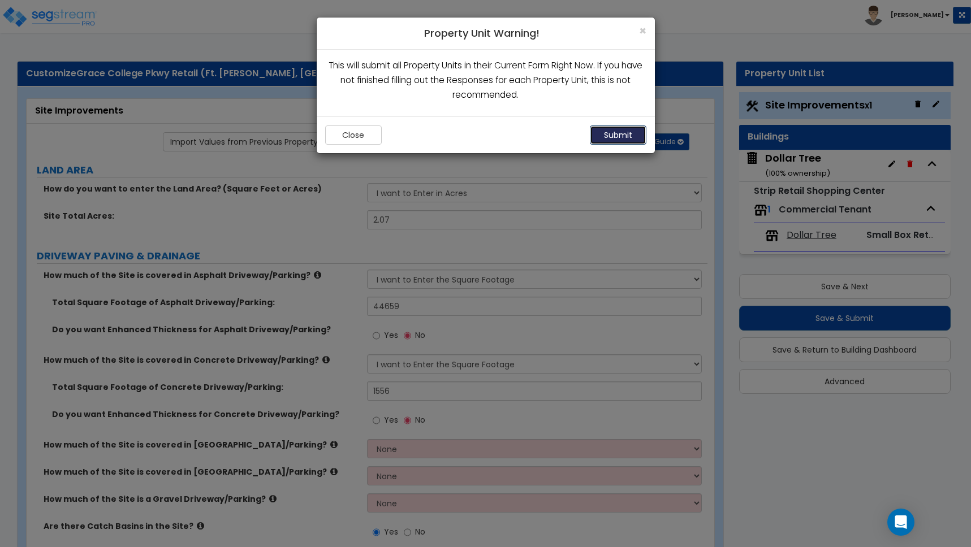
click at [625, 136] on button "Submit" at bounding box center [618, 134] width 57 height 19
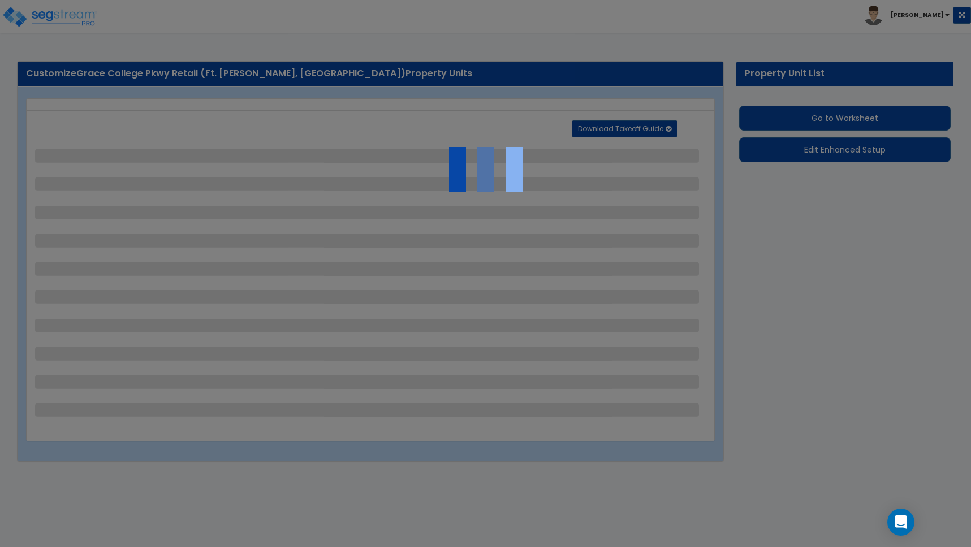
select select "2"
select select "1"
select select "2"
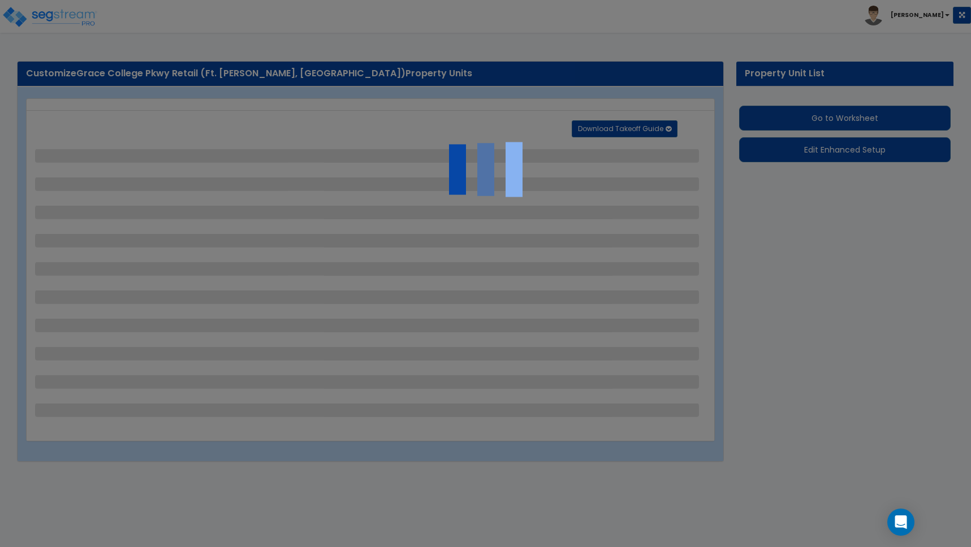
select select "1"
select select "2"
select select "1"
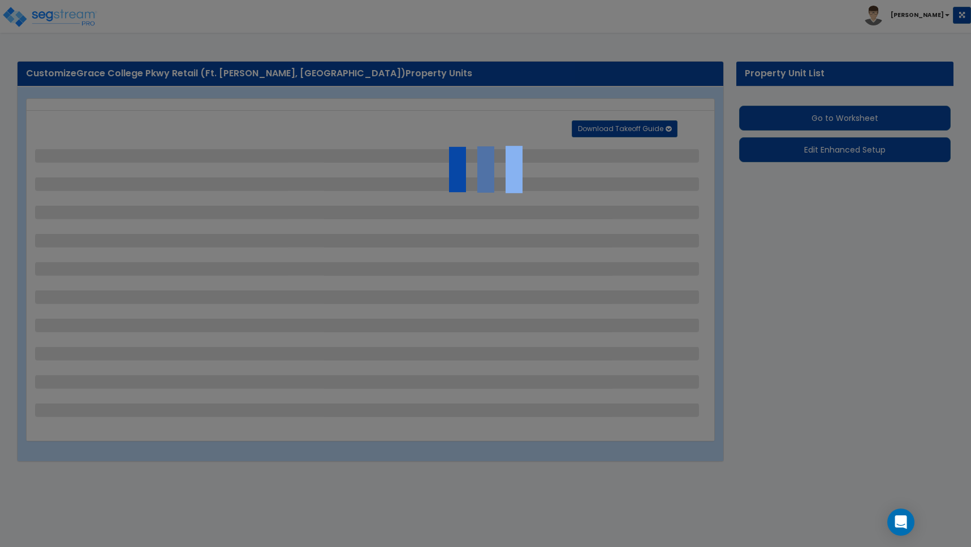
select select "1"
select select "2"
select select "1"
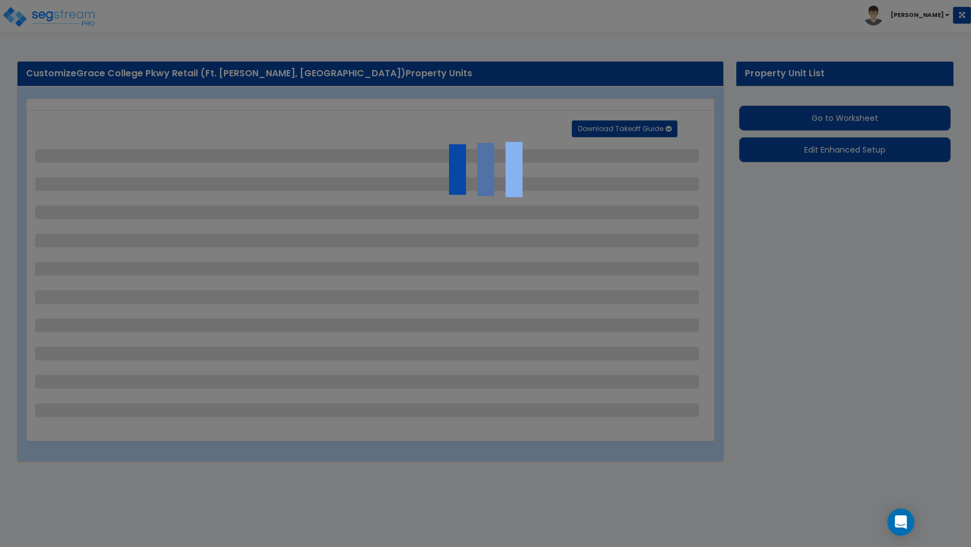
select select "2"
select select "4"
select select "2"
select select "1"
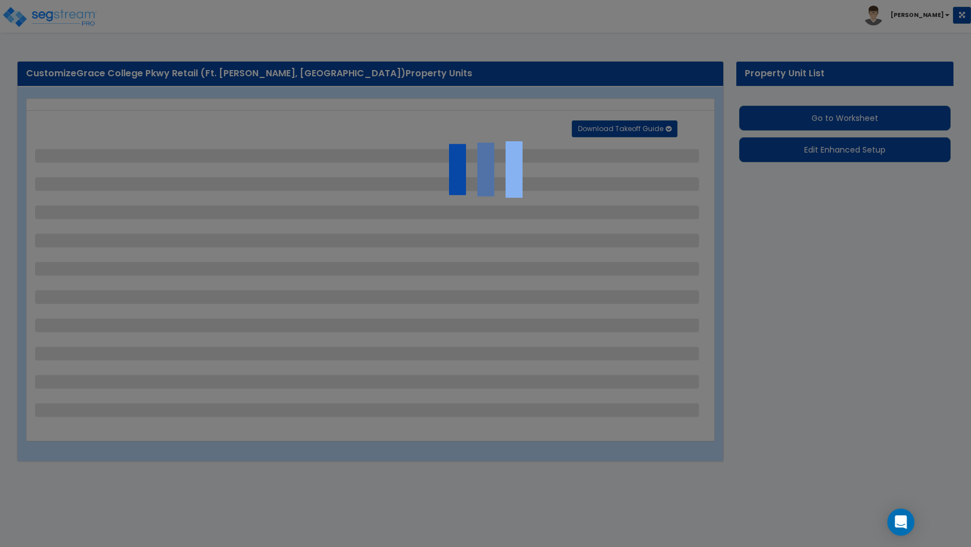
select select "5"
select select "1"
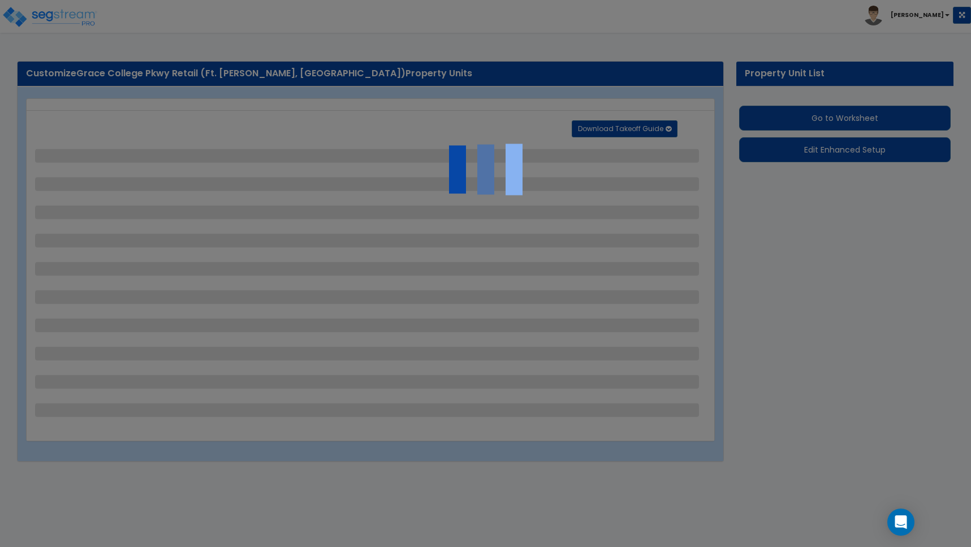
select select "2"
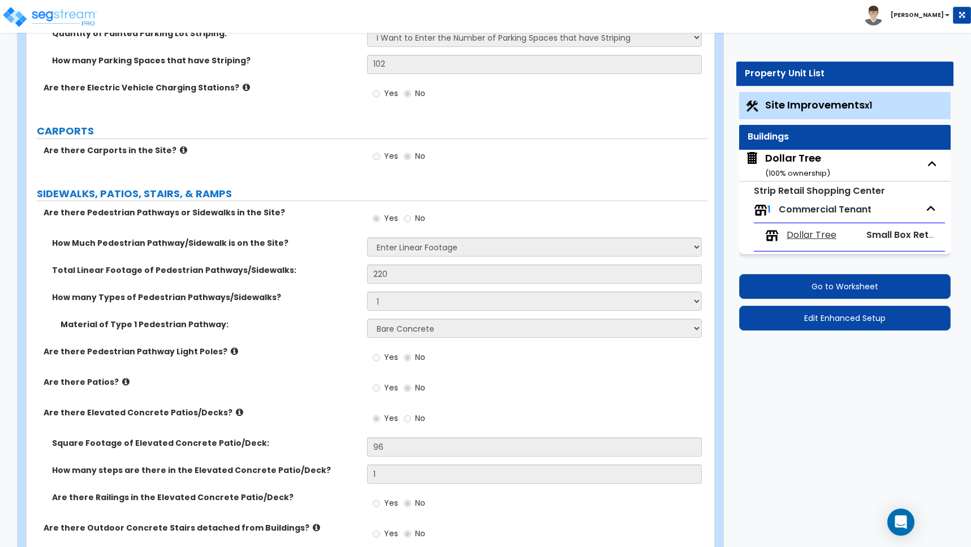
scroll to position [1144, 0]
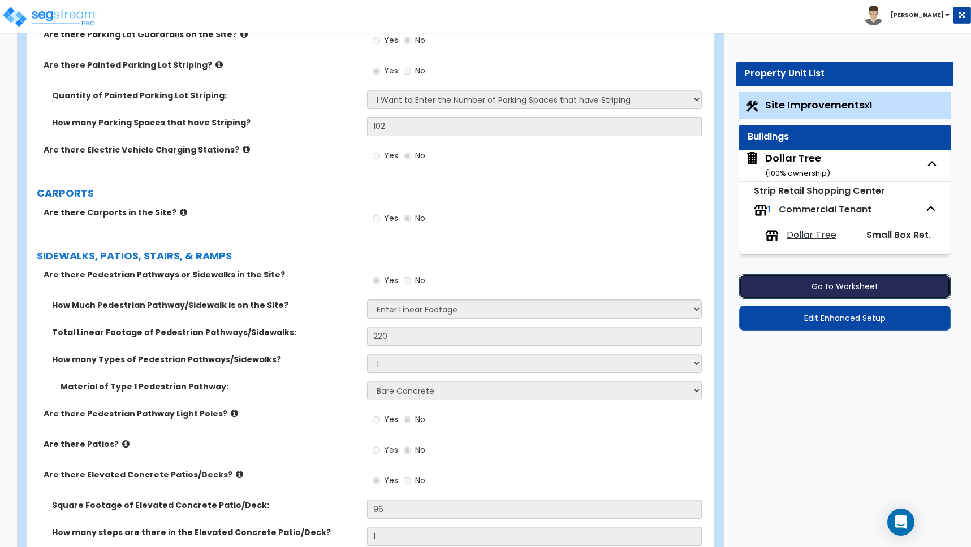
click at [850, 289] on button "Go to Worksheet" at bounding box center [844, 286] width 211 height 25
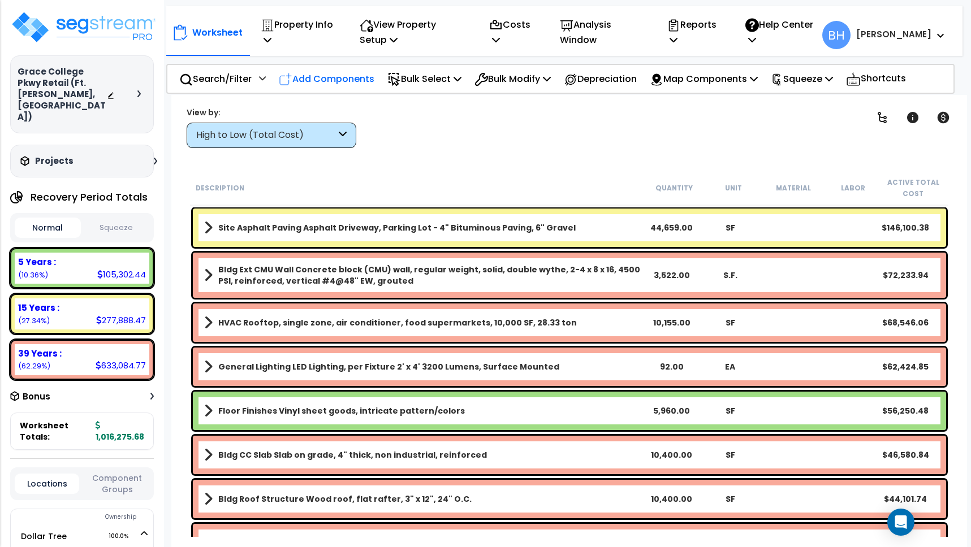
click at [349, 78] on p "Add Components" at bounding box center [327, 78] width 96 height 15
select select
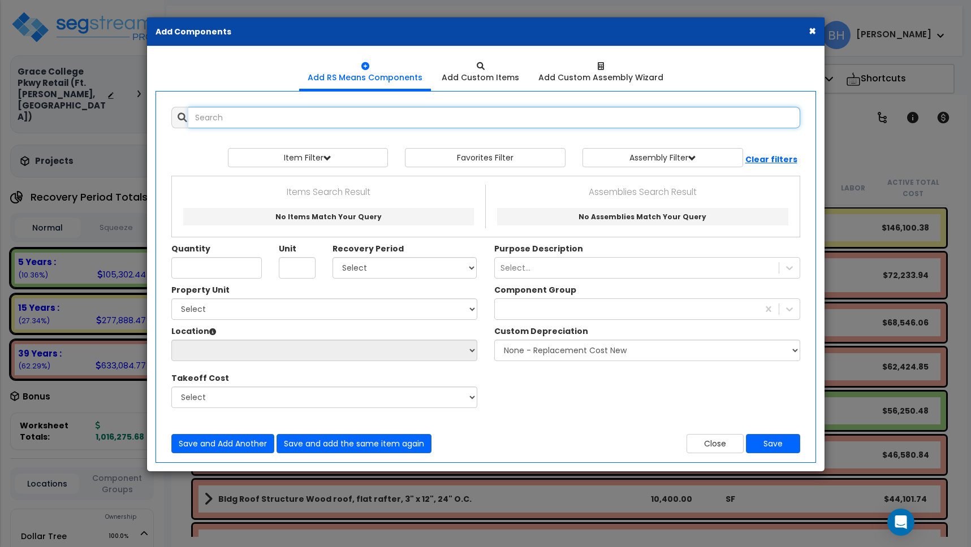
click at [276, 118] on input "text" at bounding box center [494, 117] width 612 height 21
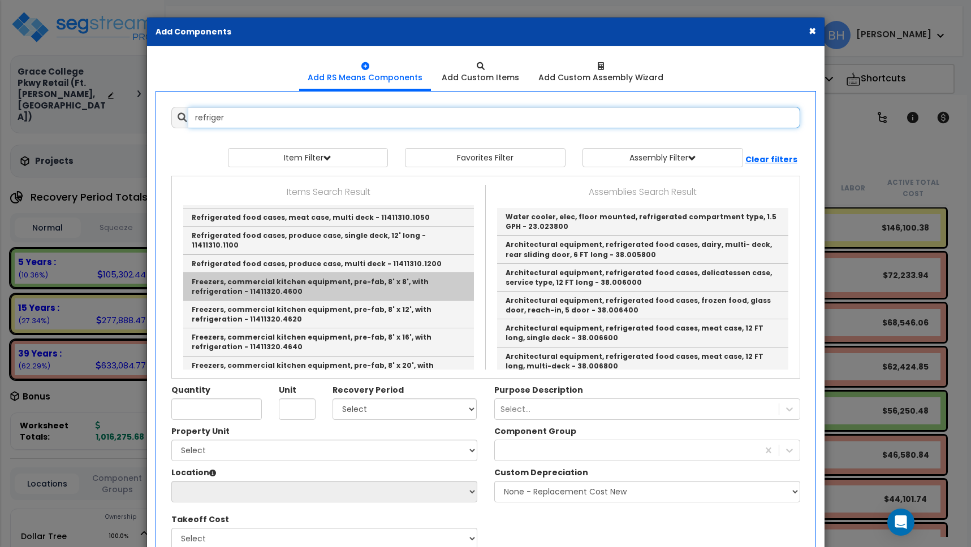
scroll to position [881, 0]
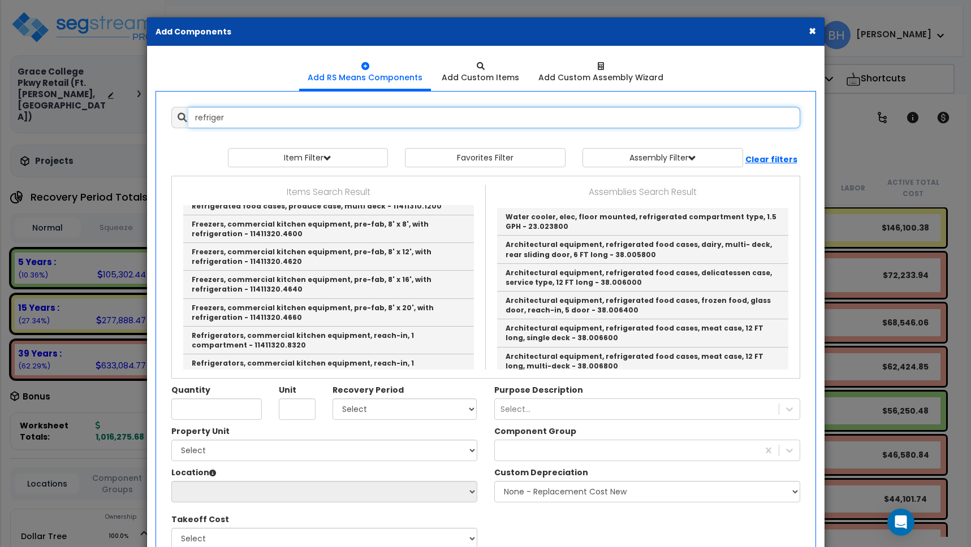
type input "refriger"
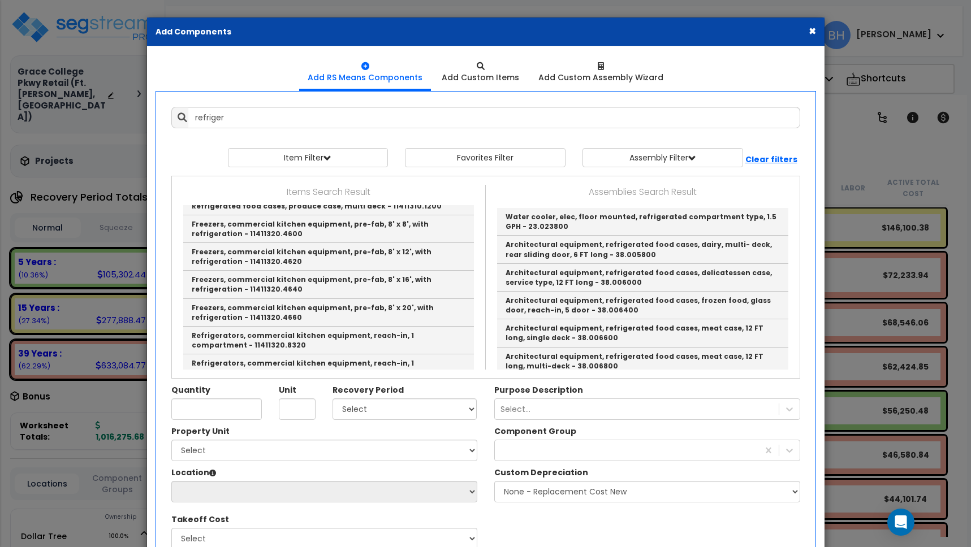
click at [813, 32] on button "×" at bounding box center [811, 31] width 7 height 12
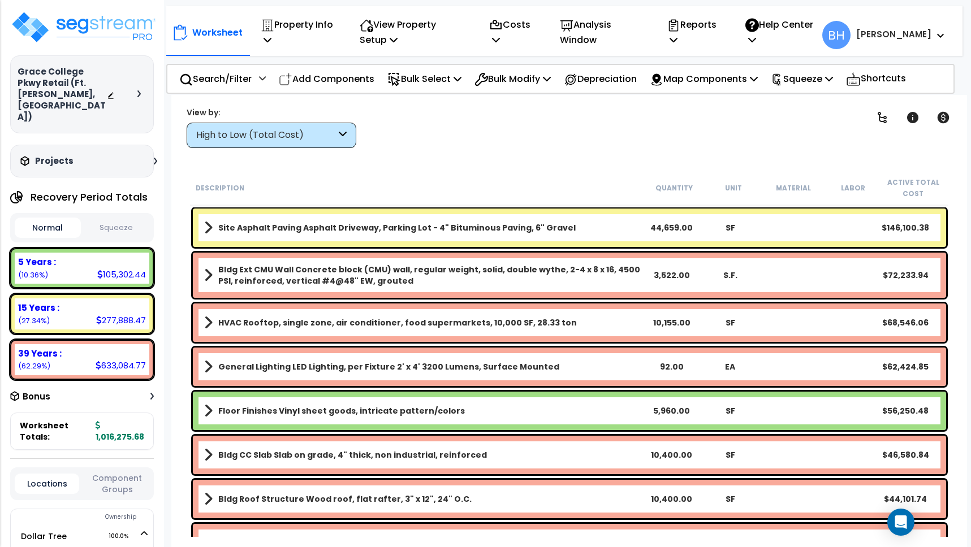
click at [921, 36] on b "[PERSON_NAME]" at bounding box center [893, 34] width 75 height 12
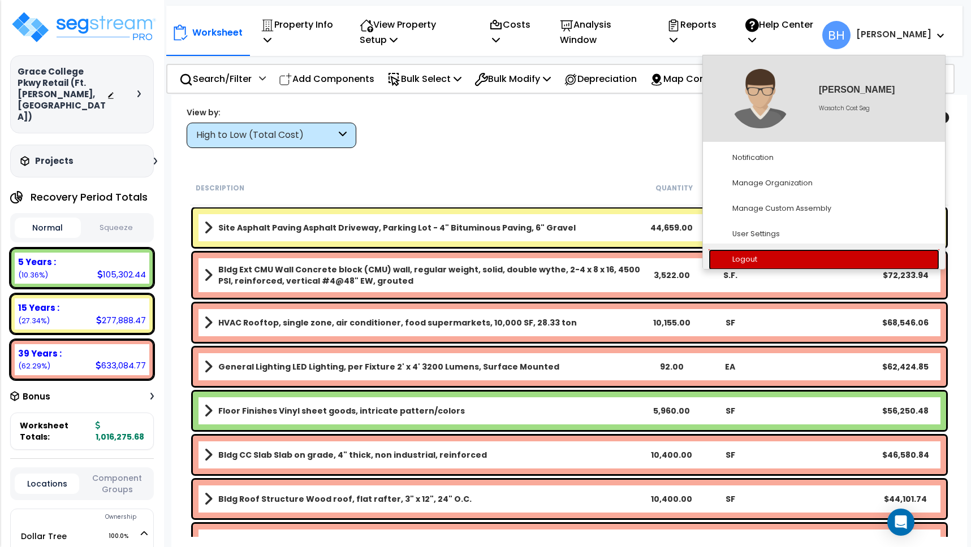
click at [754, 261] on link "Logout" at bounding box center [823, 259] width 231 height 21
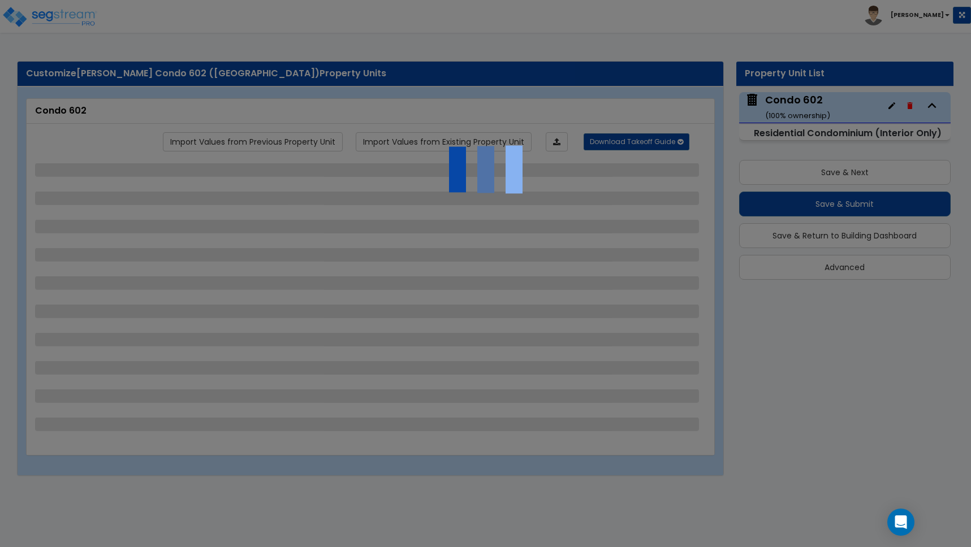
select select "1"
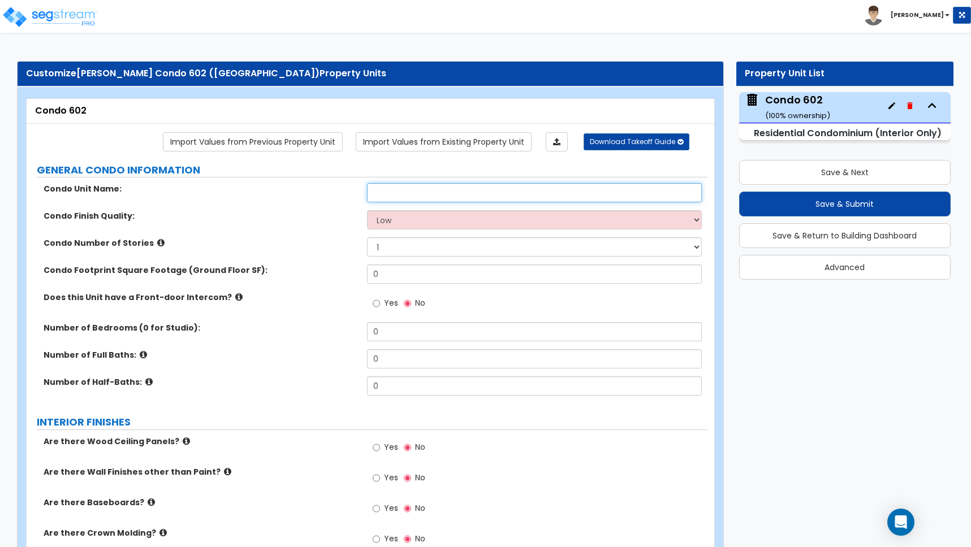
click at [416, 193] on input "text" at bounding box center [534, 192] width 335 height 19
type input "Condo 602"
click at [401, 220] on select "Low Average High" at bounding box center [534, 219] width 335 height 19
select select "1"
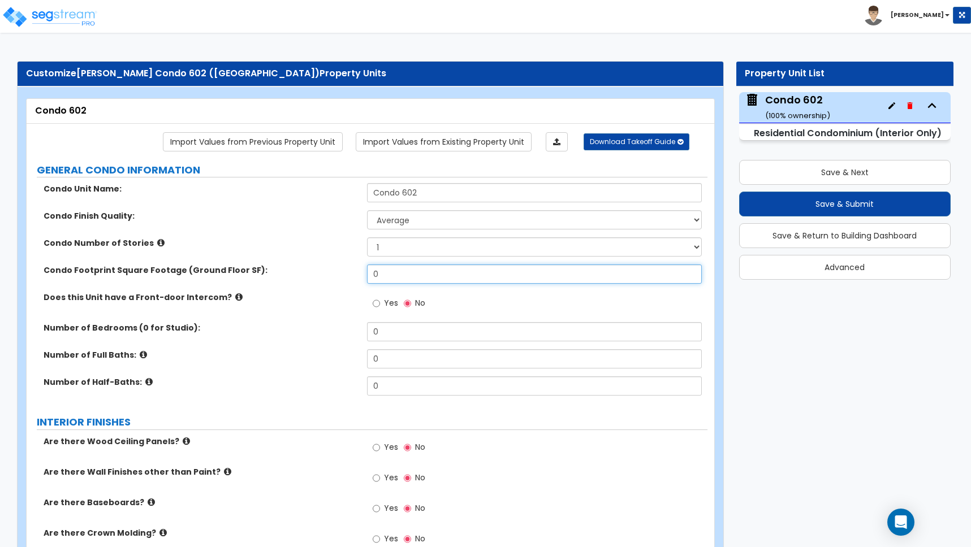
click at [390, 275] on input "0" at bounding box center [534, 274] width 335 height 19
